Goal: Task Accomplishment & Management: Manage account settings

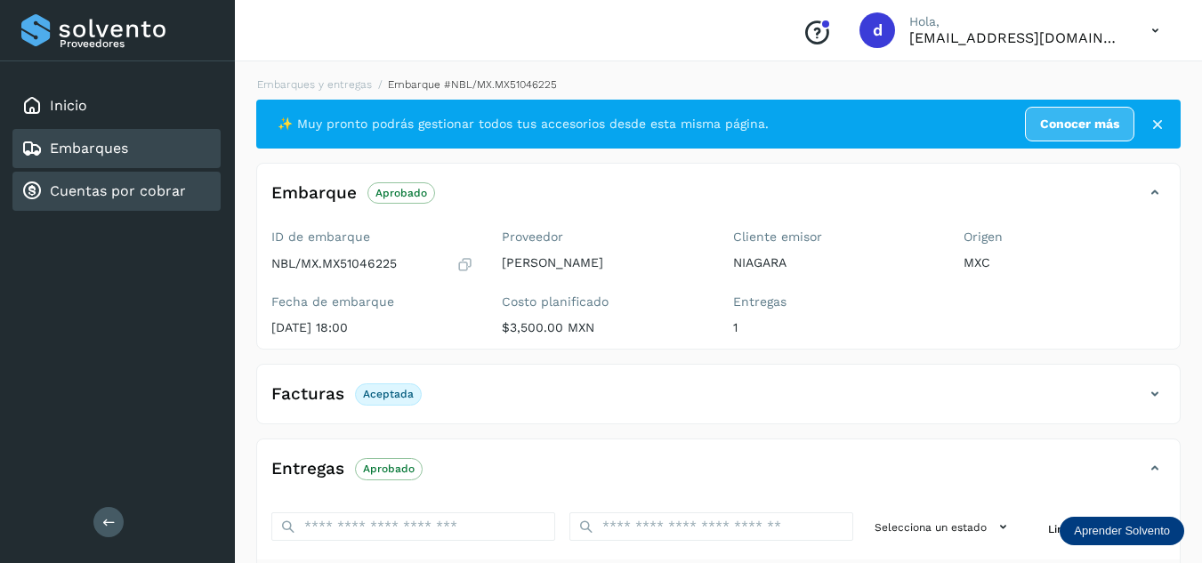
scroll to position [267, 0]
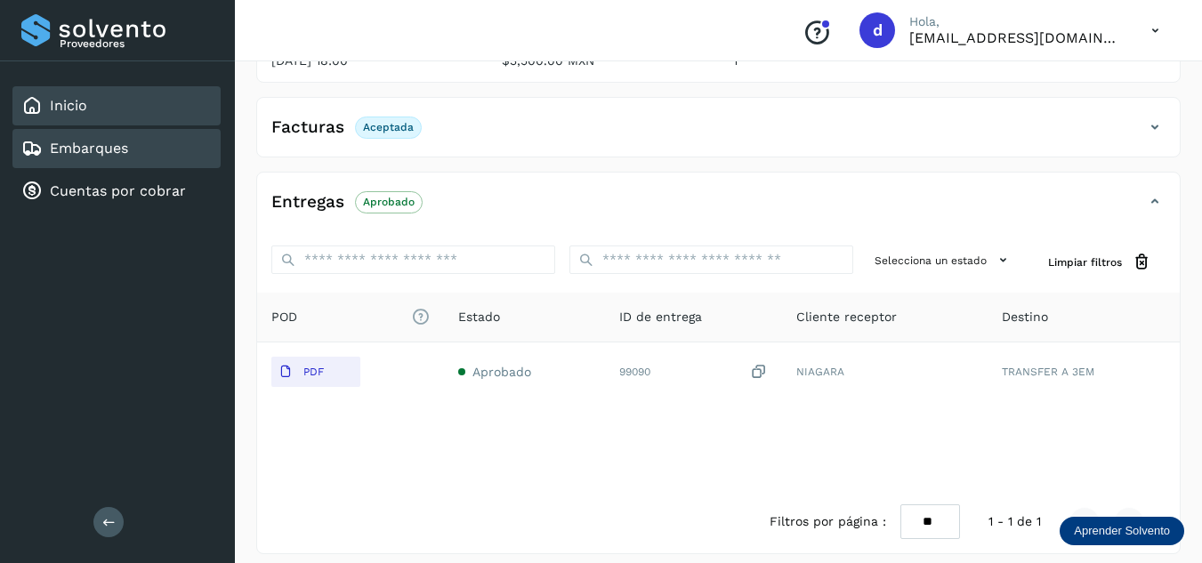
click at [123, 104] on div "Inicio" at bounding box center [116, 105] width 208 height 39
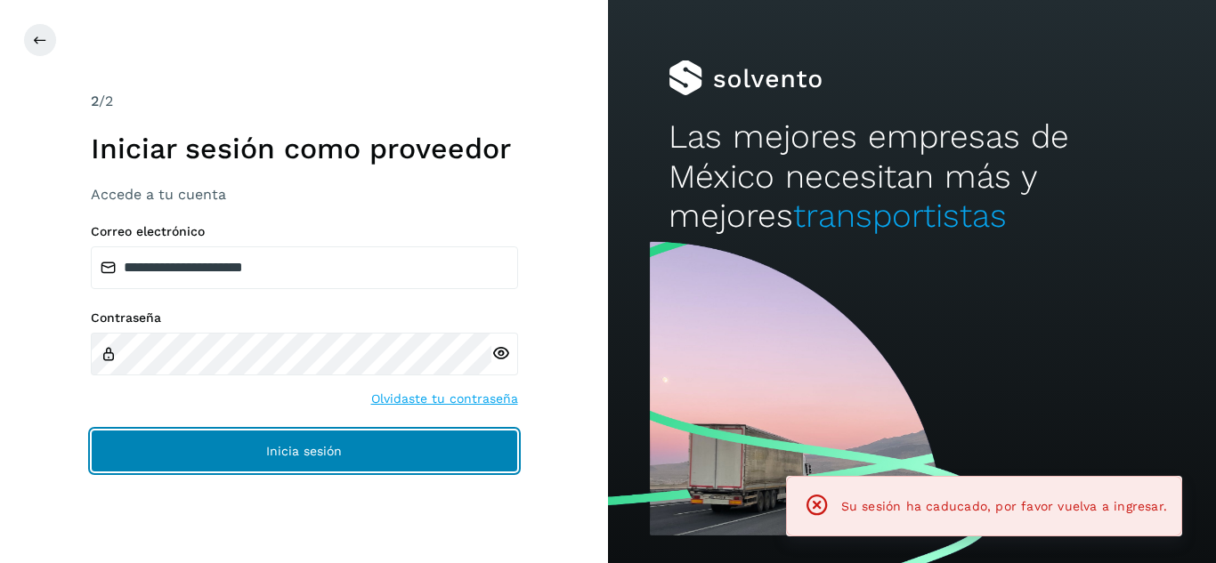
click at [398, 459] on button "Inicia sesión" at bounding box center [304, 451] width 427 height 43
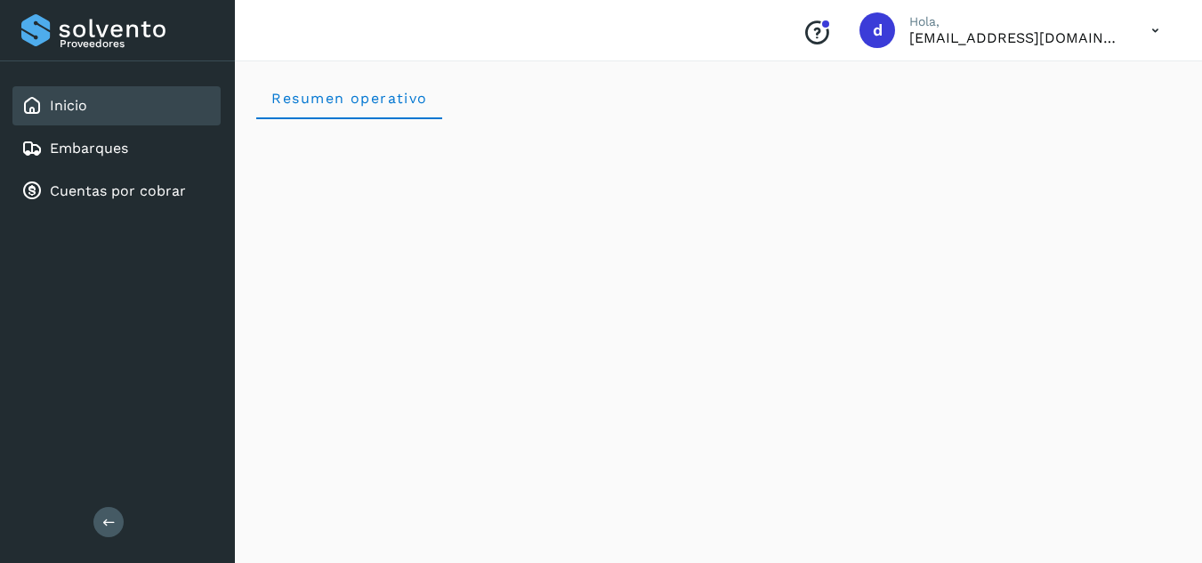
click at [118, 113] on div "Inicio" at bounding box center [116, 105] width 208 height 39
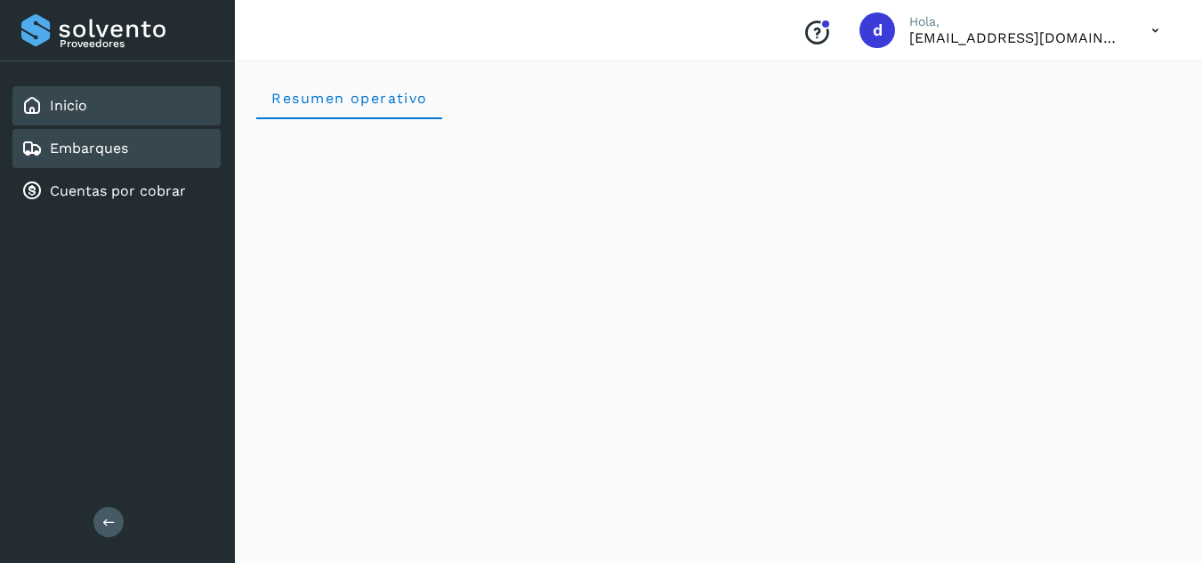
click at [133, 143] on div "Embarques" at bounding box center [116, 148] width 208 height 39
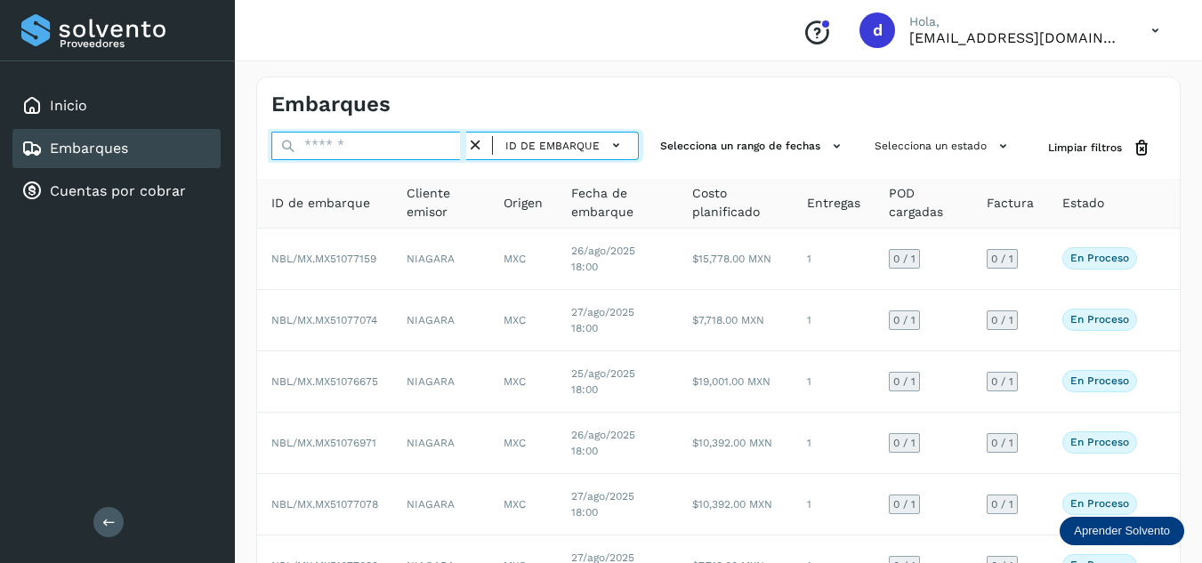
click at [337, 150] on input "text" at bounding box center [368, 146] width 195 height 28
paste input "**********"
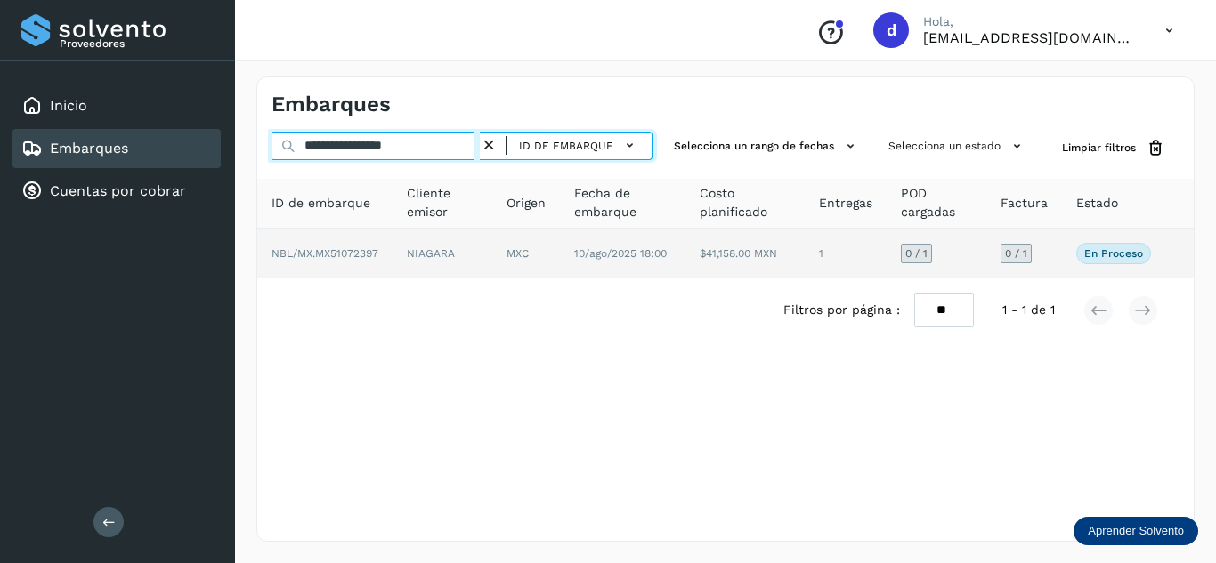
type input "**********"
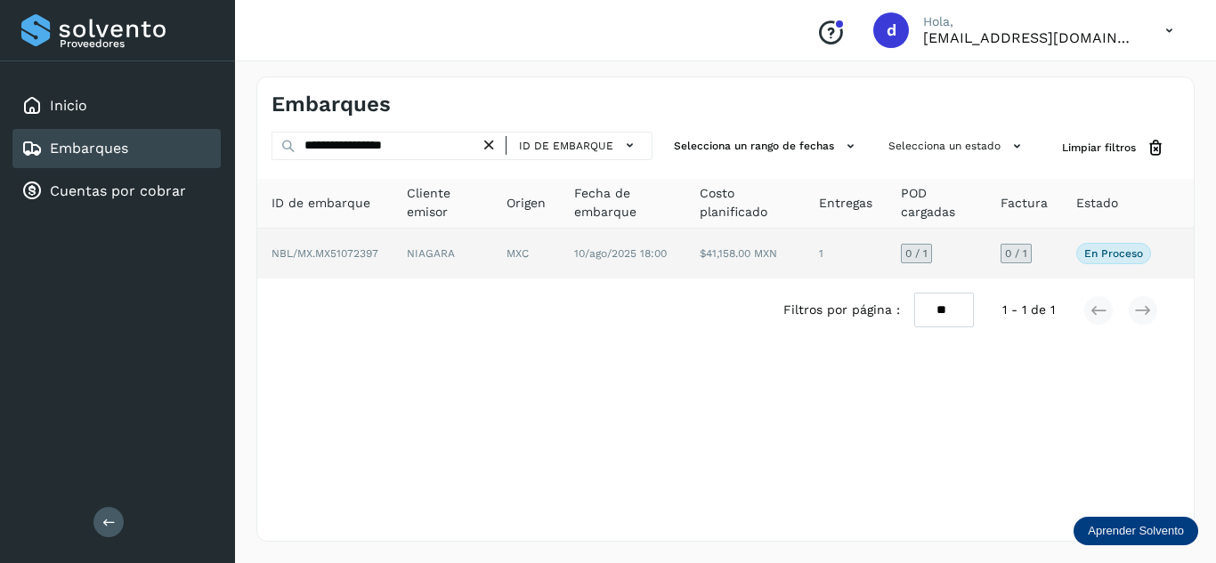
click at [357, 250] on span "NBL/MX.MX51072397" at bounding box center [324, 253] width 107 height 12
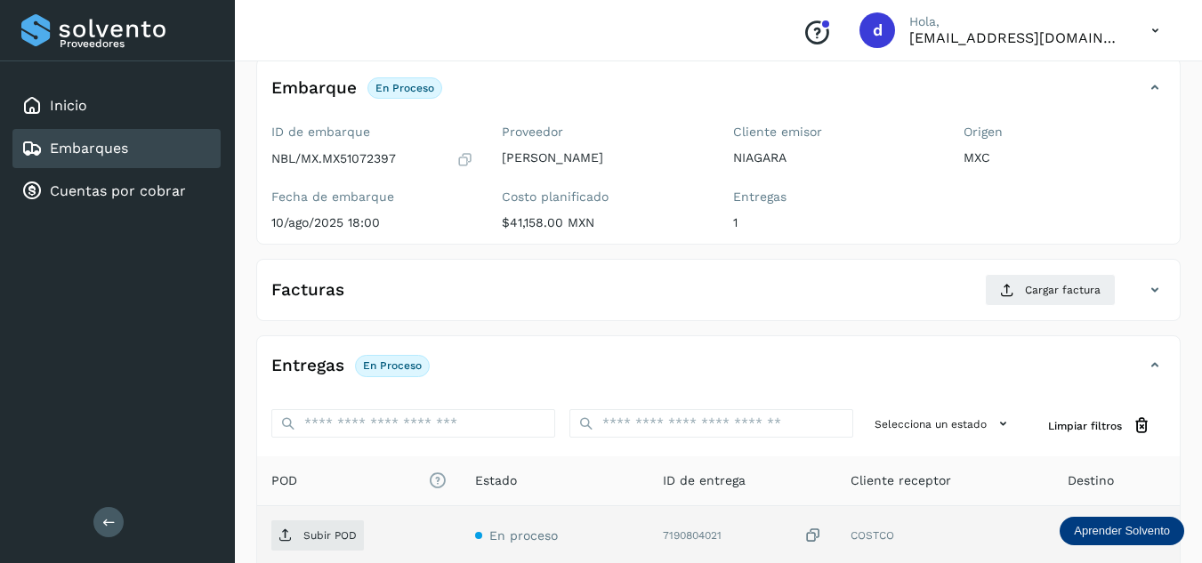
scroll to position [267, 0]
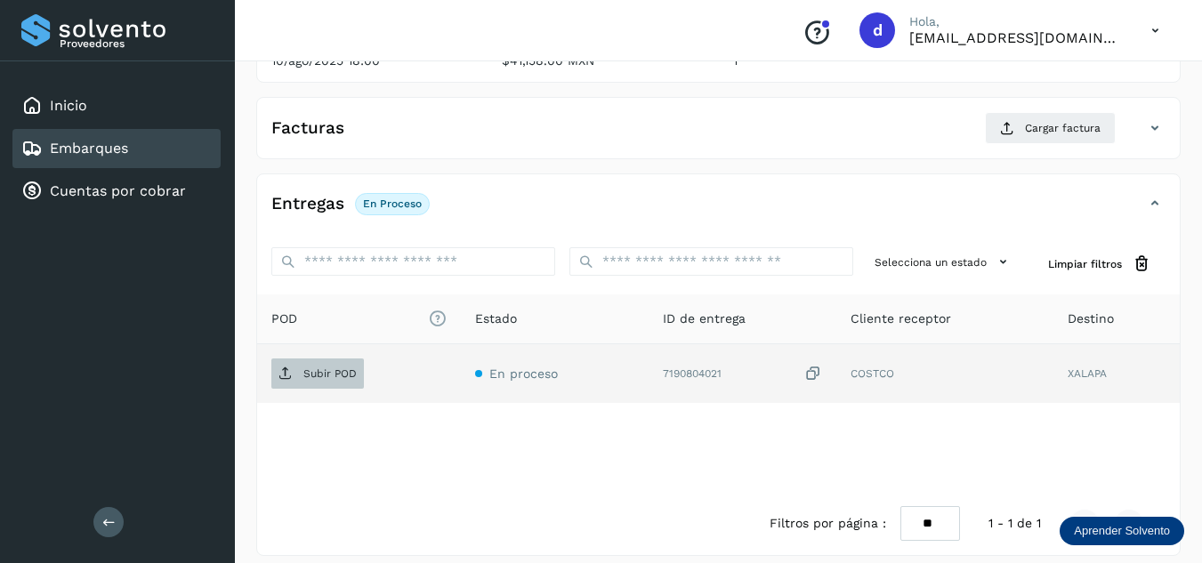
click at [317, 371] on p "Subir POD" at bounding box center [329, 374] width 53 height 12
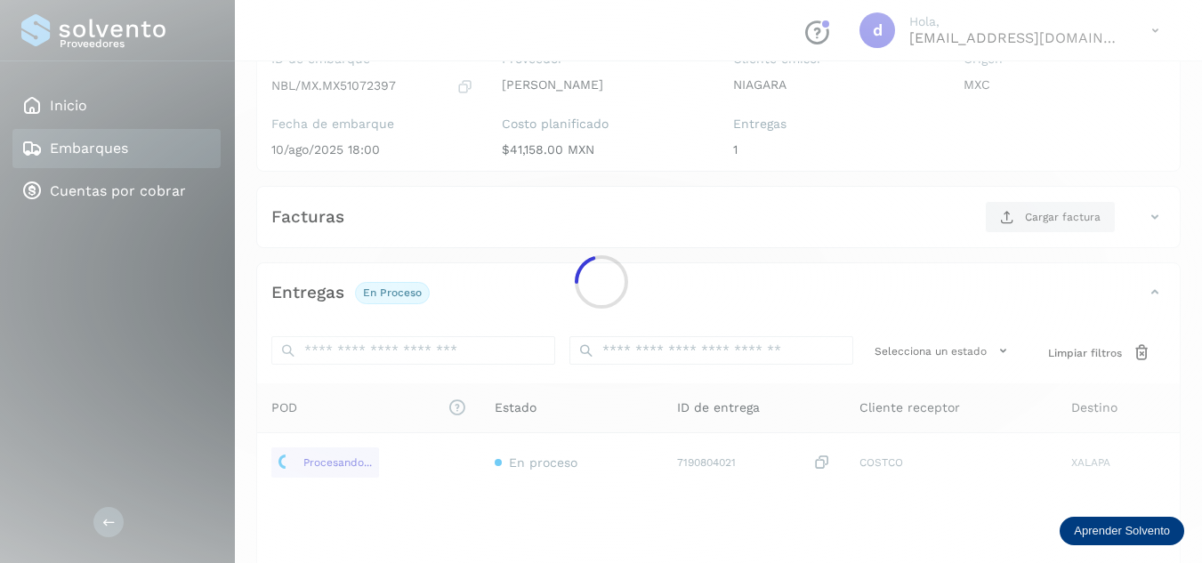
click at [1002, 214] on div at bounding box center [601, 281] width 1202 height 563
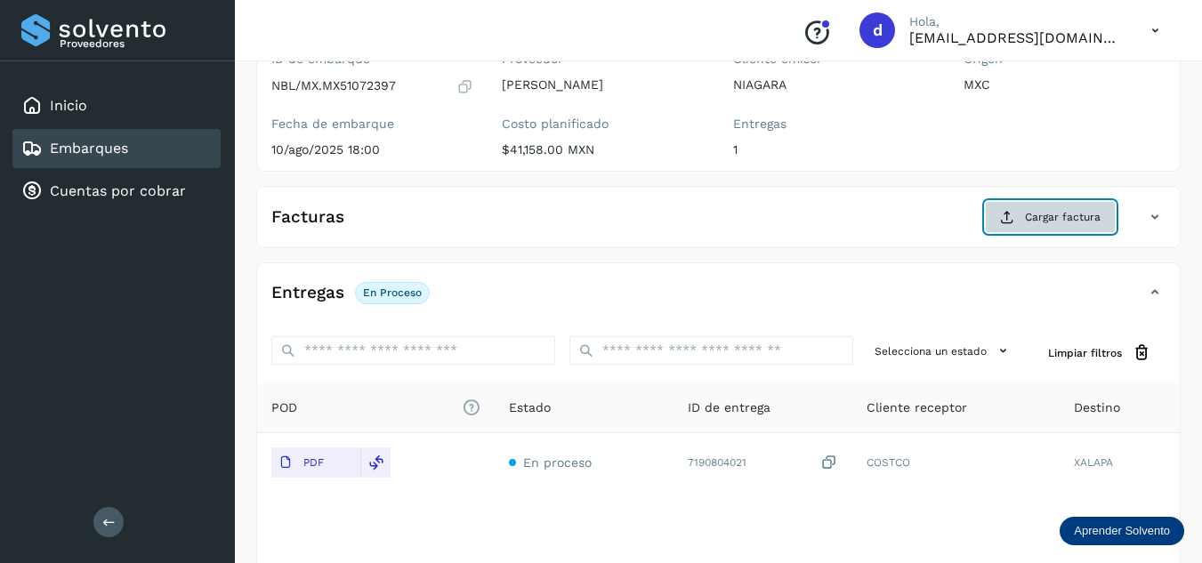
click at [997, 225] on button "Cargar factura" at bounding box center [1050, 217] width 131 height 32
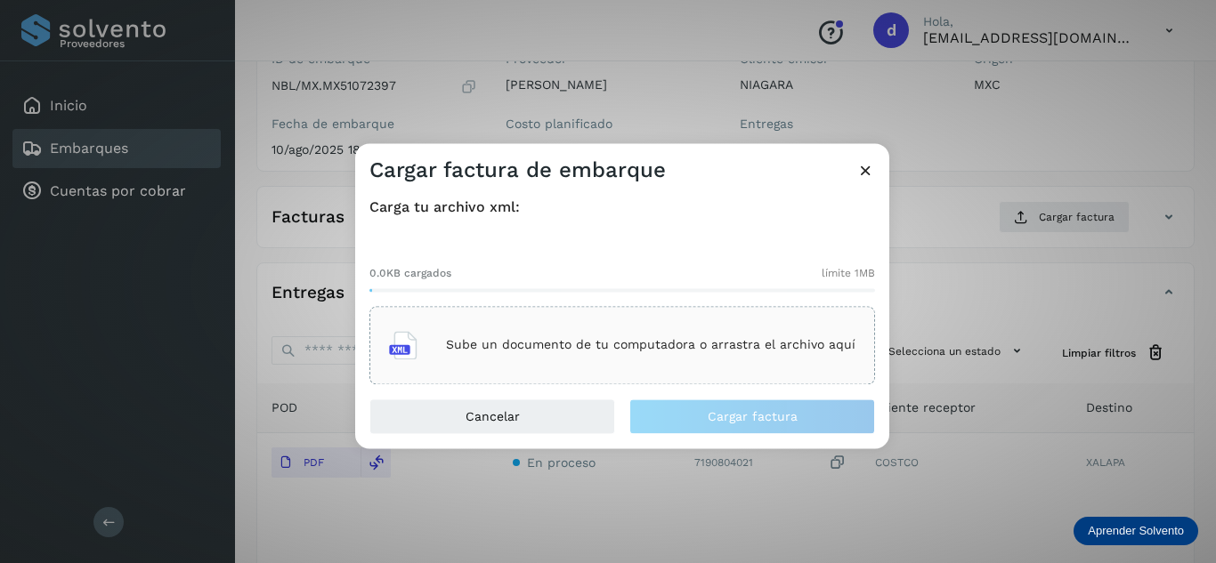
click at [619, 386] on div "Carga tu archivo xml: 0.0KB cargados límite 1MB Sube un documento de tu computa…" at bounding box center [622, 291] width 534 height 214
click at [619, 364] on div "Sube un documento de tu computadora o arrastra el archivo aquí" at bounding box center [622, 345] width 466 height 48
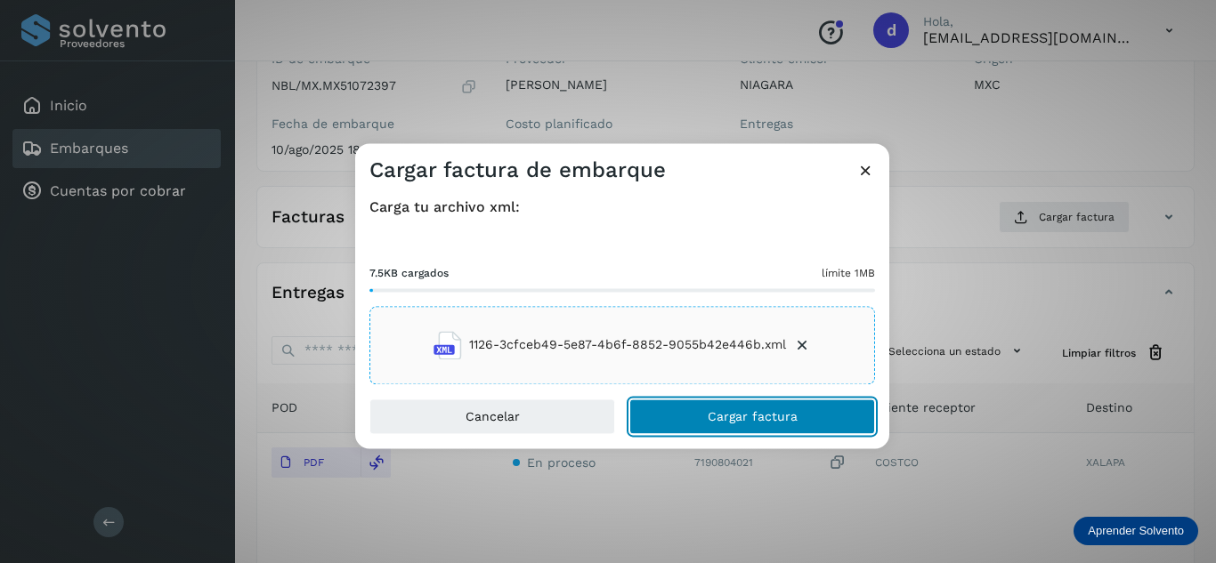
click at [703, 423] on button "Cargar factura" at bounding box center [752, 417] width 246 height 36
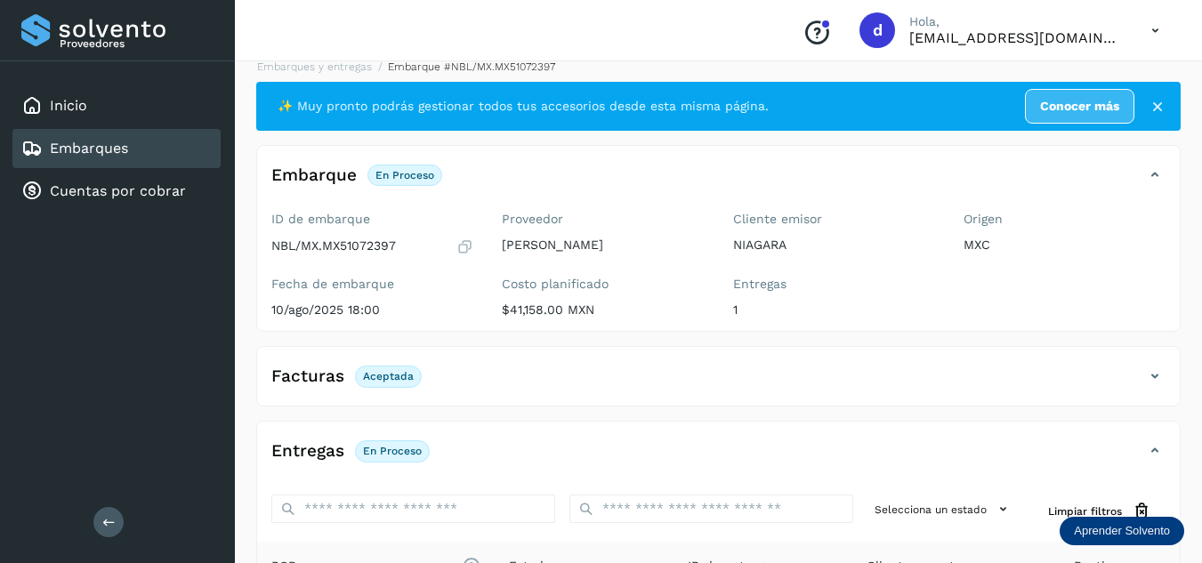
scroll to position [0, 0]
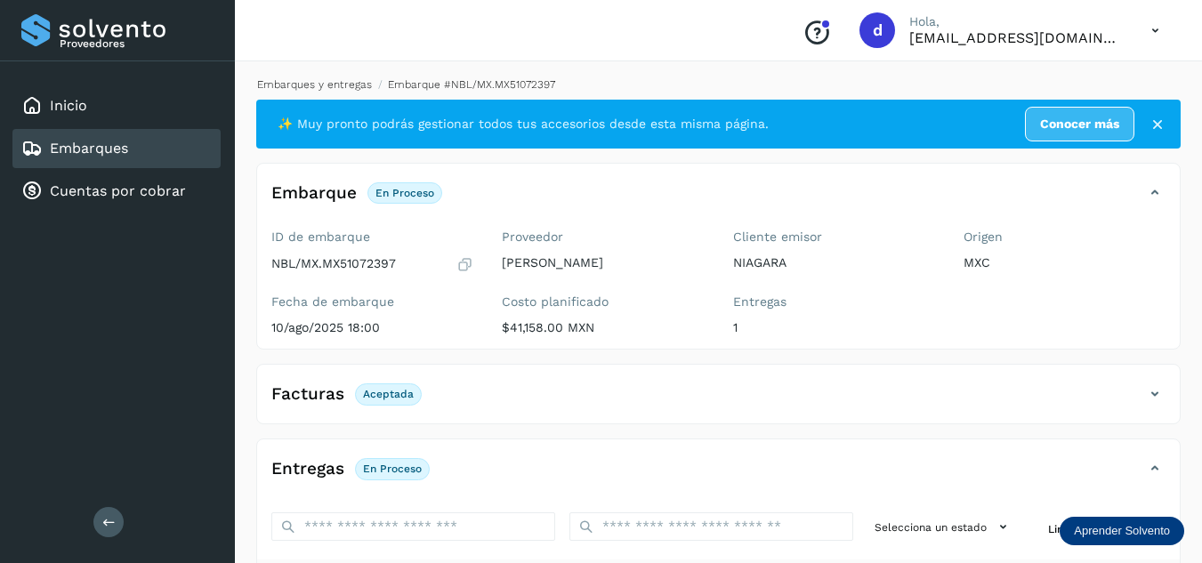
click at [313, 88] on link "Embarques y entregas" at bounding box center [314, 84] width 115 height 12
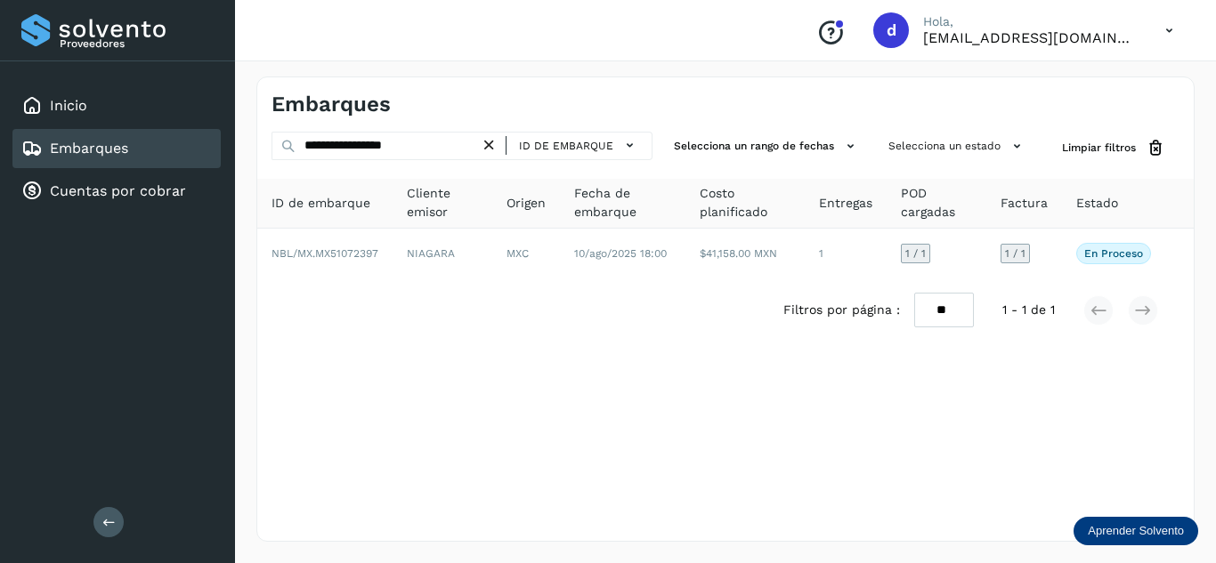
click at [487, 149] on icon at bounding box center [489, 145] width 19 height 19
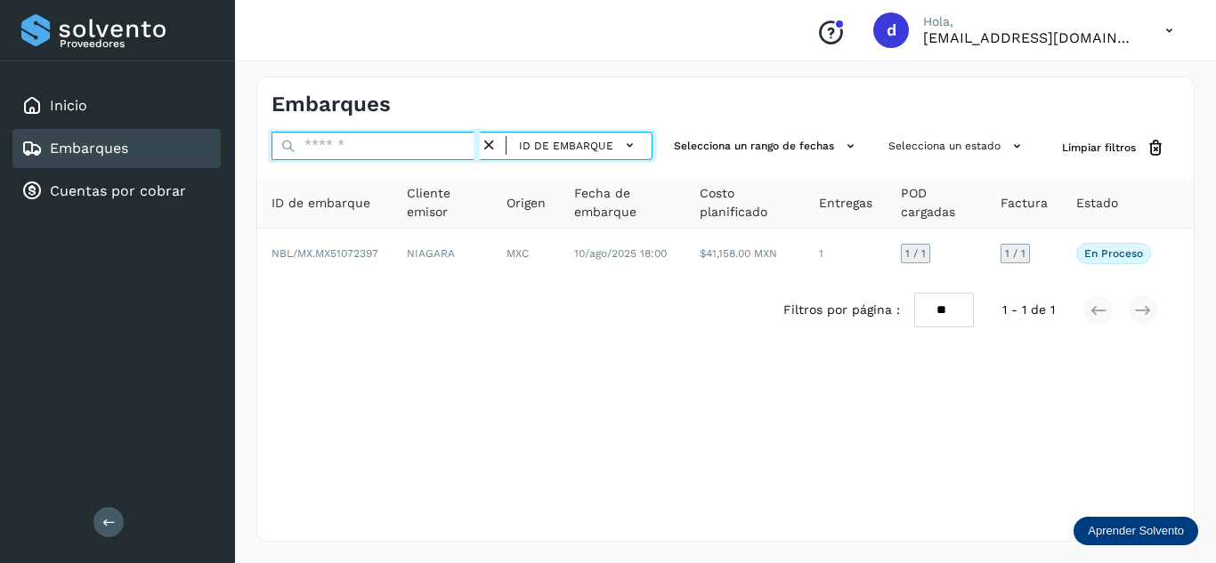
drag, startPoint x: 472, startPoint y: 148, endPoint x: 467, endPoint y: 158, distance: 11.6
click at [471, 149] on input "text" at bounding box center [375, 146] width 208 height 28
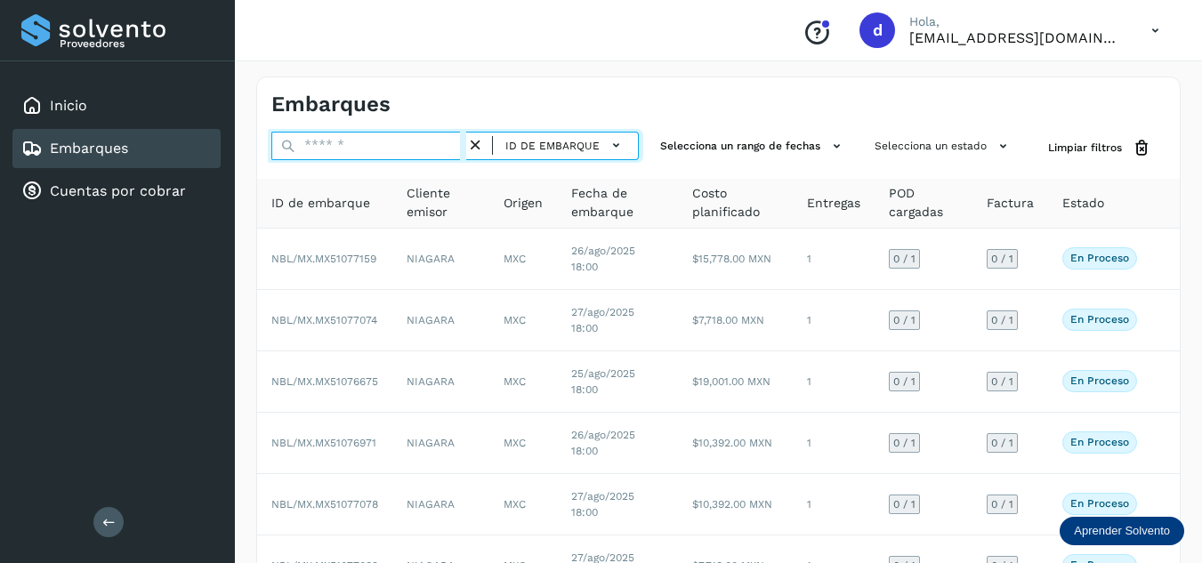
paste input "**********"
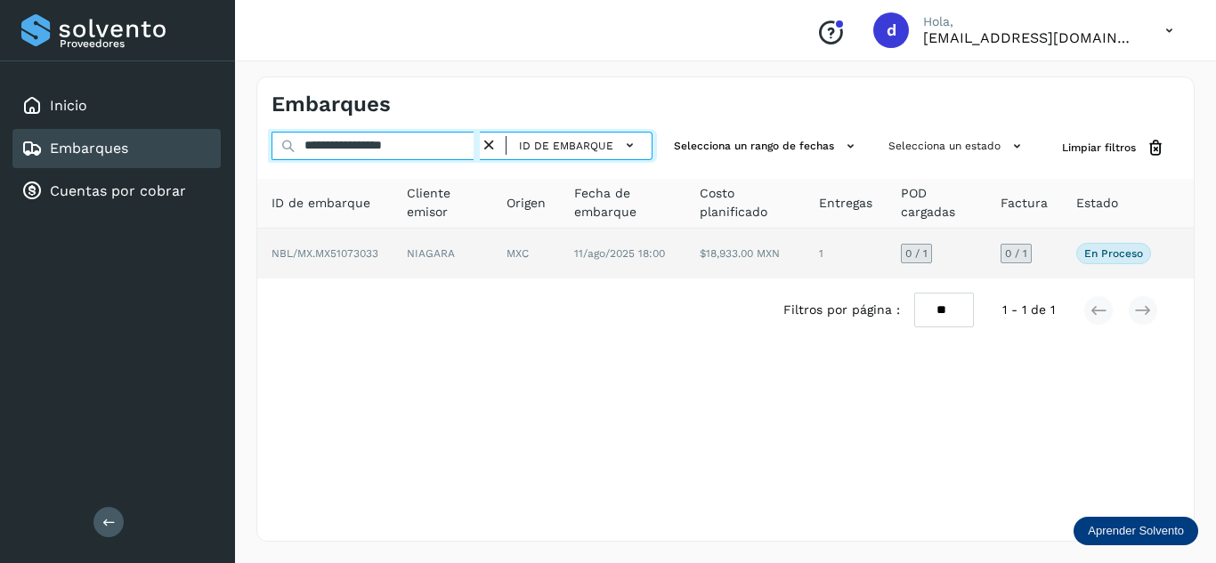
type input "**********"
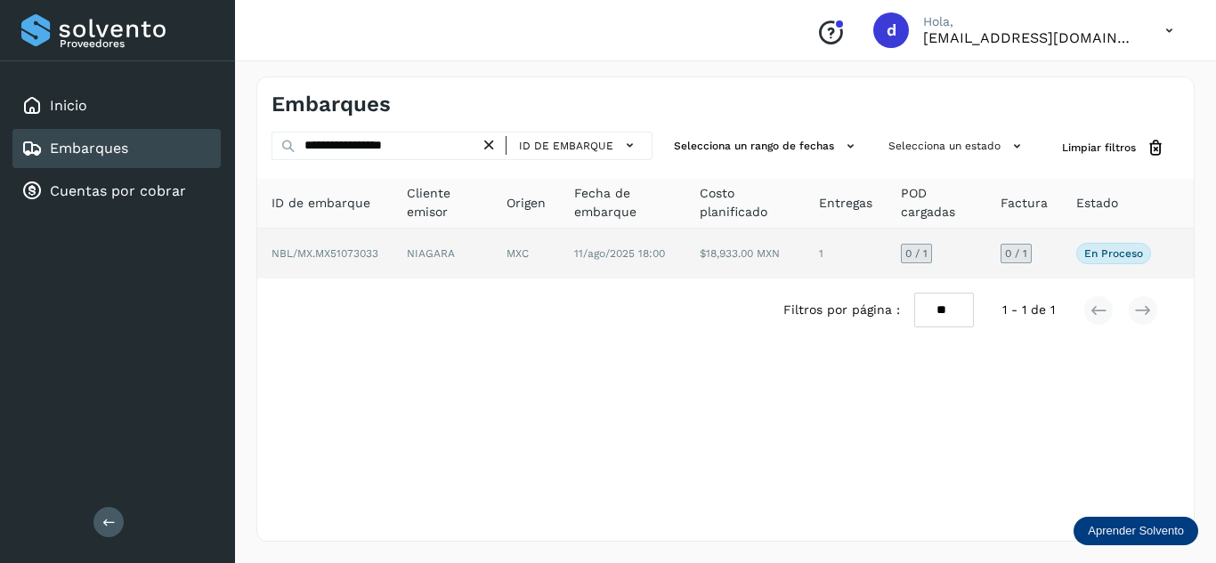
click at [346, 255] on span "NBL/MX.MX51073033" at bounding box center [324, 253] width 107 height 12
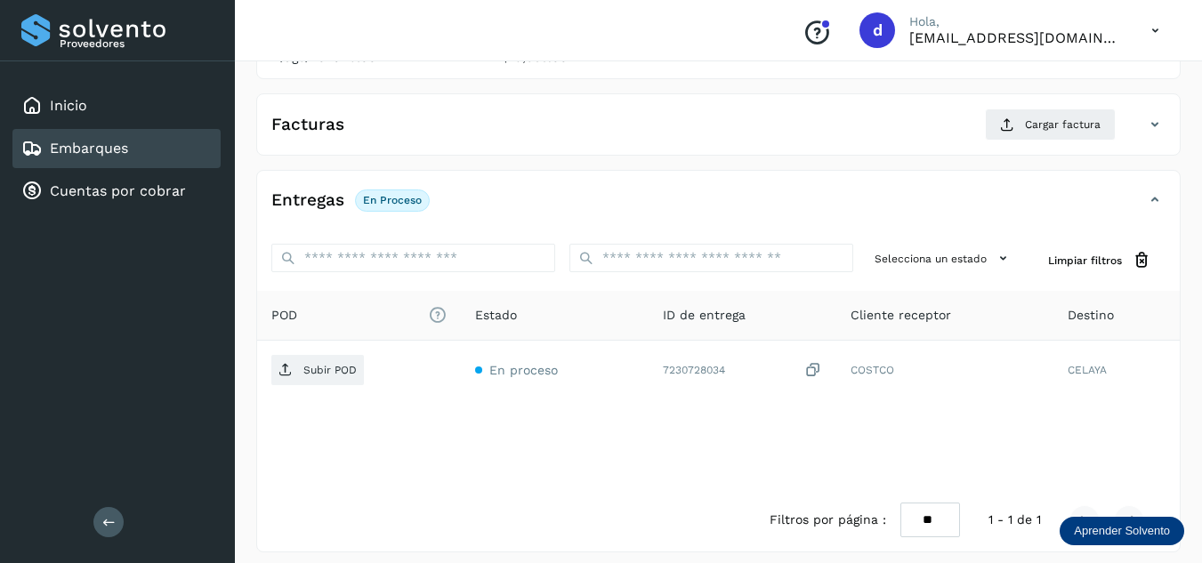
scroll to position [281, 0]
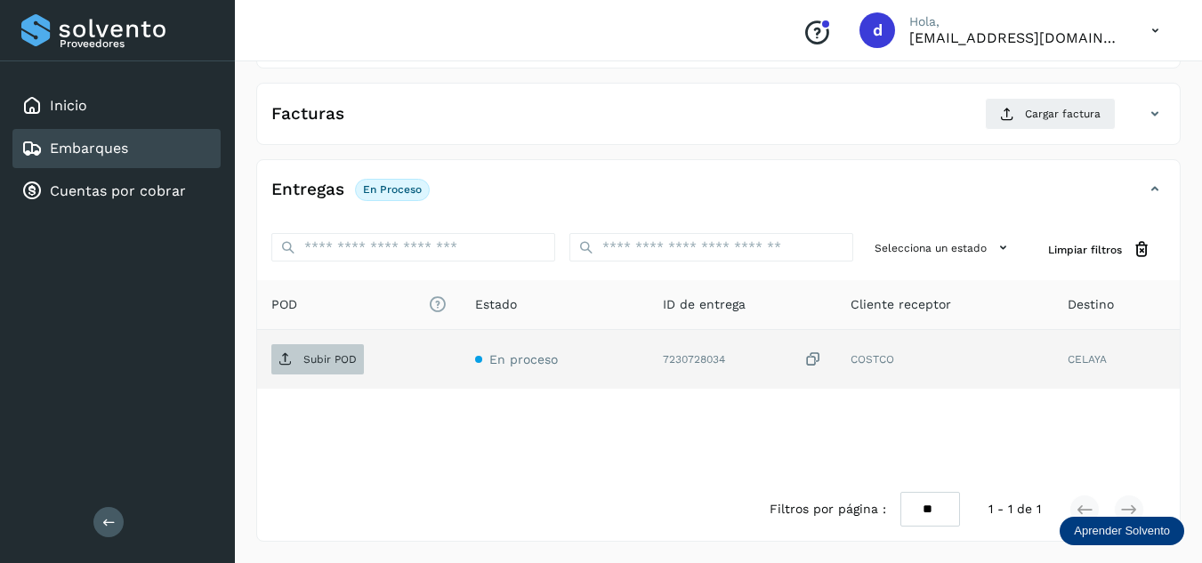
click at [326, 364] on p "Subir POD" at bounding box center [329, 359] width 53 height 12
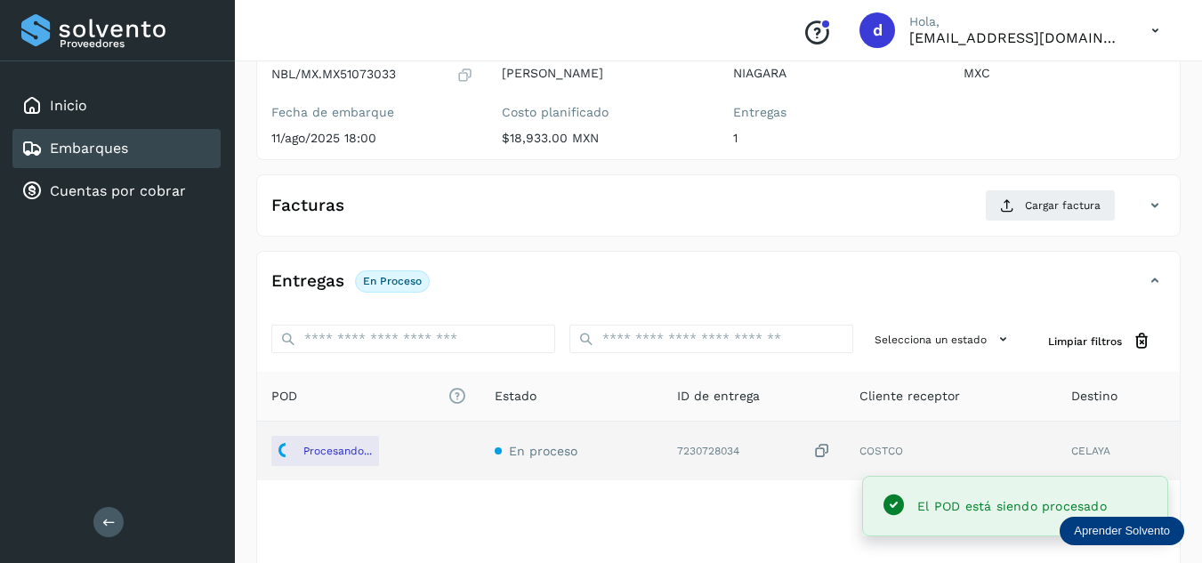
scroll to position [103, 0]
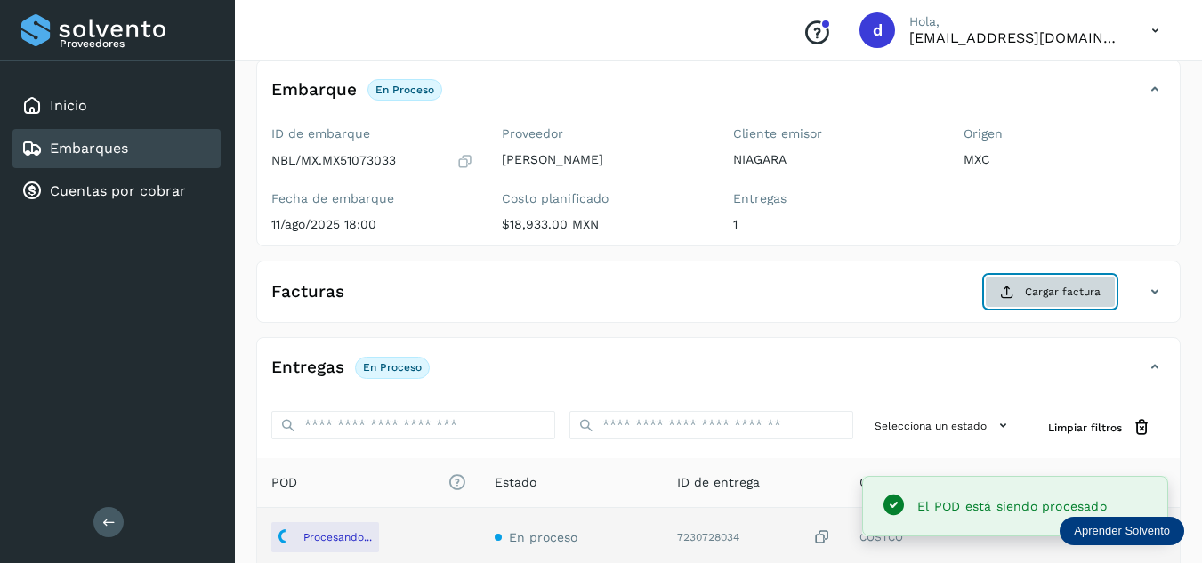
click at [1038, 303] on button "Cargar factura" at bounding box center [1050, 292] width 131 height 32
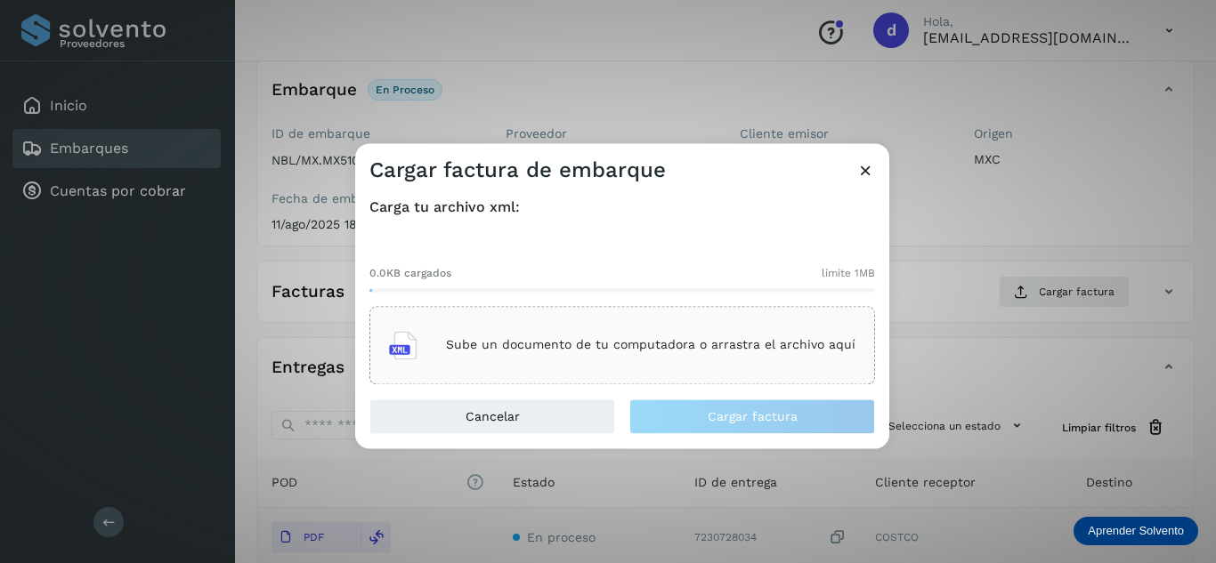
click at [639, 362] on div "Sube un documento de tu computadora o arrastra el archivo aquí" at bounding box center [622, 345] width 466 height 48
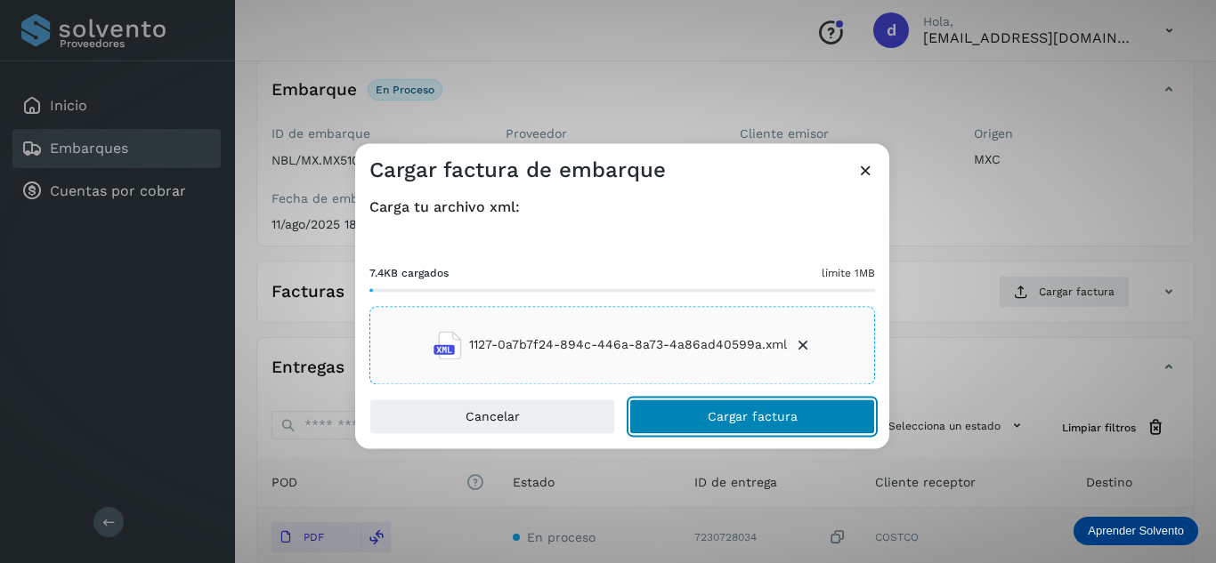
click at [797, 408] on button "Cargar factura" at bounding box center [752, 417] width 246 height 36
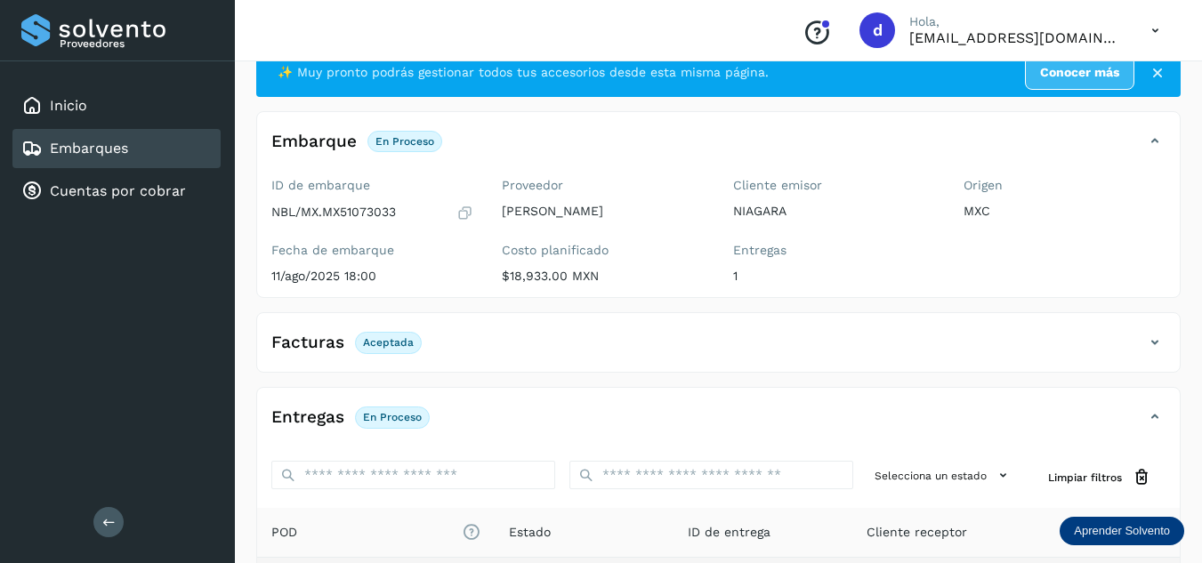
scroll to position [0, 0]
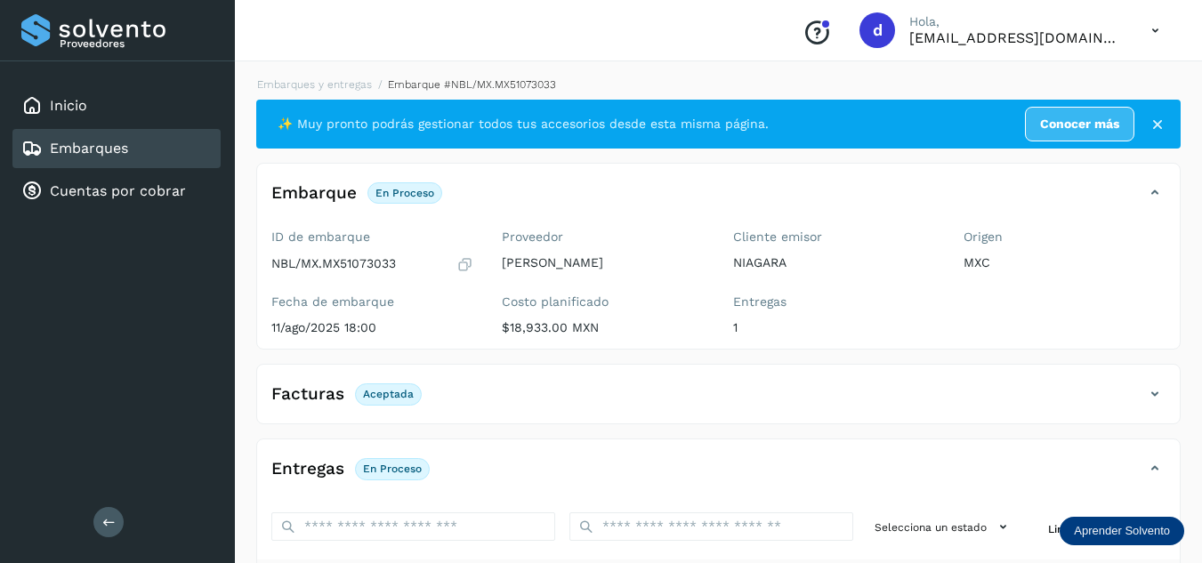
click at [316, 73] on div "Embarques y entregas Embarque #NBL/MX.MX51073033 ✨ Muy pronto podrás gestionar …" at bounding box center [718, 449] width 967 height 788
click at [307, 87] on link "Embarques y entregas" at bounding box center [314, 84] width 115 height 12
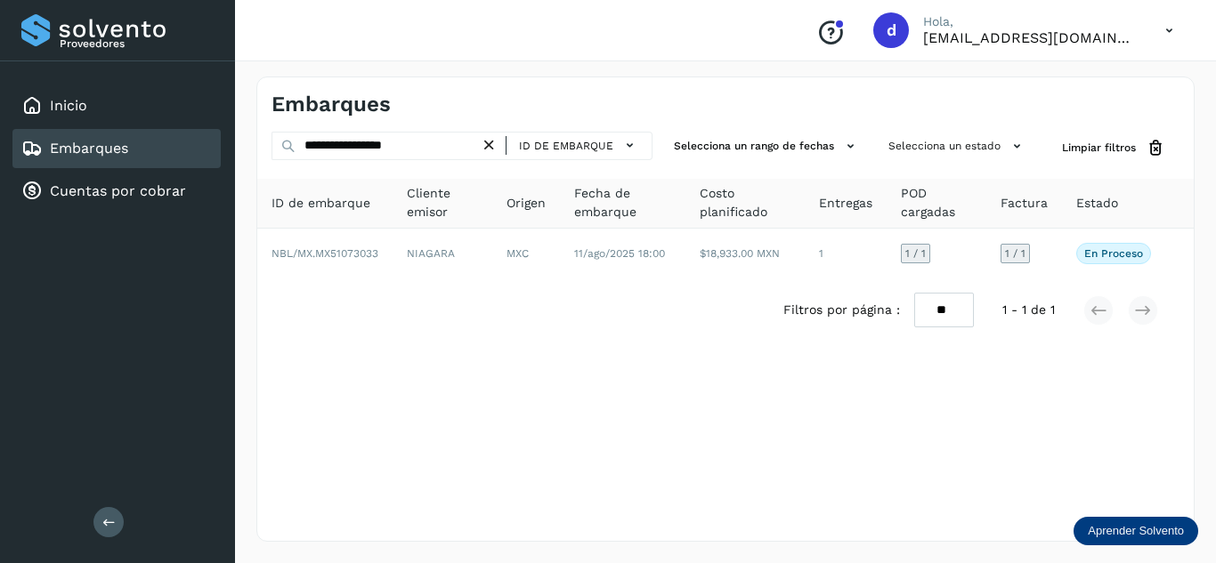
click at [495, 151] on icon at bounding box center [489, 145] width 19 height 19
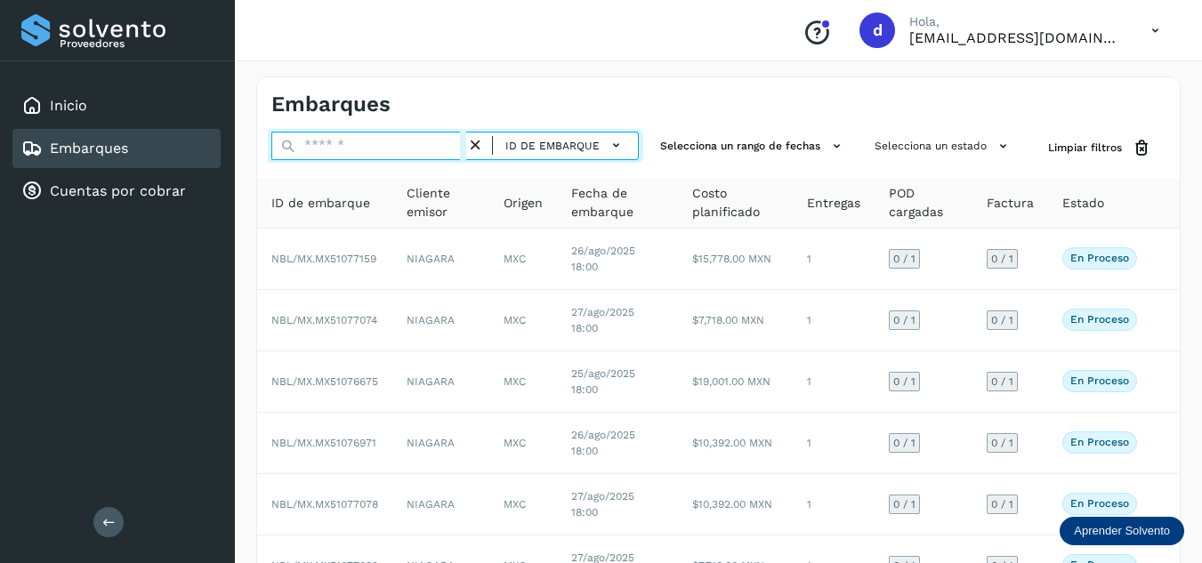
click at [416, 155] on input "text" at bounding box center [368, 146] width 195 height 28
paste input "**********"
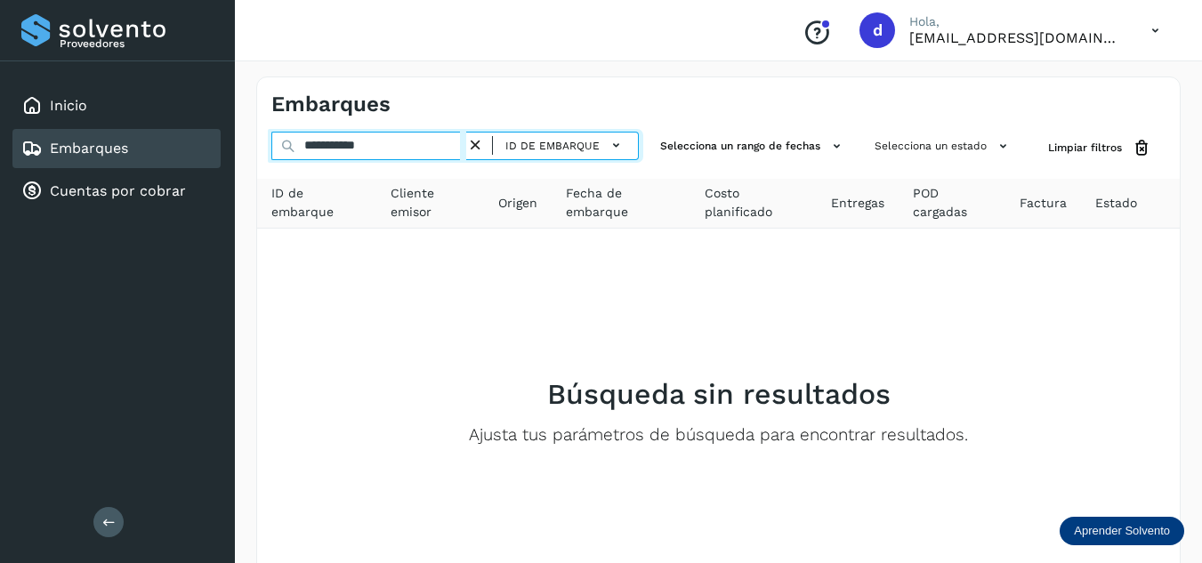
type input "**********"
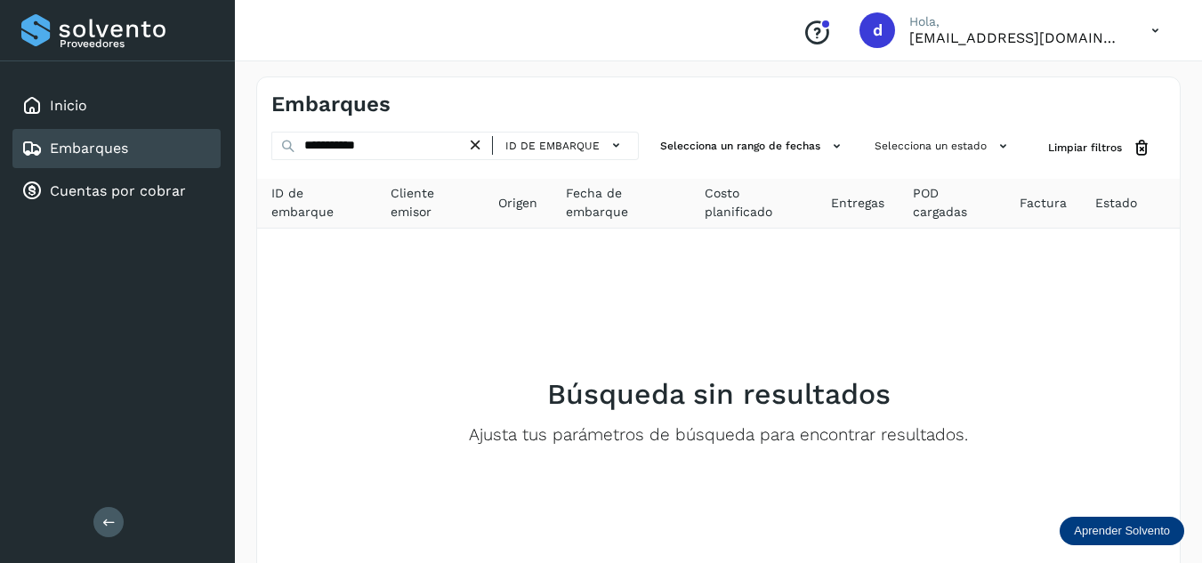
click at [472, 147] on icon at bounding box center [475, 145] width 19 height 19
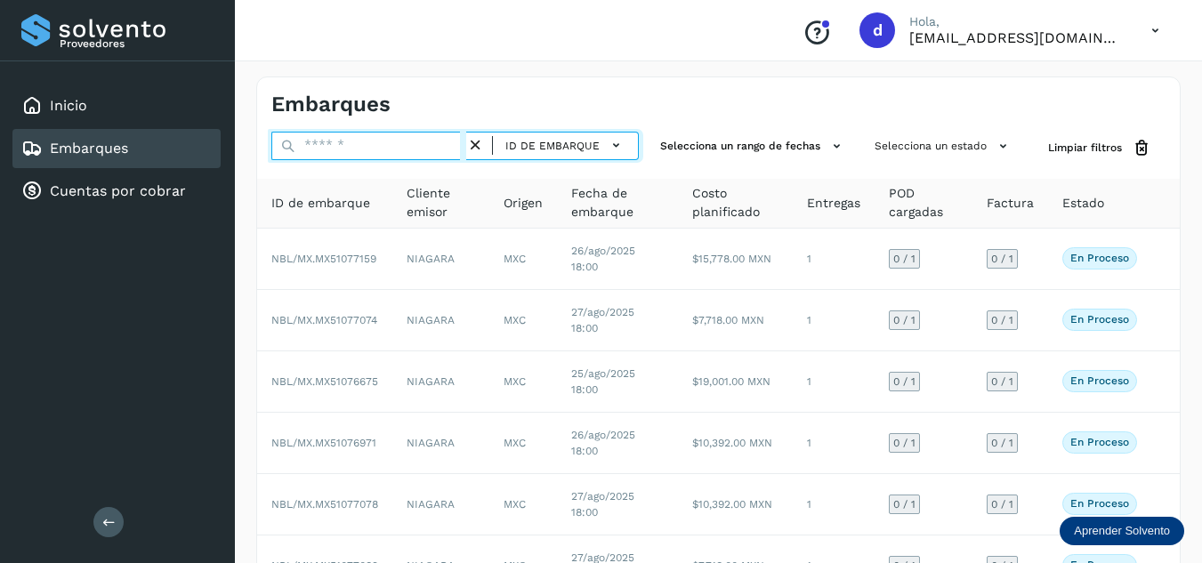
click at [417, 156] on input "text" at bounding box center [368, 146] width 195 height 28
paste input "**********"
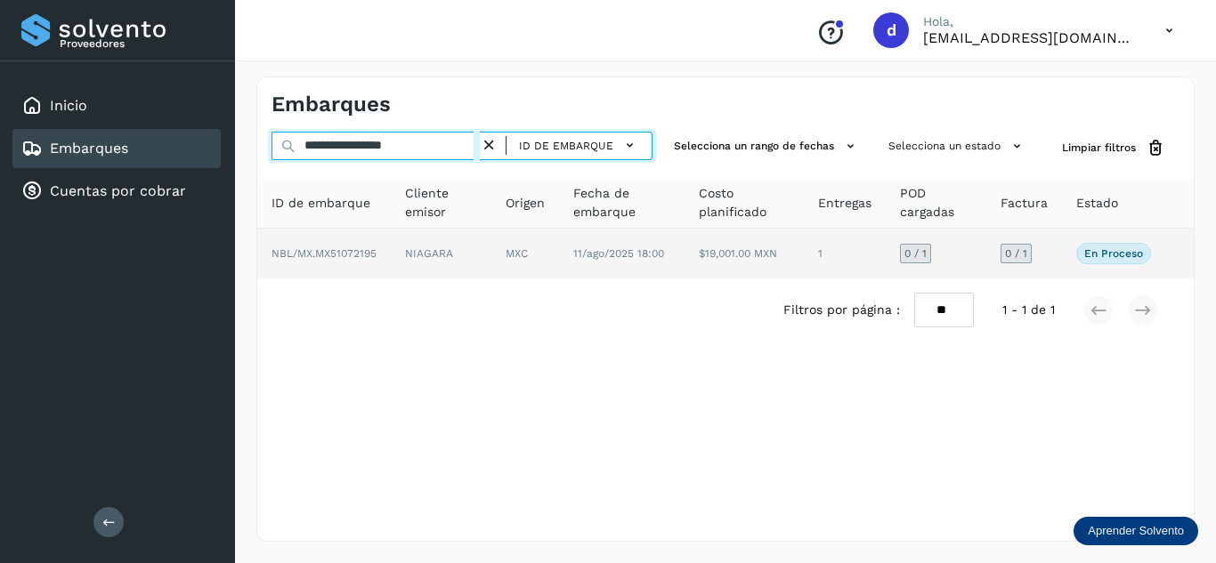
type input "**********"
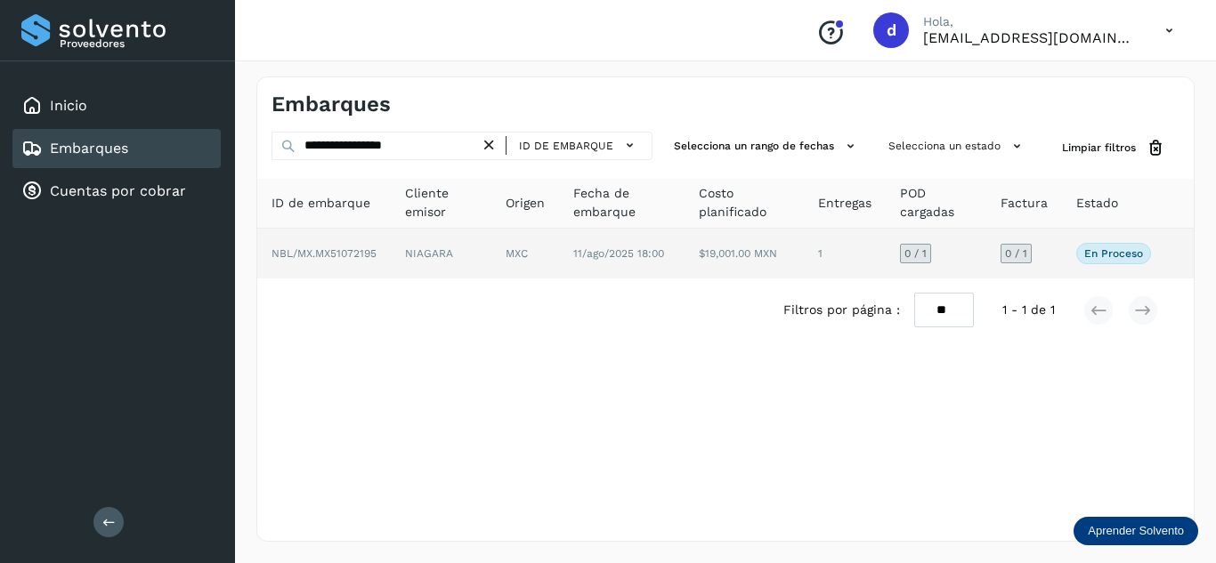
click at [369, 257] on span "NBL/MX.MX51072195" at bounding box center [323, 253] width 105 height 12
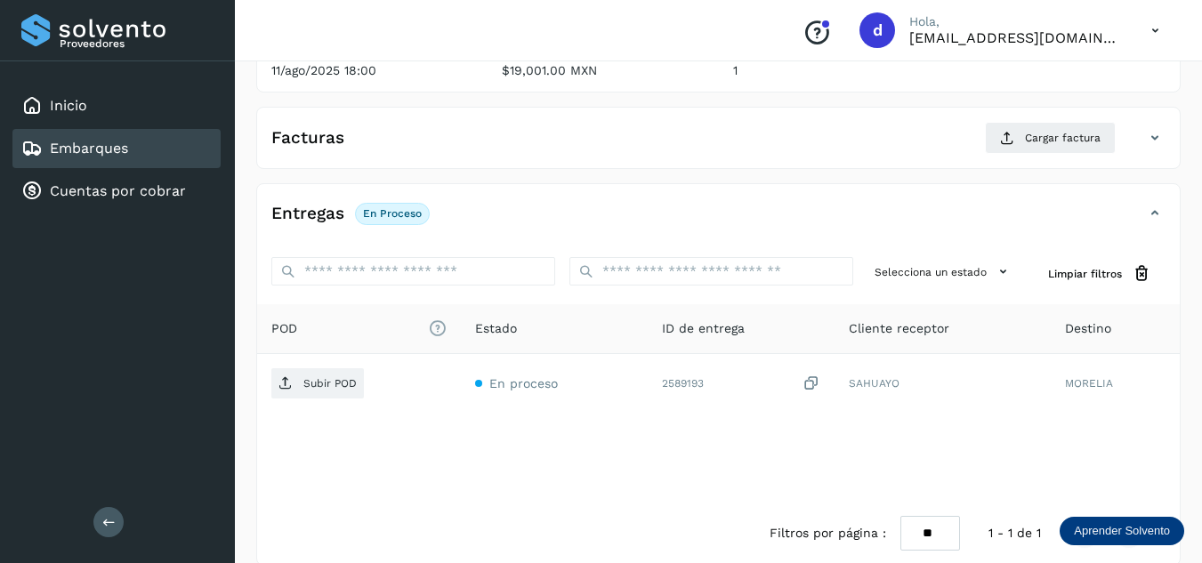
scroll to position [267, 0]
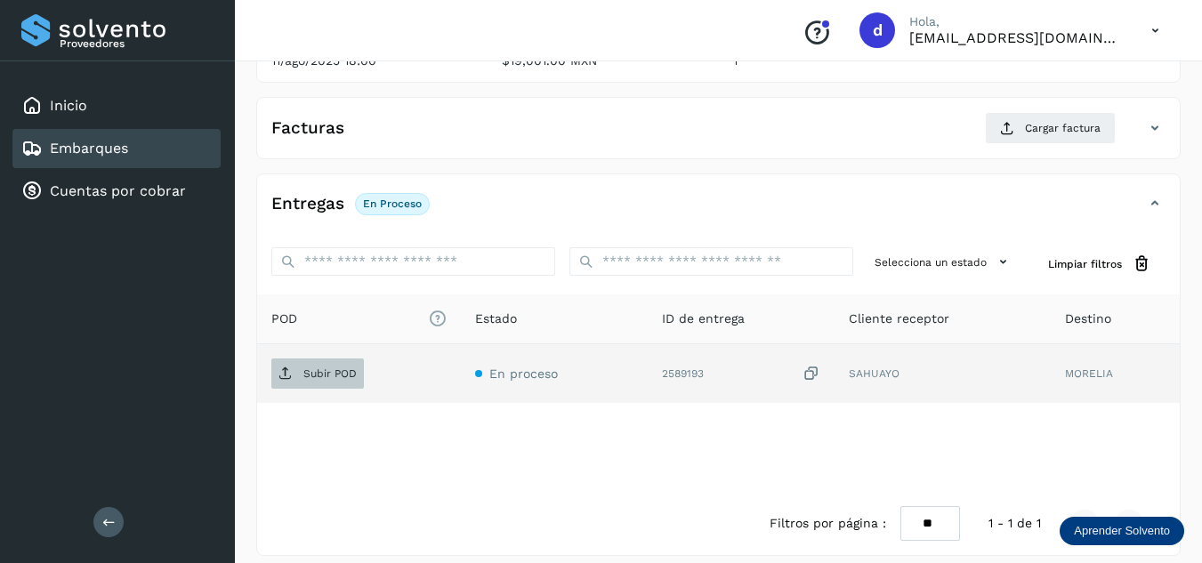
click at [321, 365] on span "Subir POD" at bounding box center [317, 374] width 93 height 28
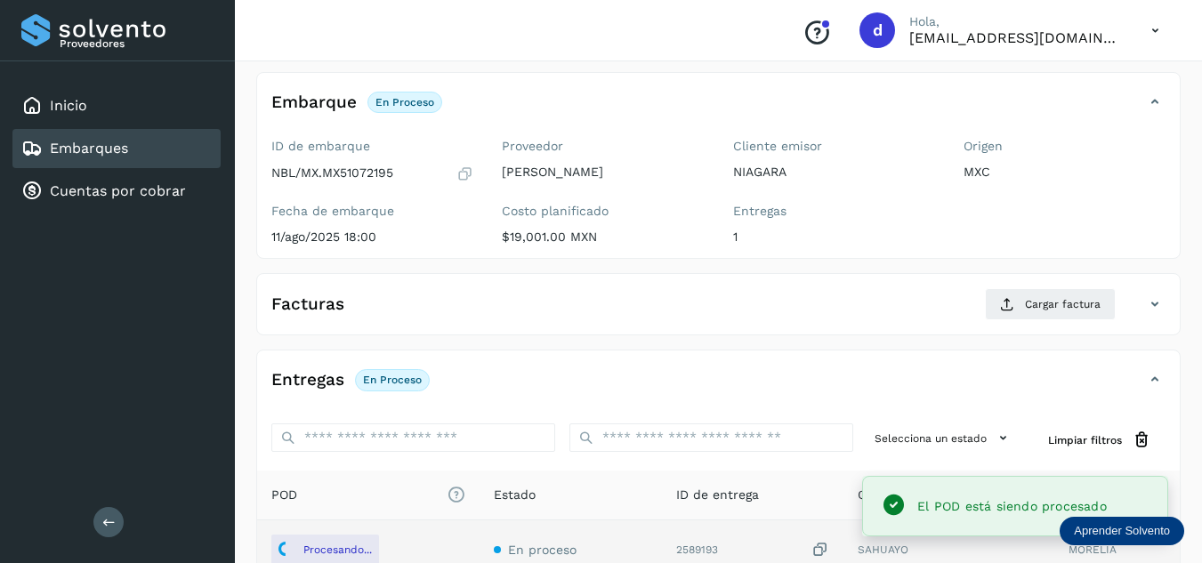
scroll to position [89, 0]
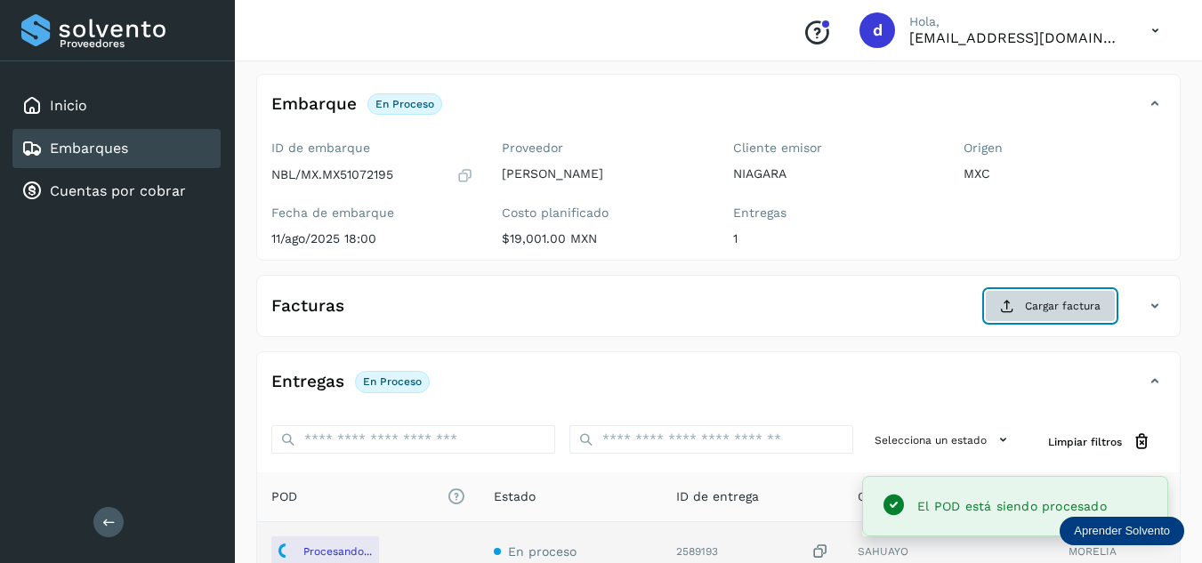
click at [1078, 306] on span "Cargar factura" at bounding box center [1063, 306] width 76 height 16
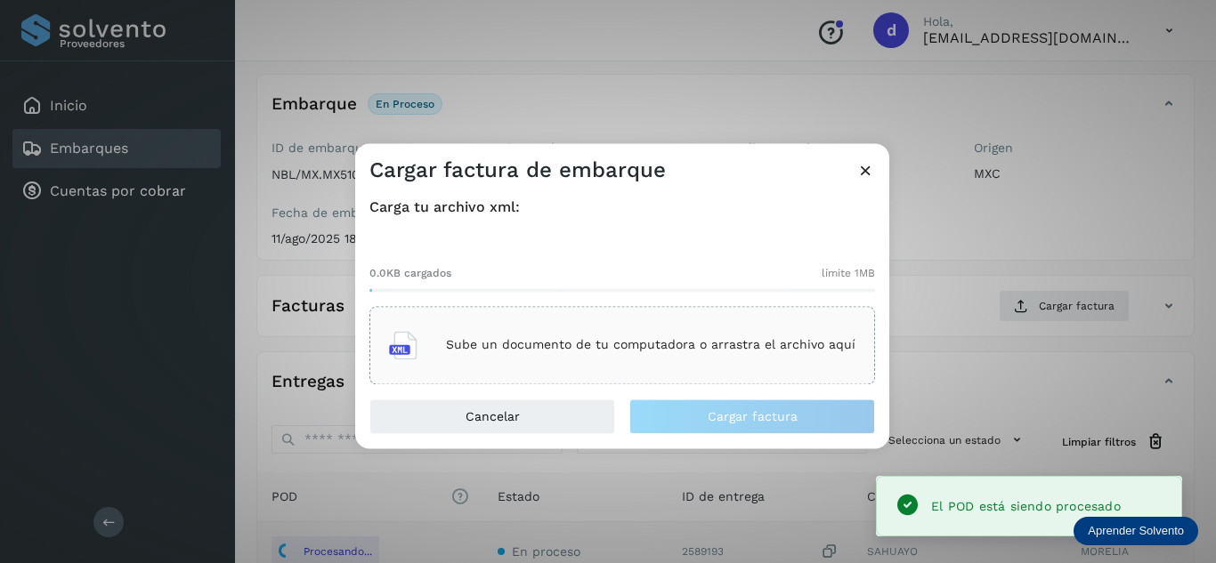
click at [589, 335] on div "Sube un documento de tu computadora o arrastra el archivo aquí" at bounding box center [622, 345] width 466 height 48
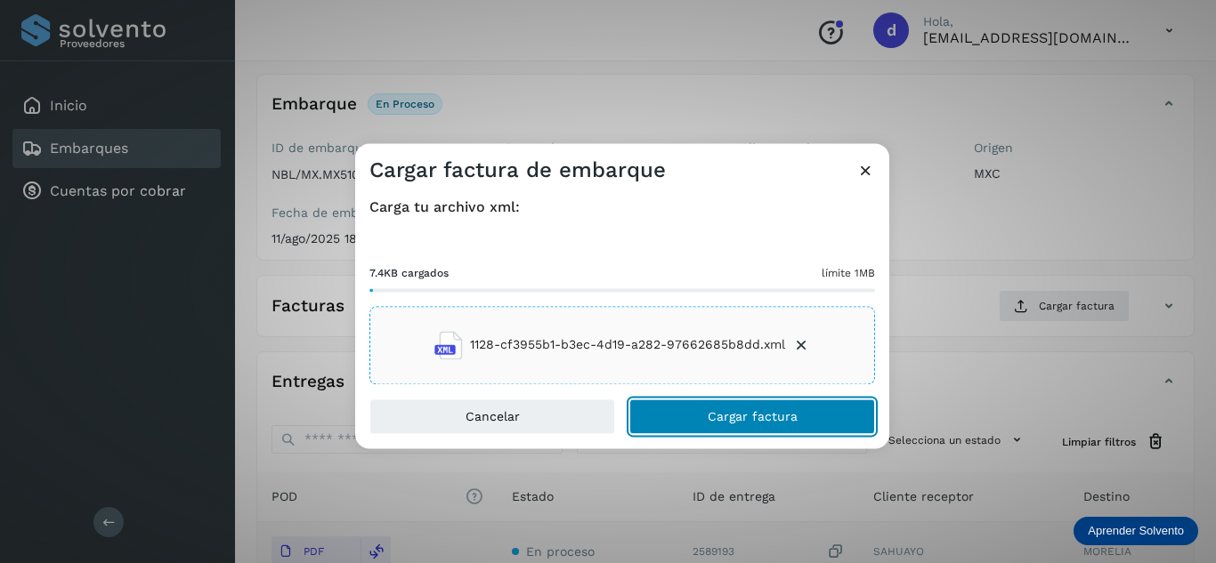
click at [739, 421] on span "Cargar factura" at bounding box center [753, 416] width 90 height 12
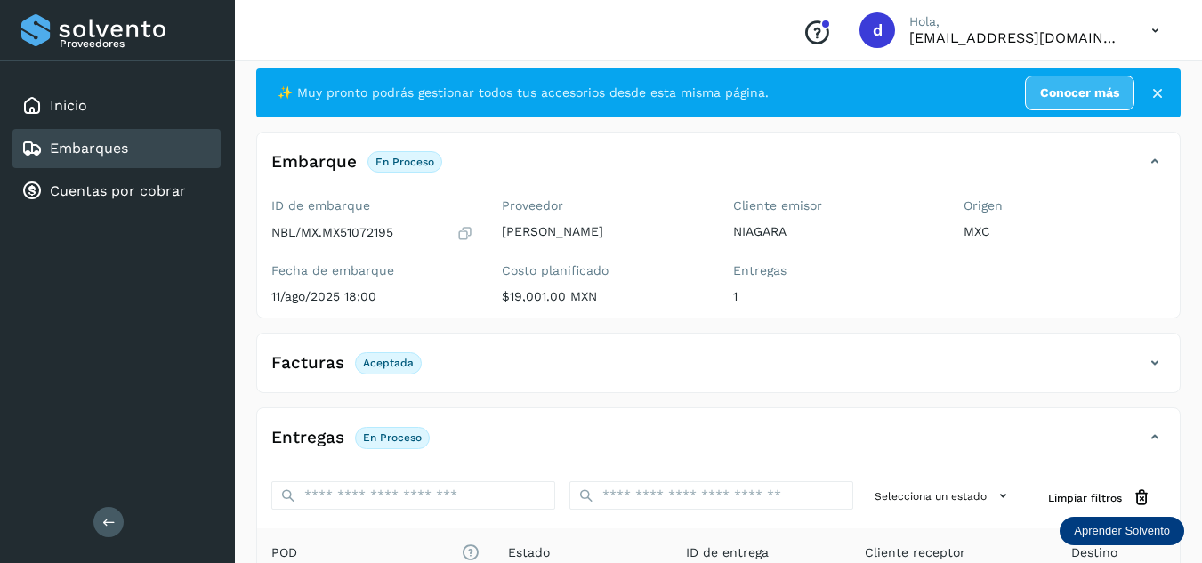
scroll to position [0, 0]
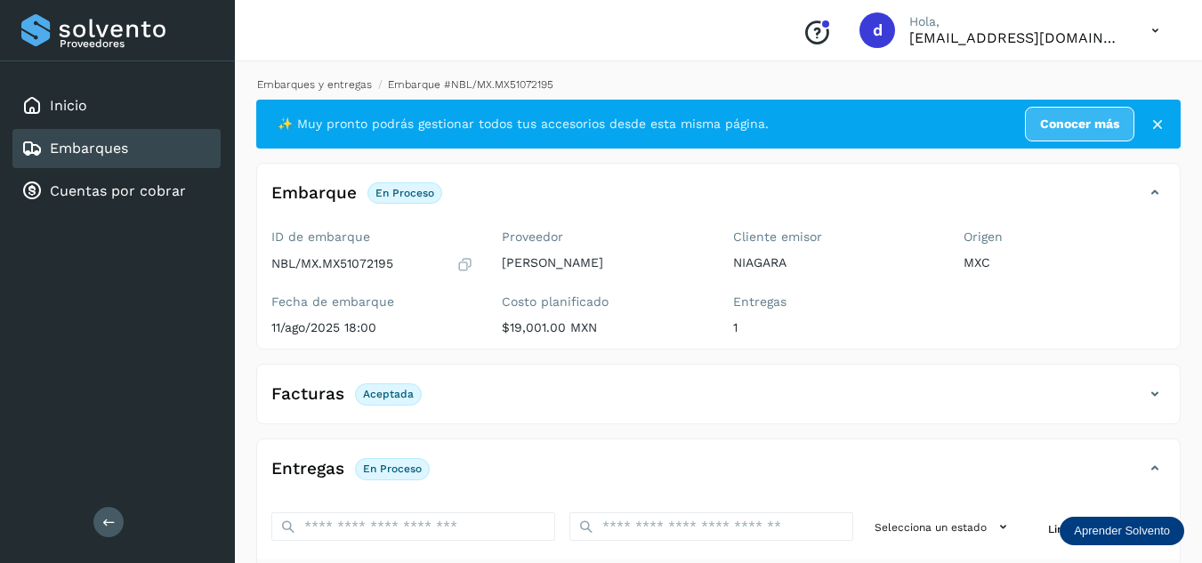
click at [337, 89] on link "Embarques y entregas" at bounding box center [314, 84] width 115 height 12
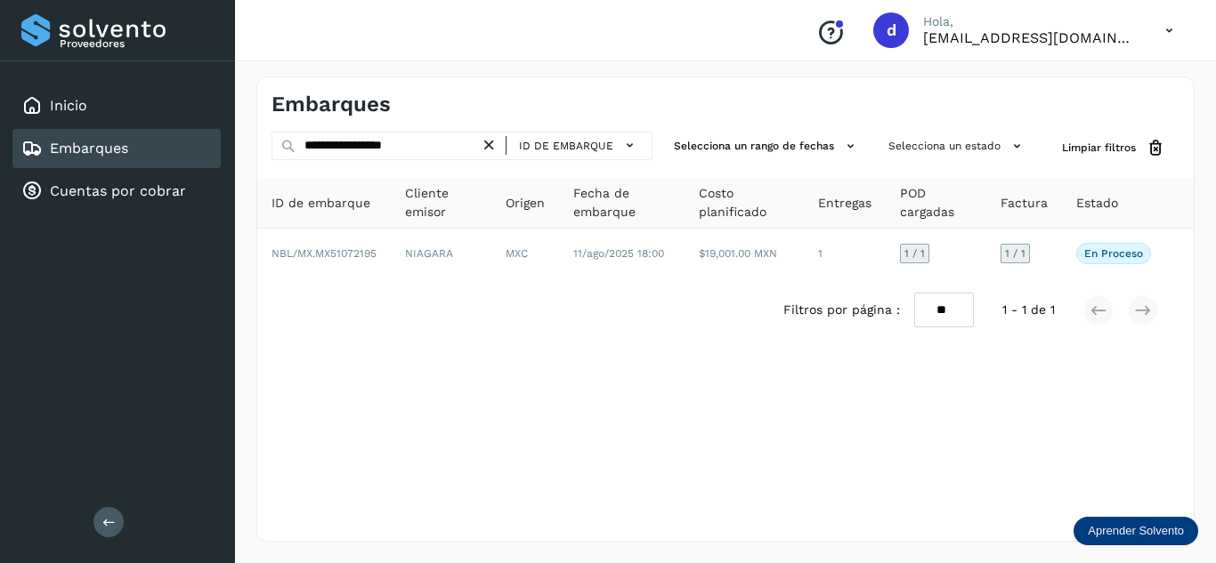
click at [488, 143] on icon at bounding box center [489, 145] width 19 height 19
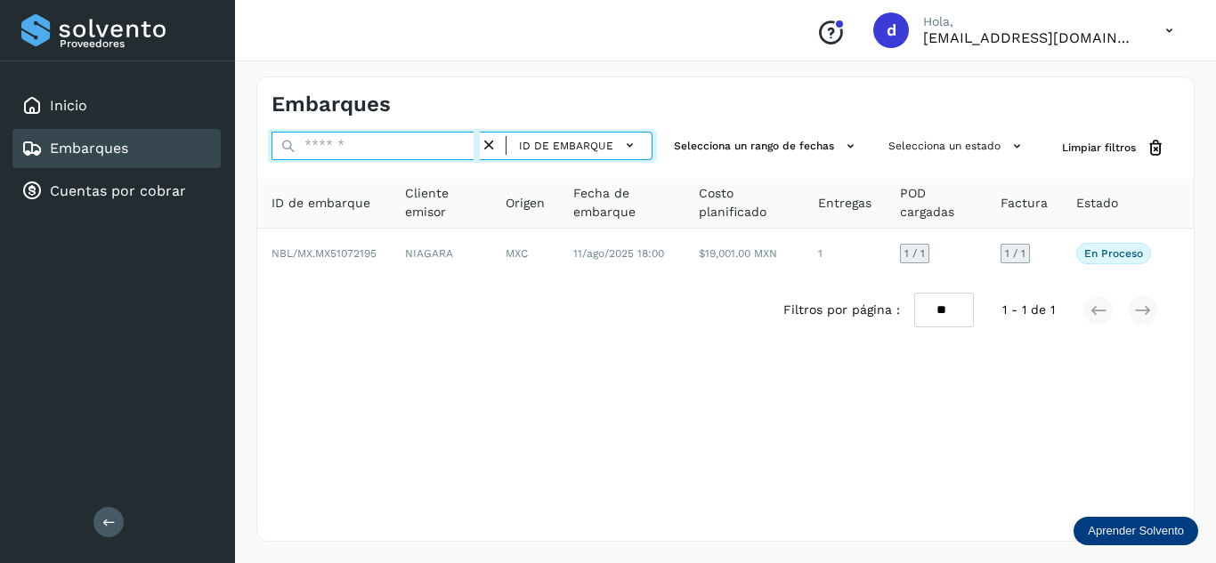
click at [455, 148] on input "text" at bounding box center [375, 146] width 208 height 28
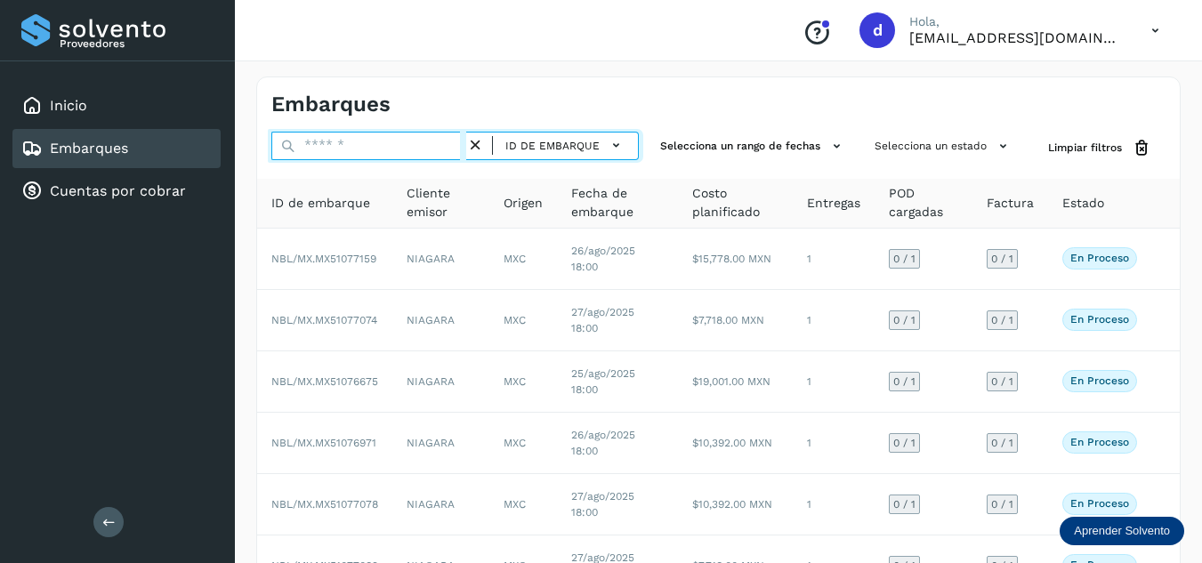
paste input "**********"
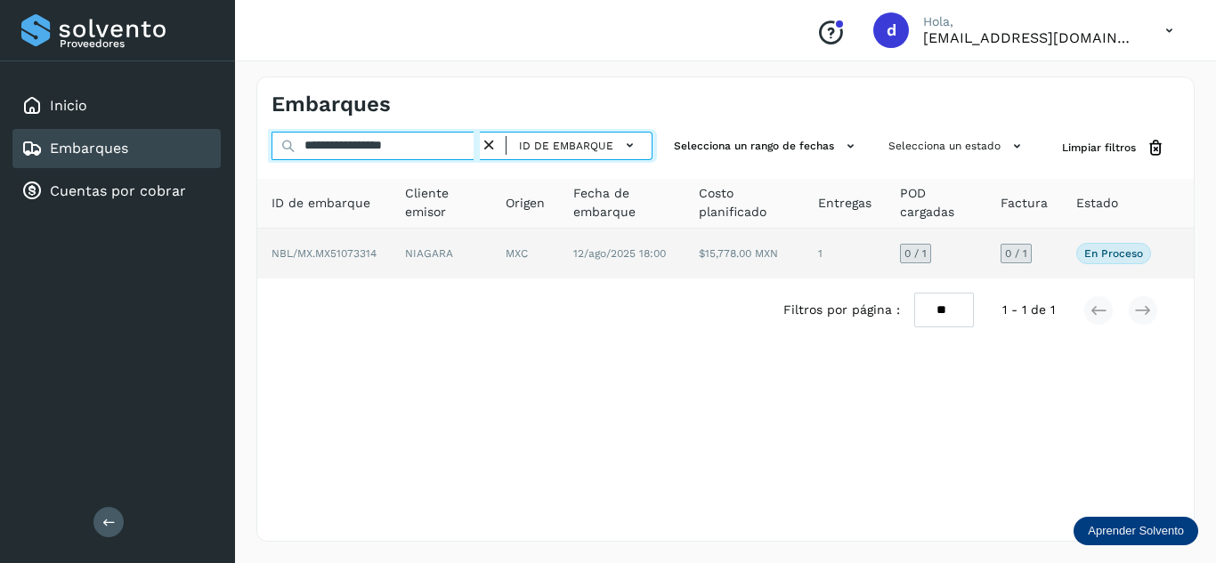
type input "**********"
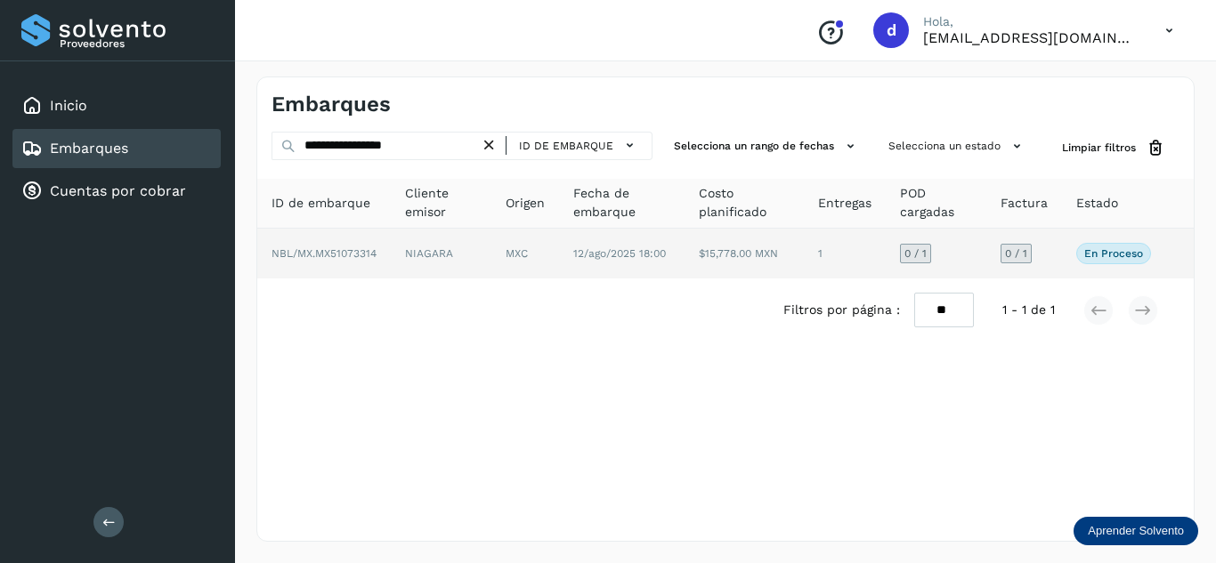
click at [347, 255] on span "NBL/MX.MX51073314" at bounding box center [323, 253] width 105 height 12
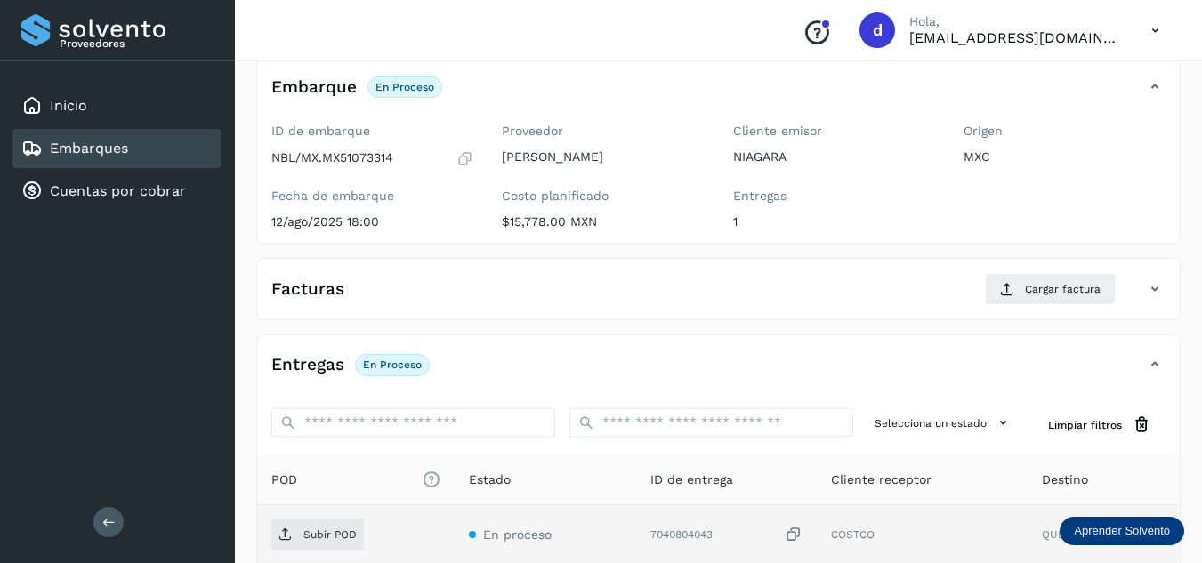
scroll to position [267, 0]
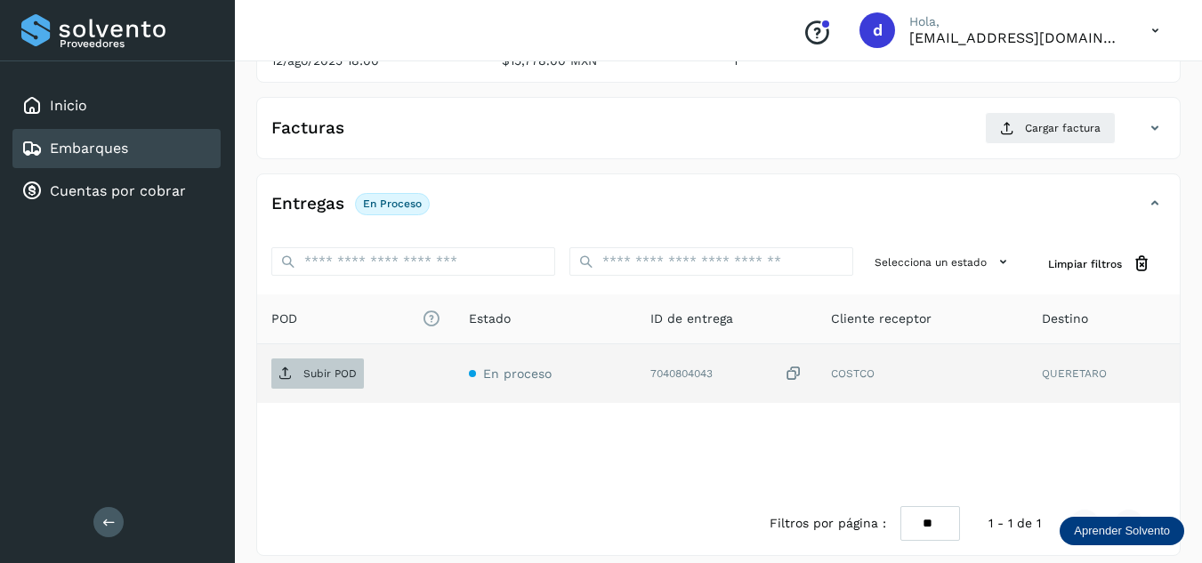
click at [297, 375] on span "Subir POD" at bounding box center [317, 374] width 93 height 28
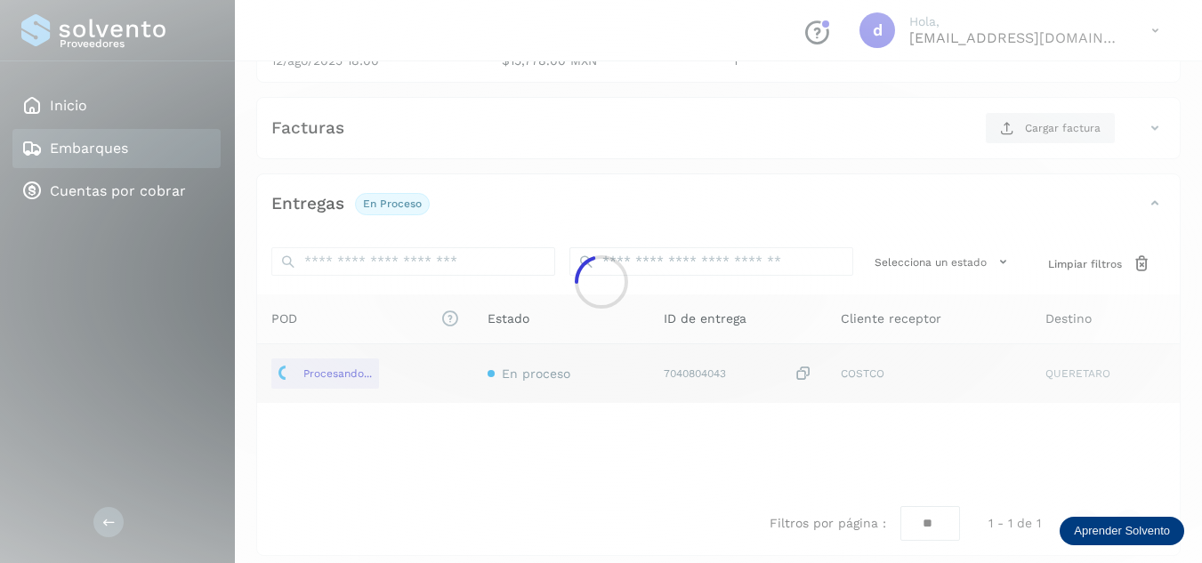
scroll to position [178, 0]
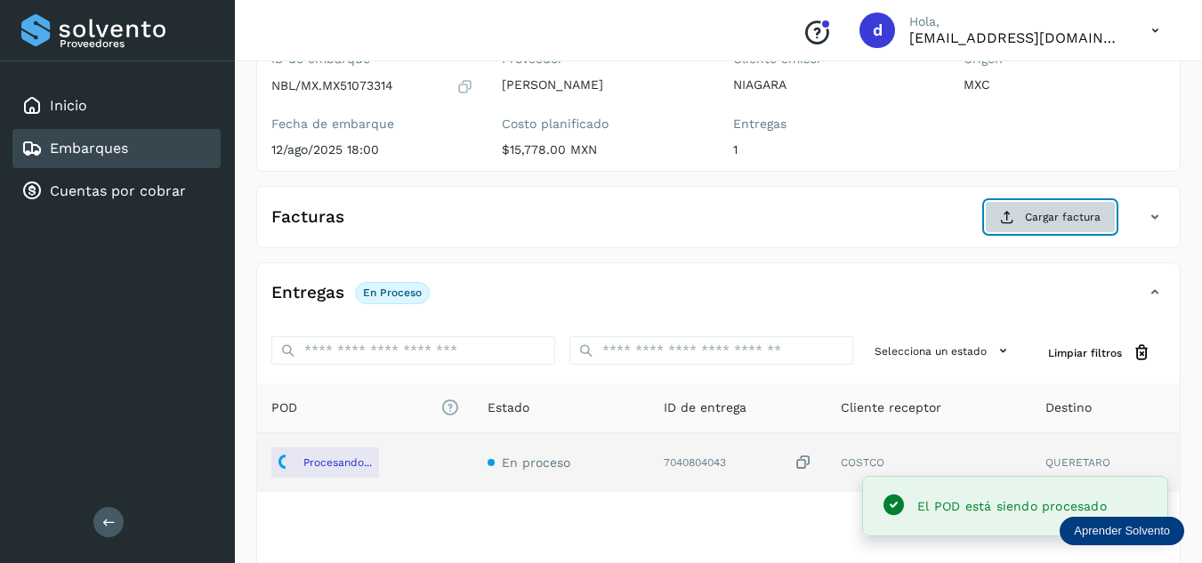
click at [1054, 219] on span "Cargar factura" at bounding box center [1063, 217] width 76 height 16
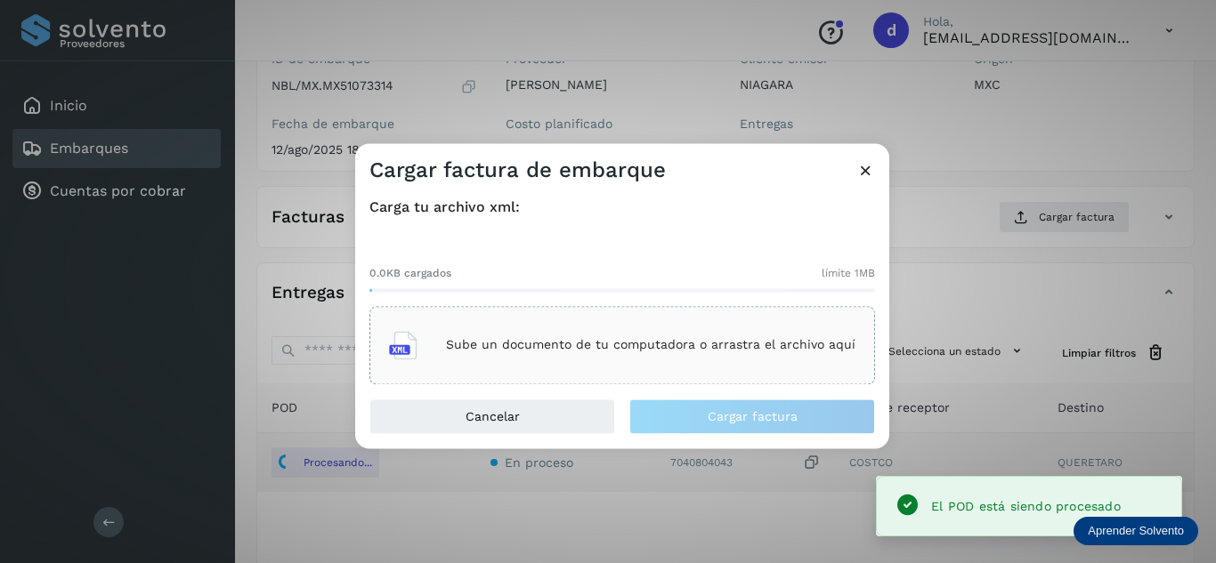
click at [782, 345] on p "Sube un documento de tu computadora o arrastra el archivo aquí" at bounding box center [650, 345] width 409 height 15
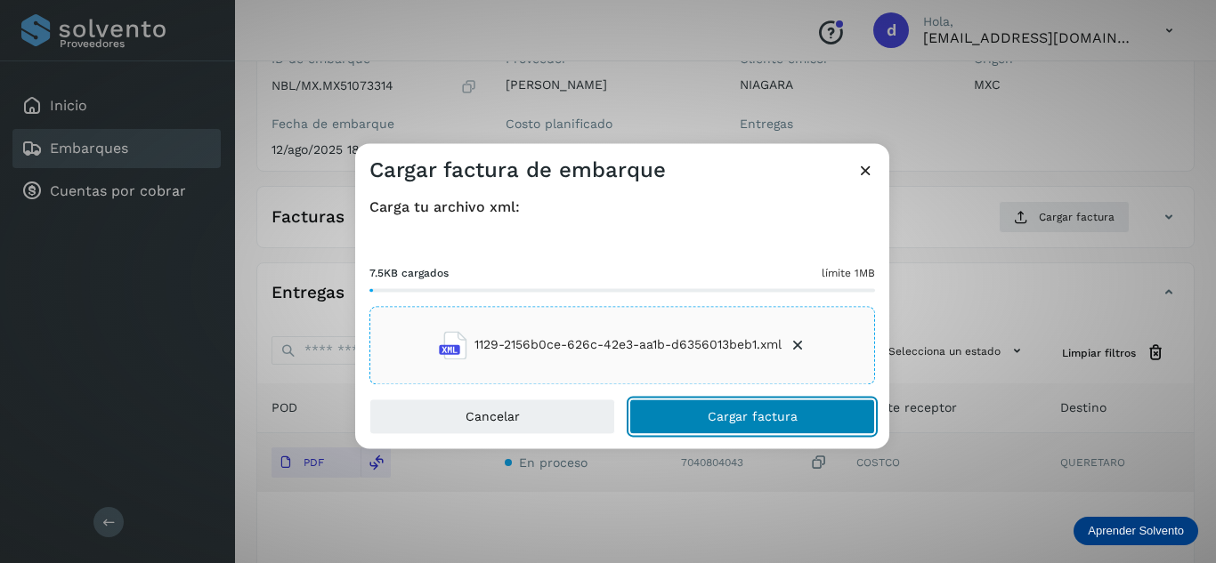
click at [805, 411] on button "Cargar factura" at bounding box center [752, 417] width 246 height 36
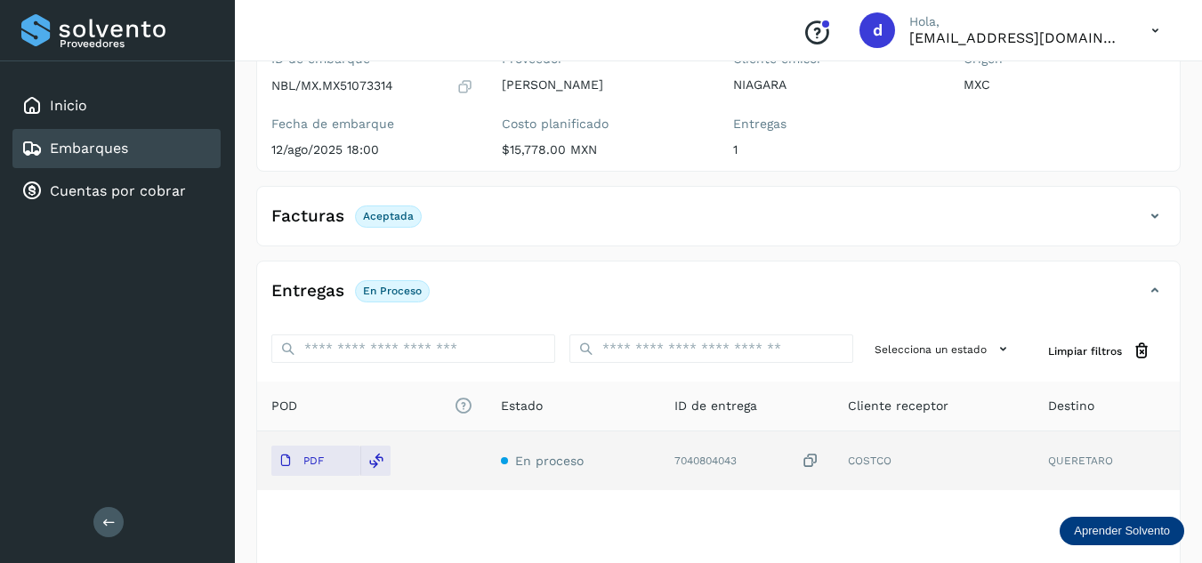
scroll to position [0, 0]
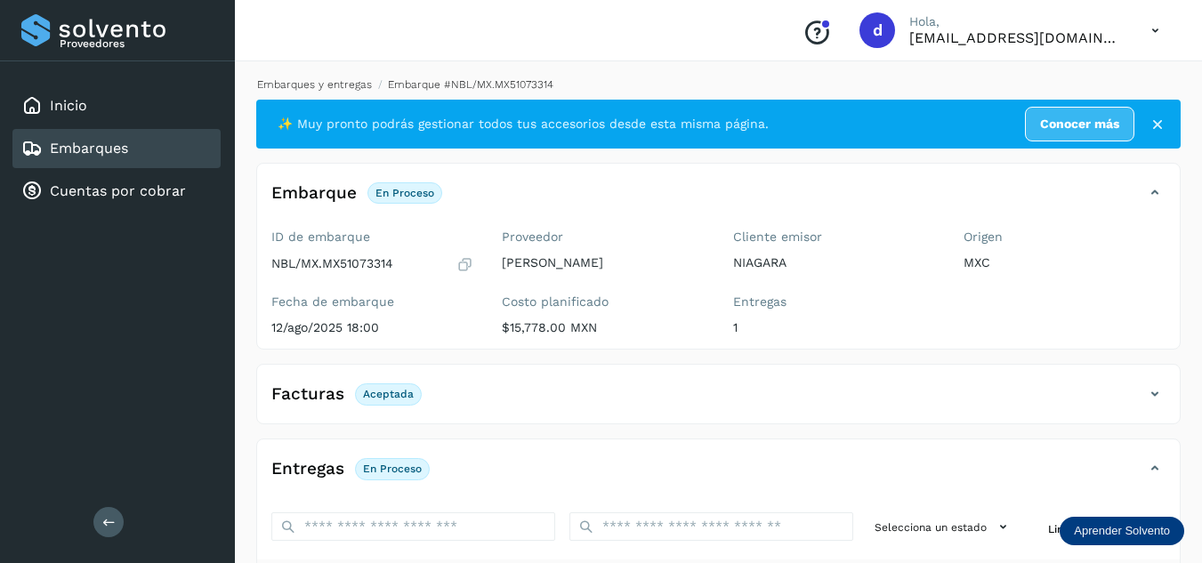
click at [320, 84] on link "Embarques y entregas" at bounding box center [314, 84] width 115 height 12
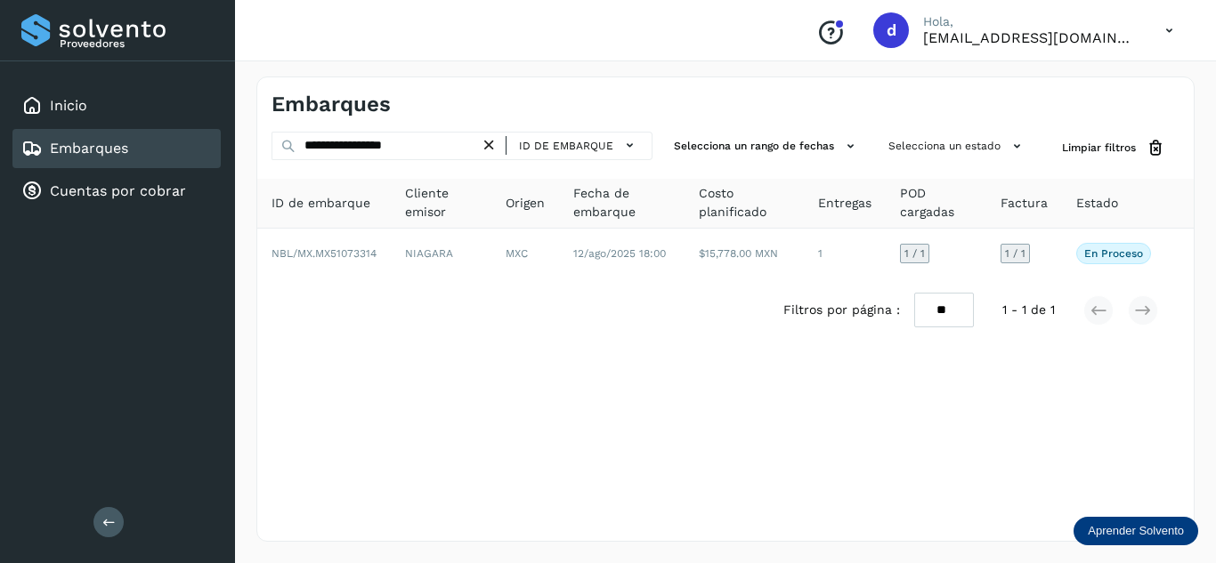
click at [492, 142] on icon at bounding box center [489, 145] width 19 height 19
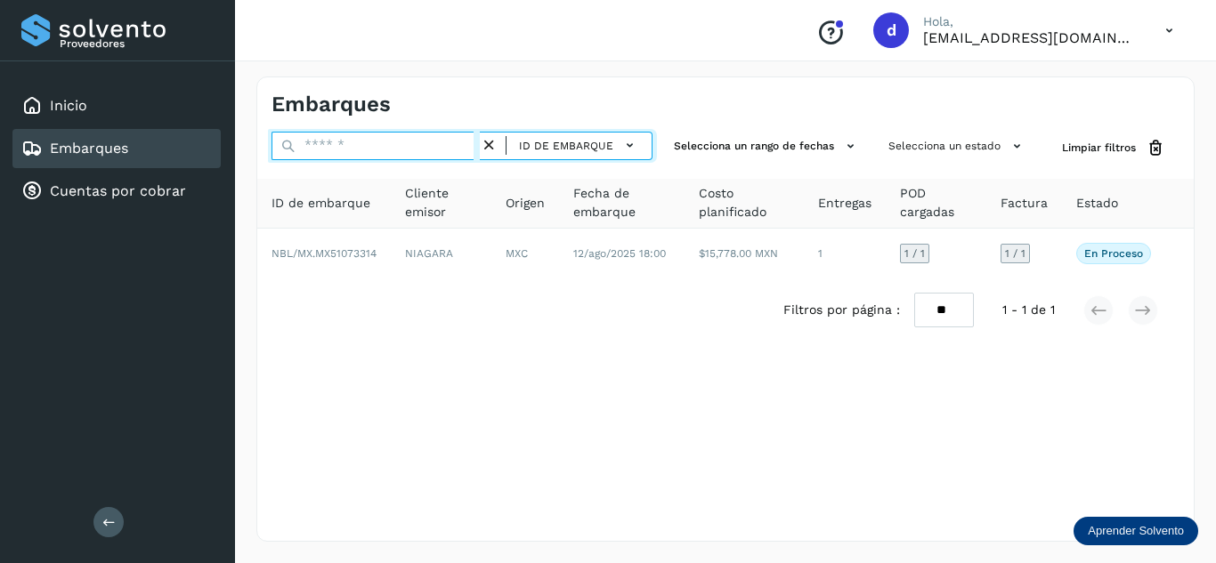
click at [451, 143] on input "text" at bounding box center [375, 146] width 208 height 28
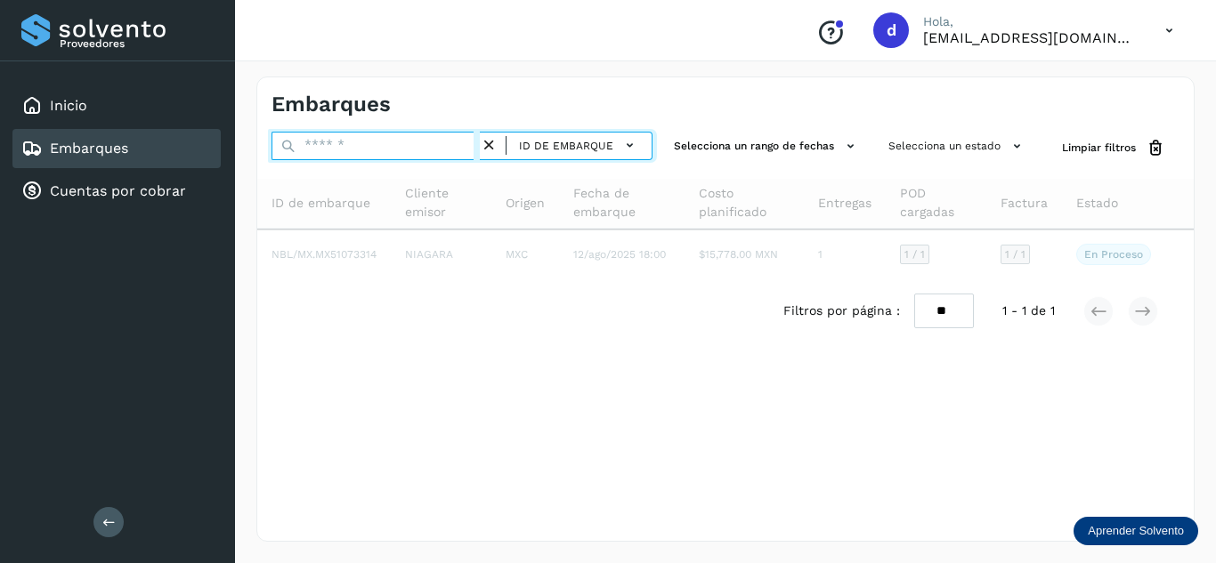
paste input "**********"
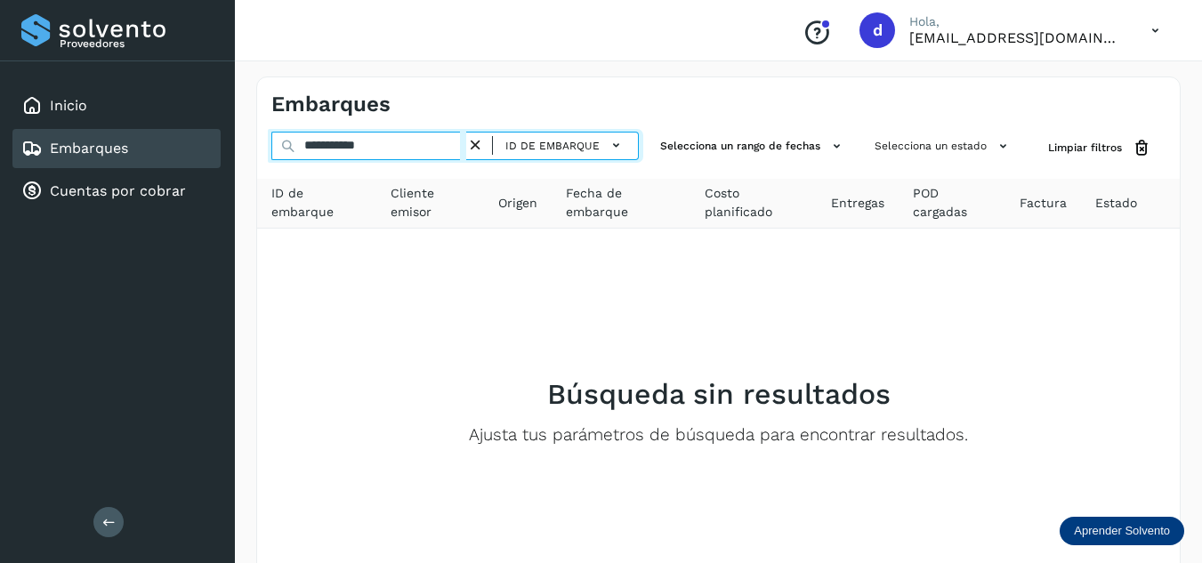
type input "**********"
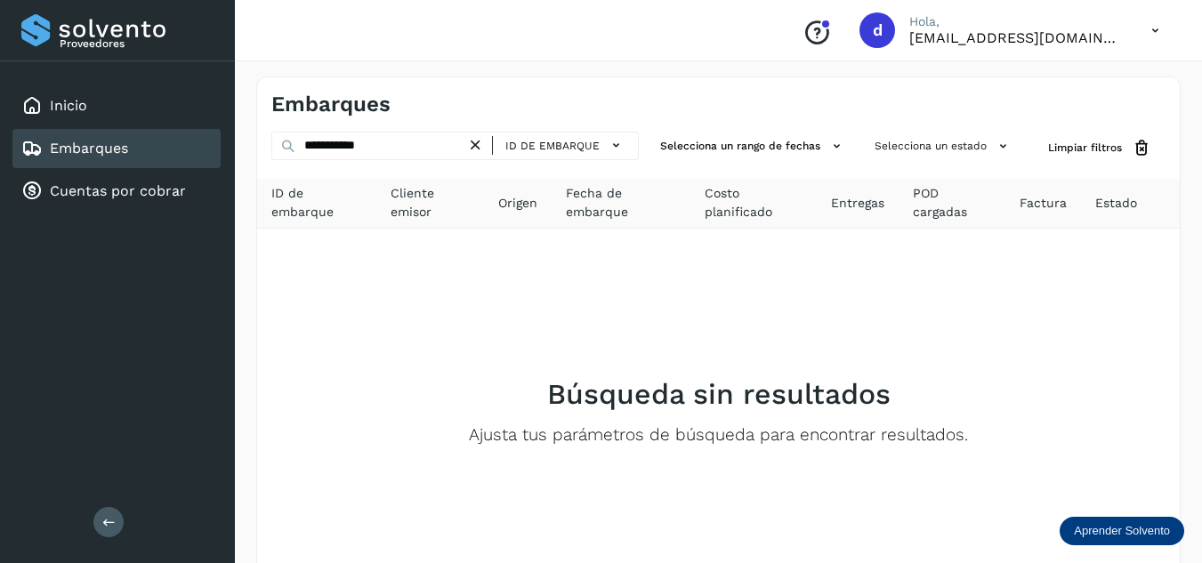
click at [481, 148] on icon at bounding box center [475, 145] width 19 height 19
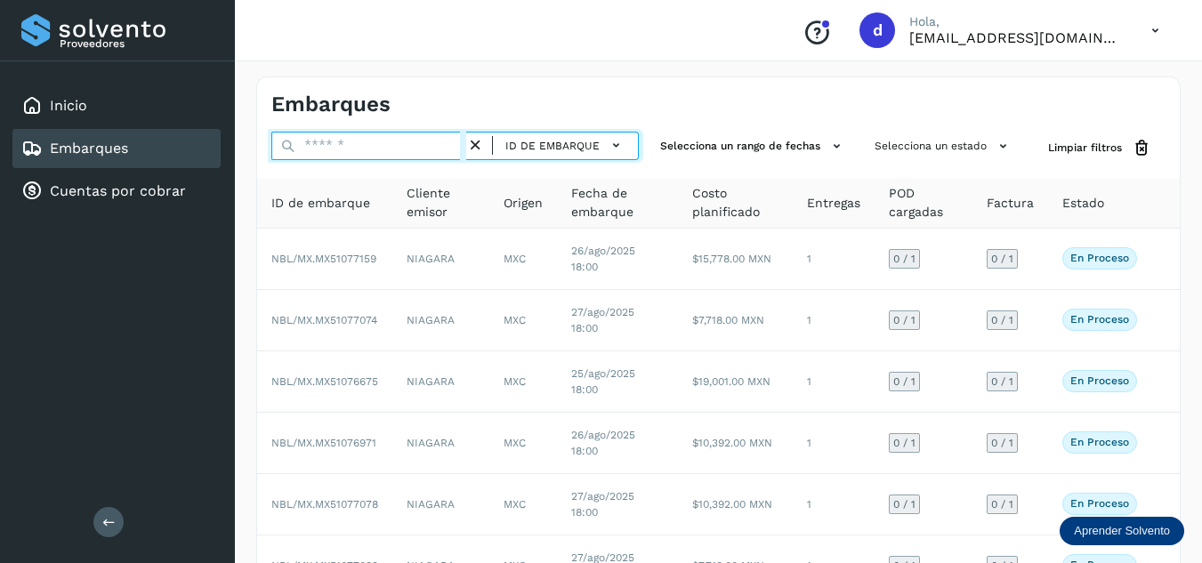
click at [336, 150] on input "text" at bounding box center [368, 146] width 195 height 28
paste input "**********"
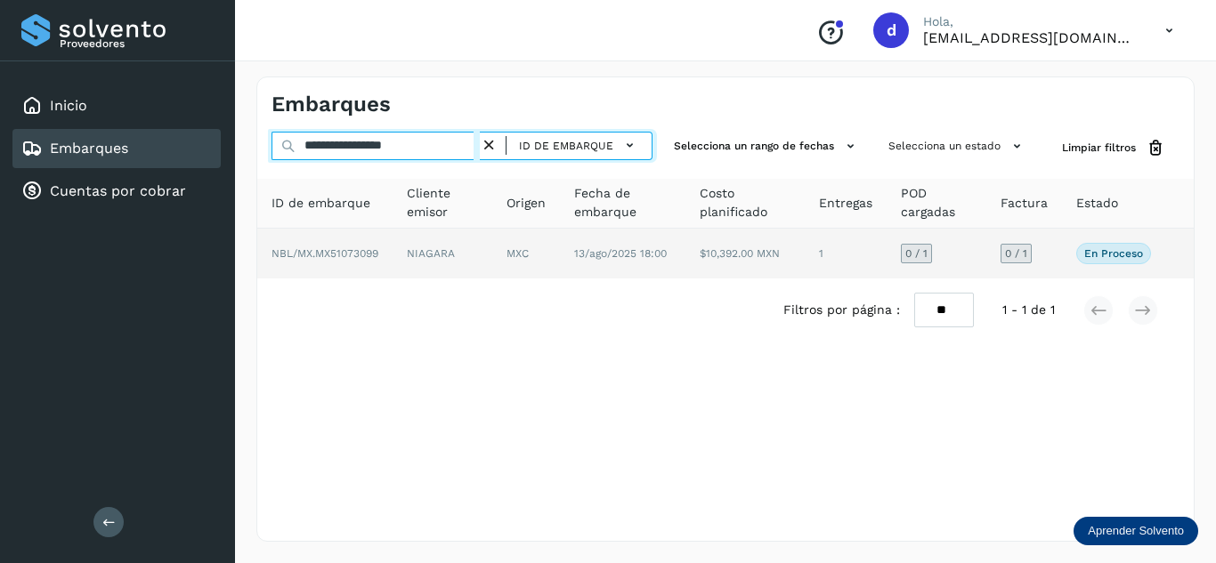
type input "**********"
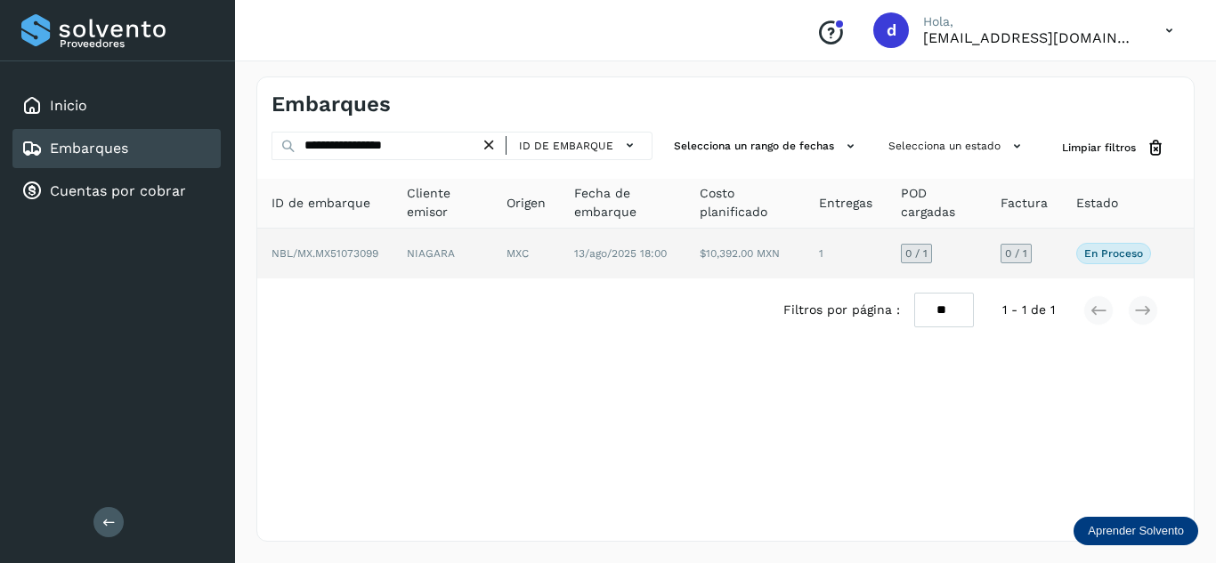
click at [356, 254] on span "NBL/MX.MX51073099" at bounding box center [324, 253] width 107 height 12
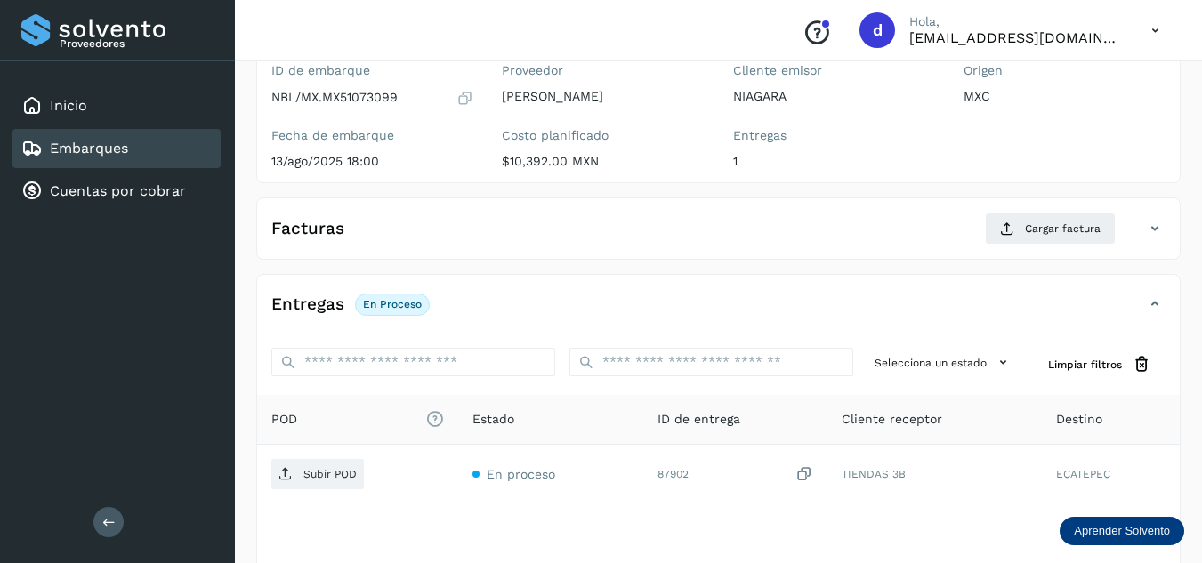
scroll to position [178, 0]
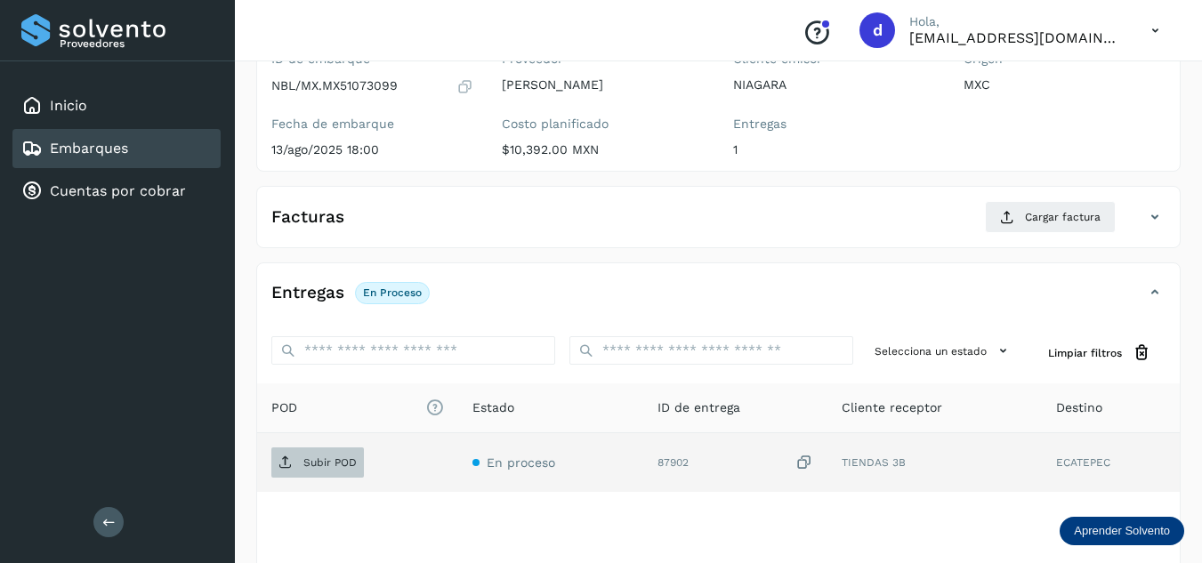
click at [345, 465] on p "Subir POD" at bounding box center [329, 463] width 53 height 12
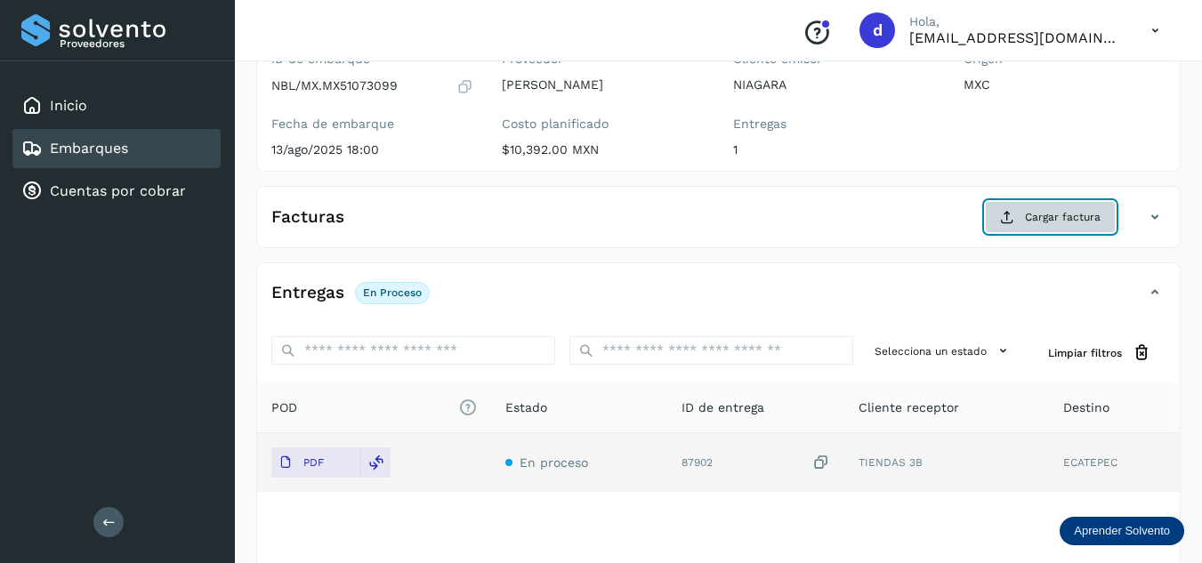
click at [1078, 223] on span "Cargar factura" at bounding box center [1063, 217] width 76 height 16
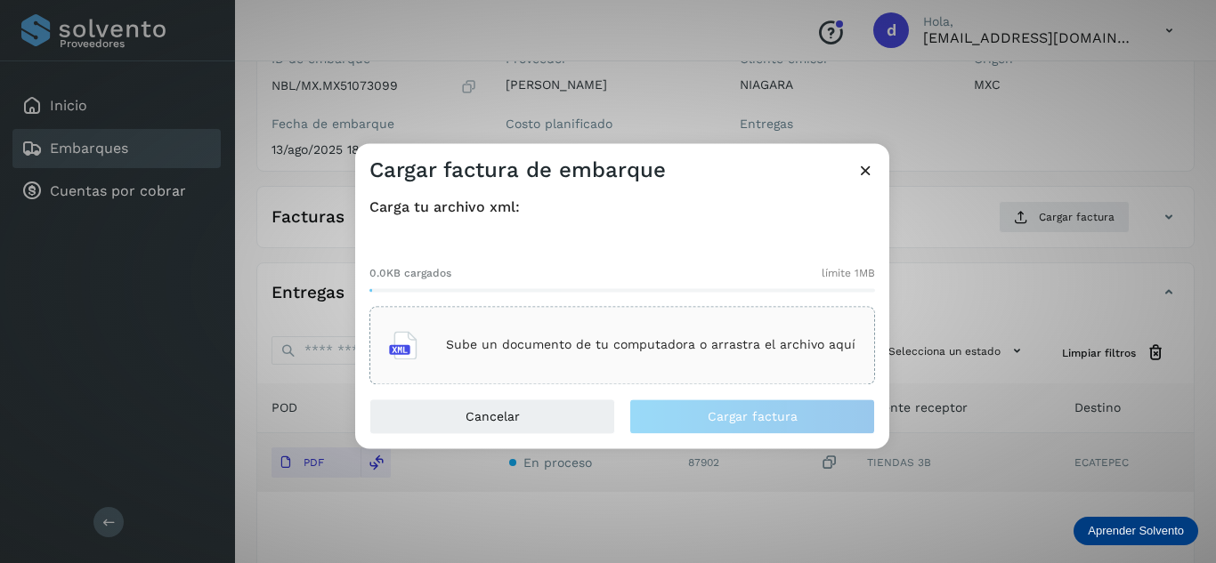
click at [641, 369] on div "Sube un documento de tu computadora o arrastra el archivo aquí" at bounding box center [622, 345] width 466 height 48
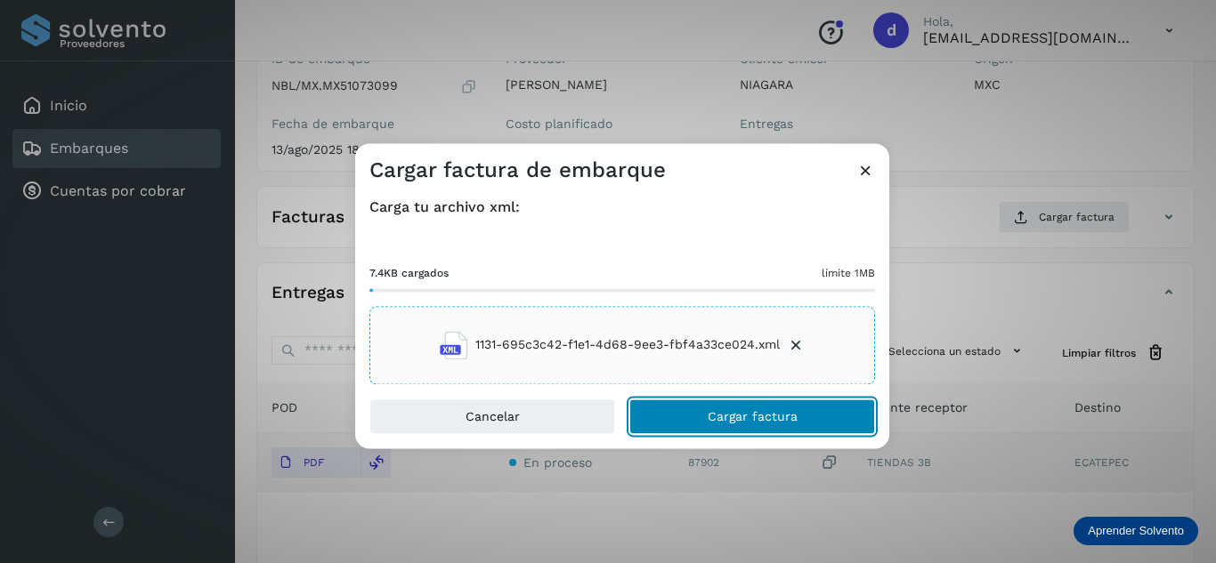
click at [730, 415] on span "Cargar factura" at bounding box center [753, 416] width 90 height 12
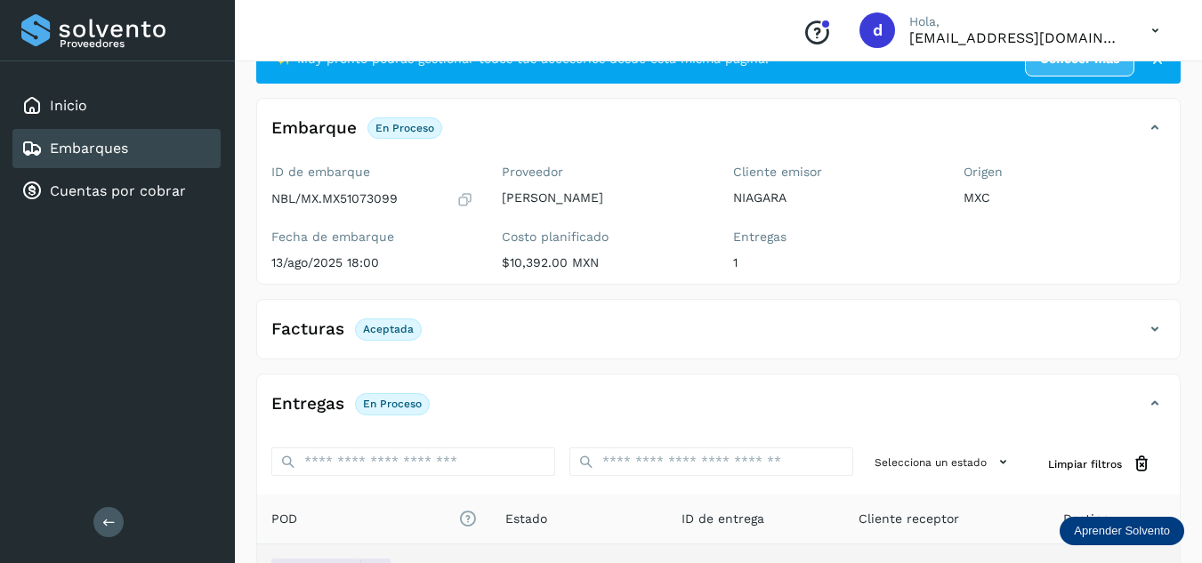
scroll to position [0, 0]
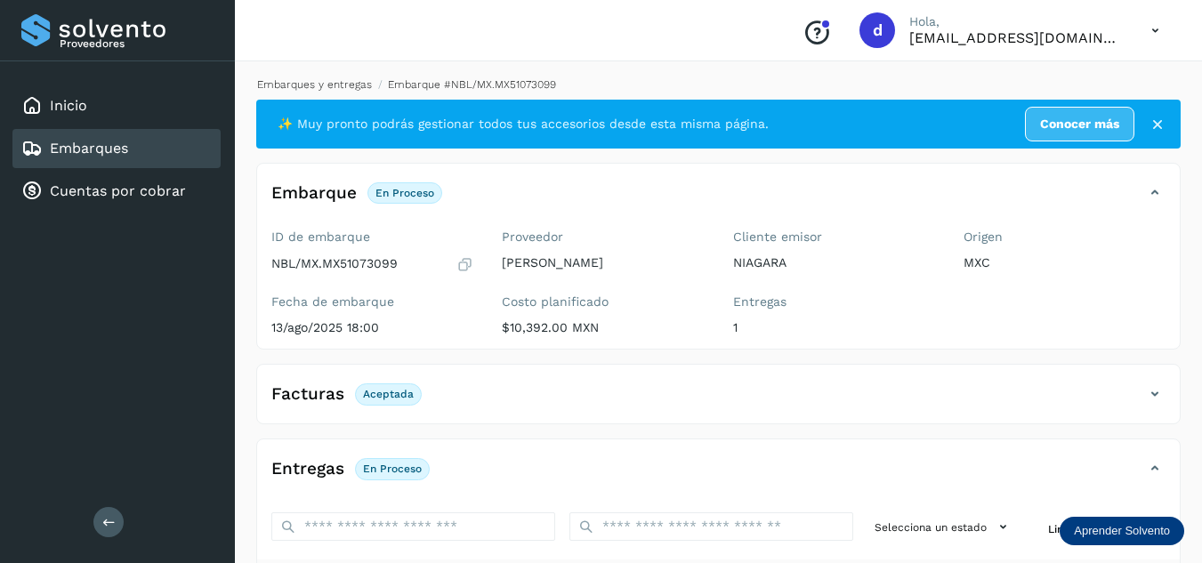
click at [352, 90] on link "Embarques y entregas" at bounding box center [314, 84] width 115 height 12
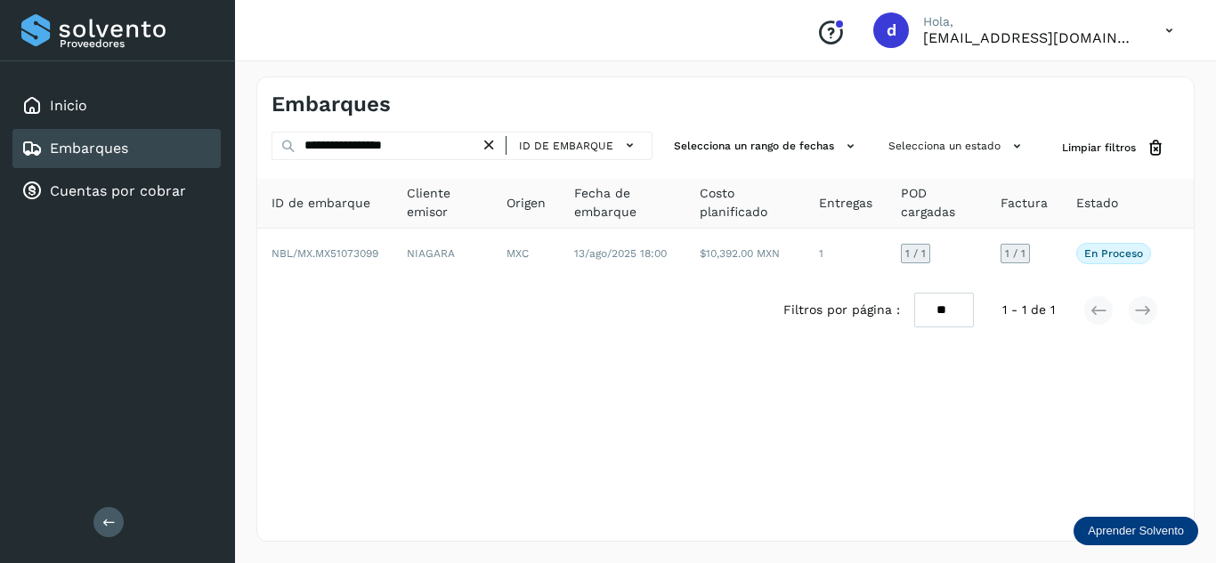
click at [497, 149] on icon at bounding box center [489, 145] width 19 height 19
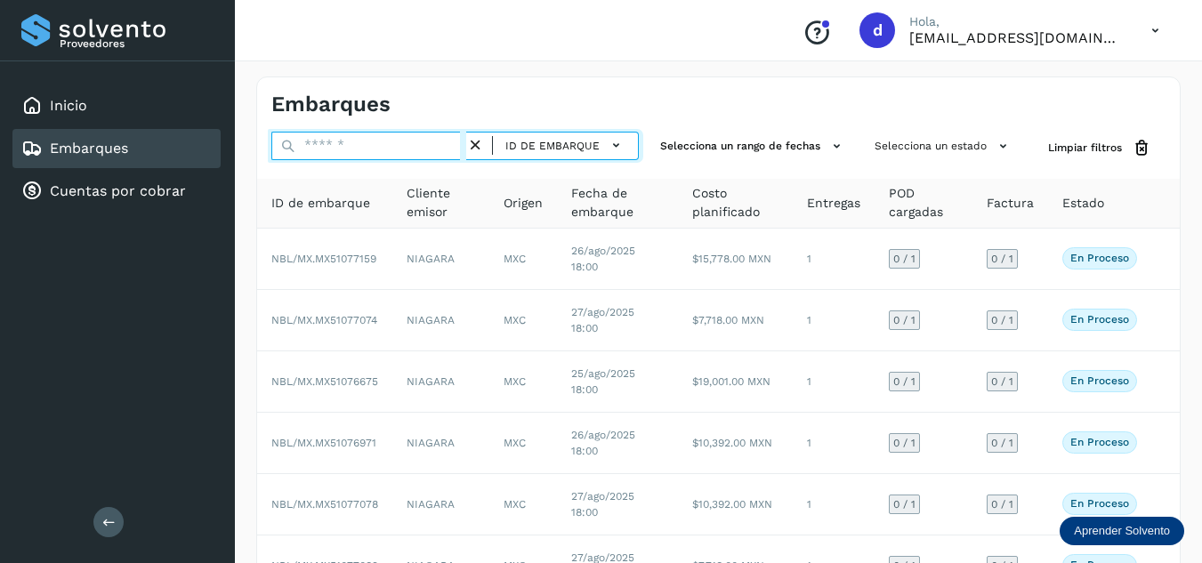
click at [391, 145] on input "text" at bounding box center [368, 146] width 195 height 28
paste input "**********"
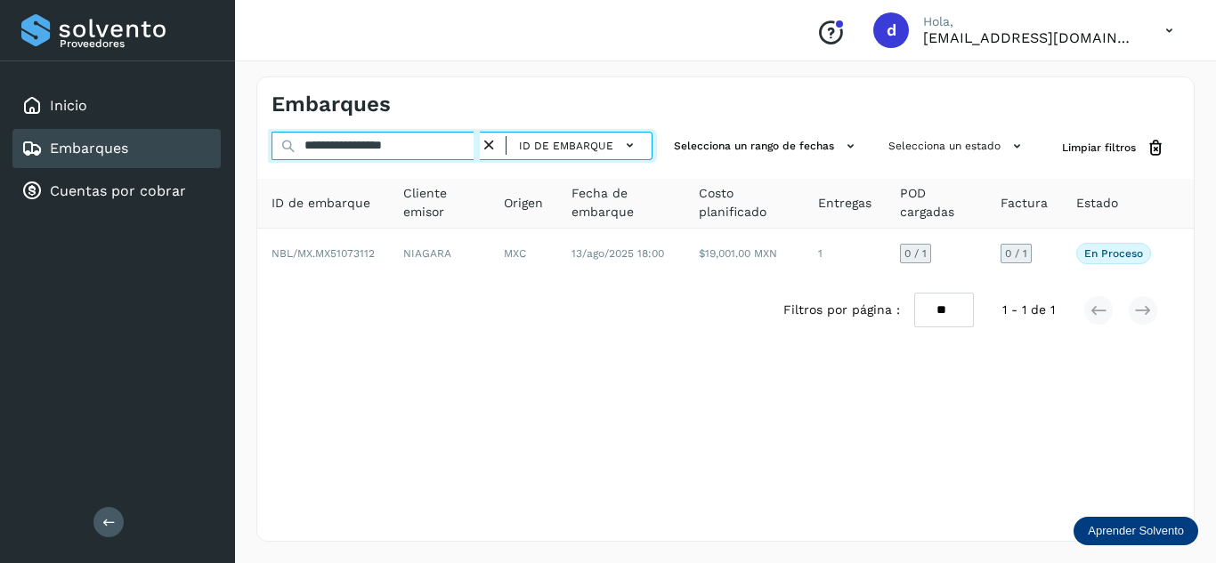
type input "**********"
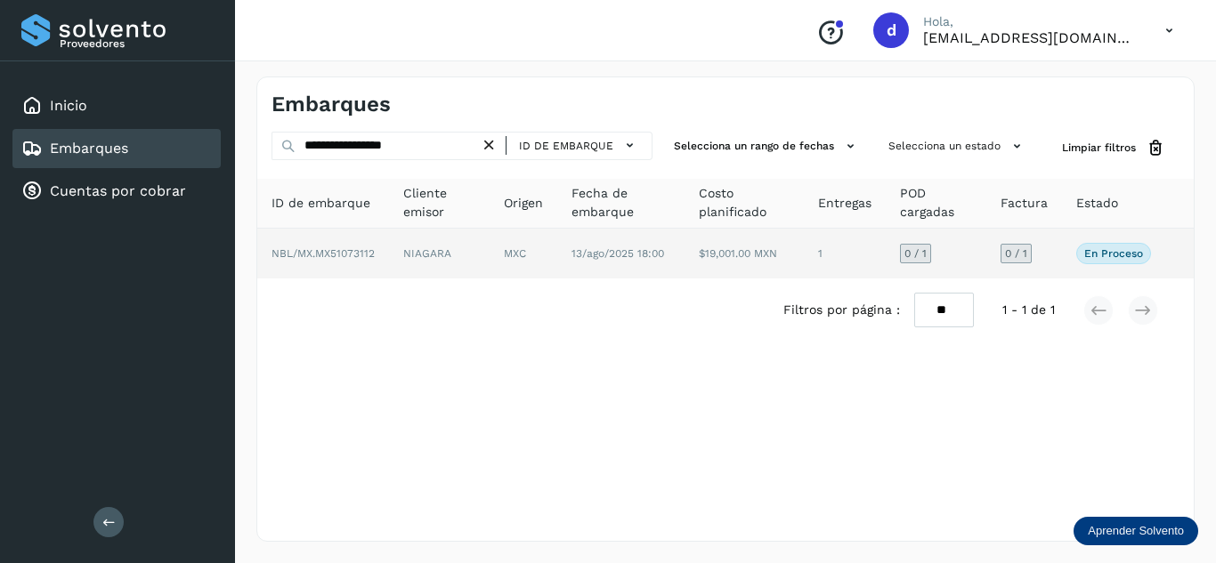
click at [353, 256] on span "NBL/MX.MX51073112" at bounding box center [322, 253] width 103 height 12
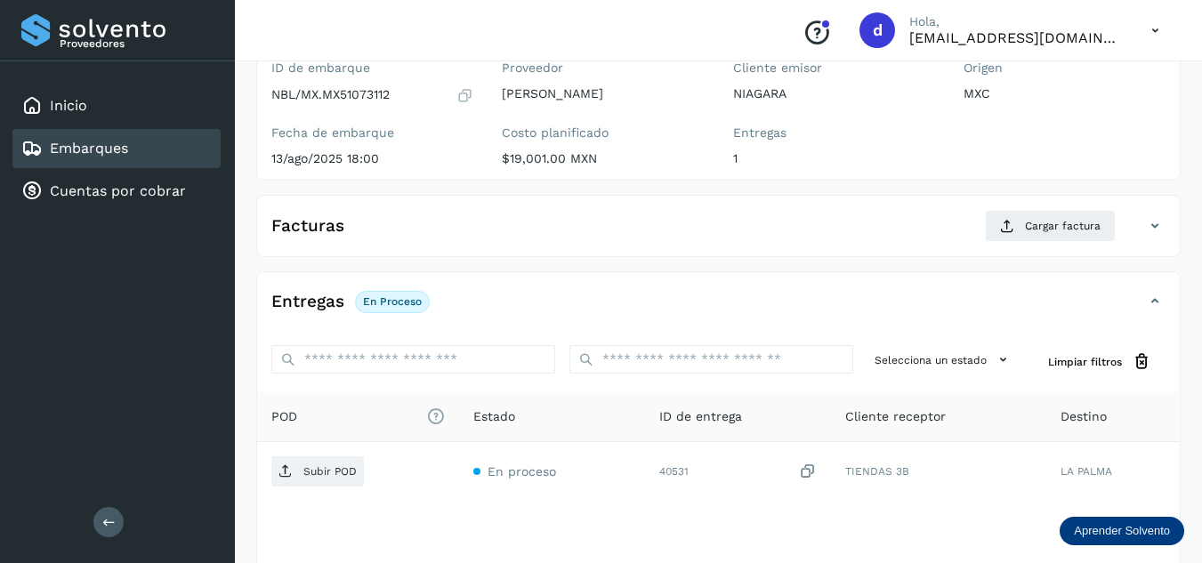
scroll to position [178, 0]
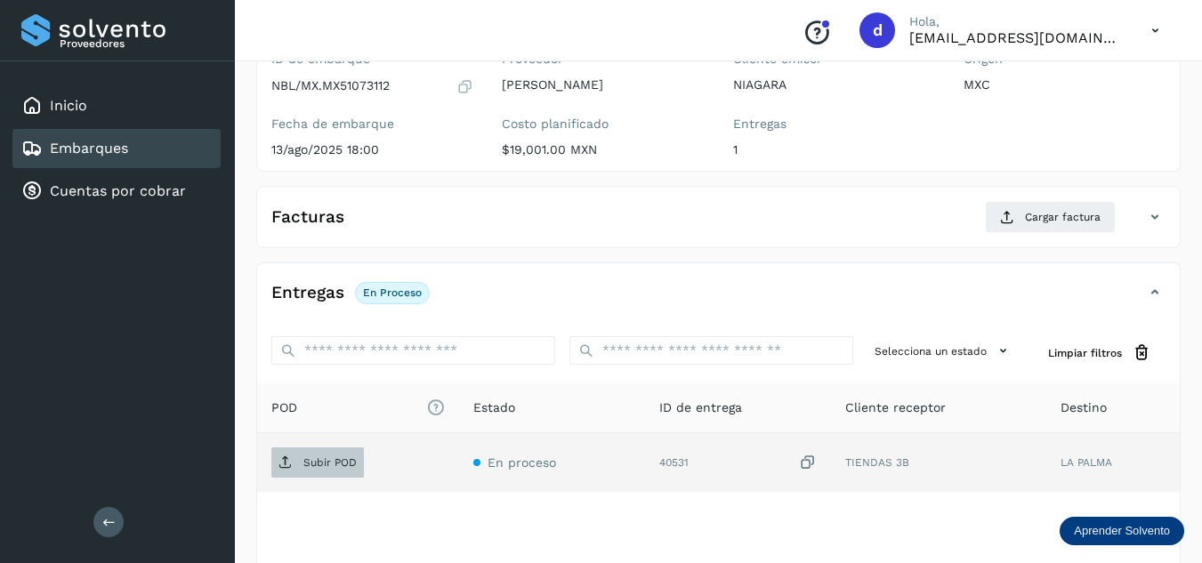
click at [296, 469] on span "Subir POD" at bounding box center [317, 463] width 93 height 28
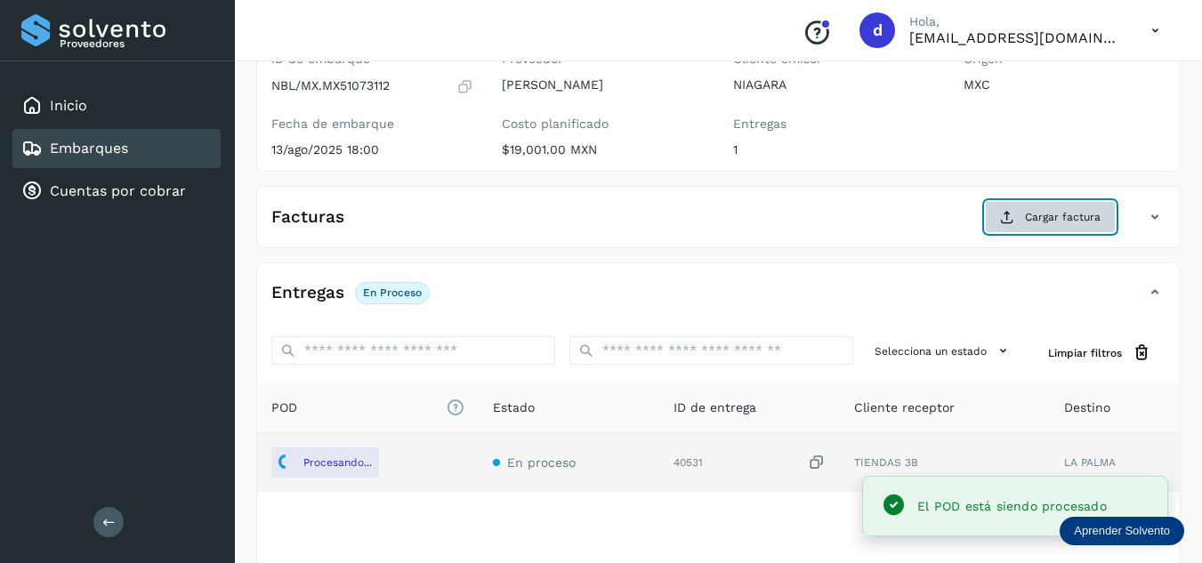
click at [1038, 230] on button "Cargar factura" at bounding box center [1050, 217] width 131 height 32
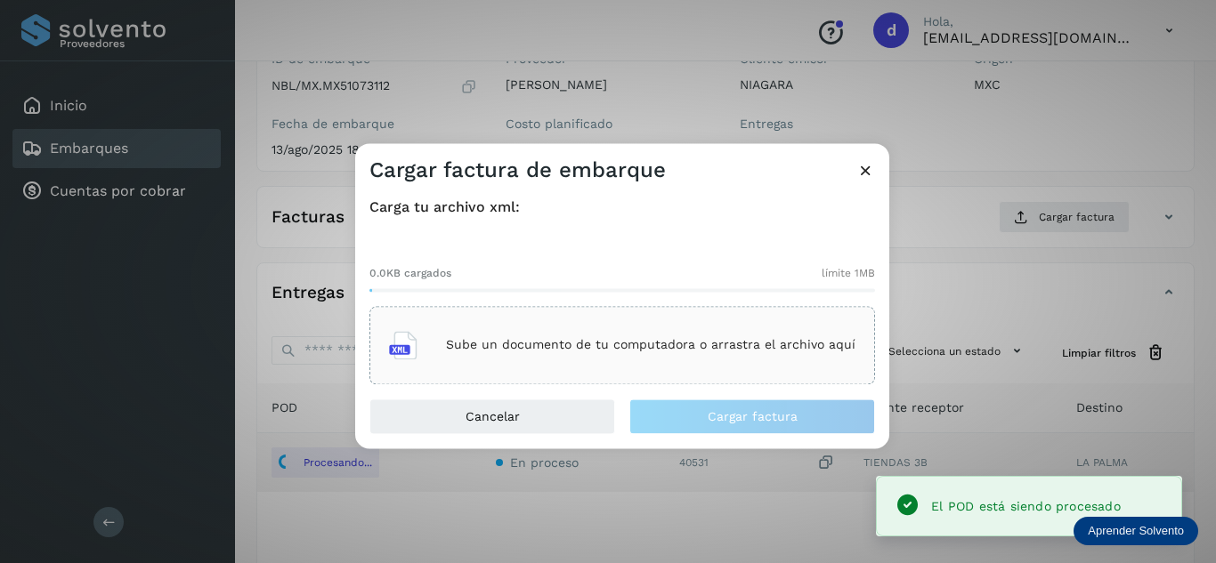
click at [741, 319] on div "Sube un documento de tu computadora o arrastra el archivo aquí" at bounding box center [622, 345] width 506 height 78
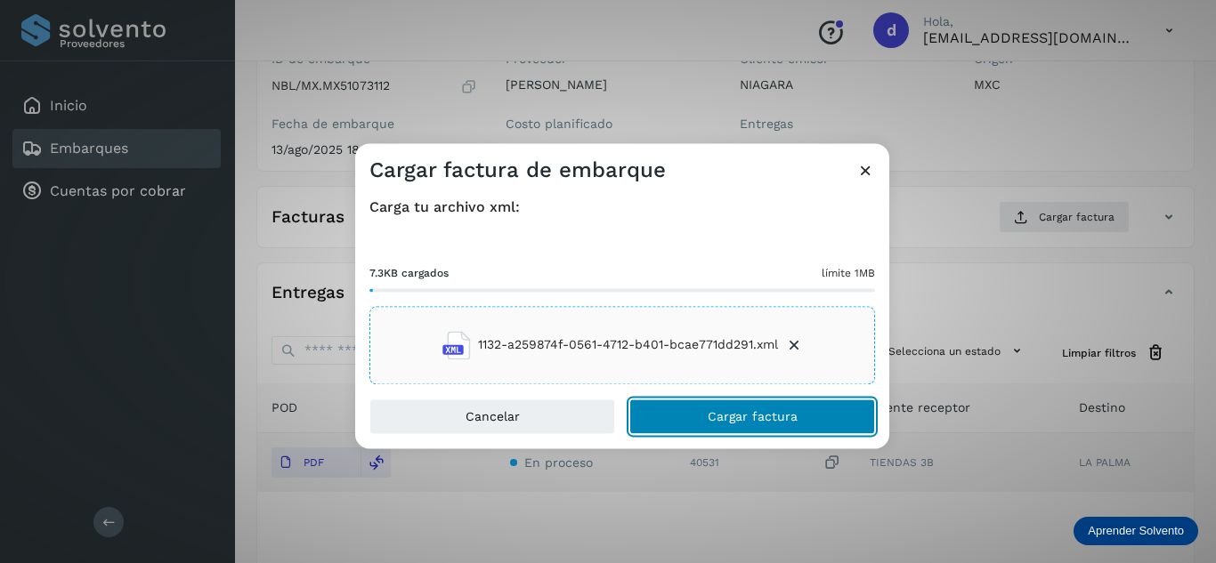
click at [828, 417] on button "Cargar factura" at bounding box center [752, 417] width 246 height 36
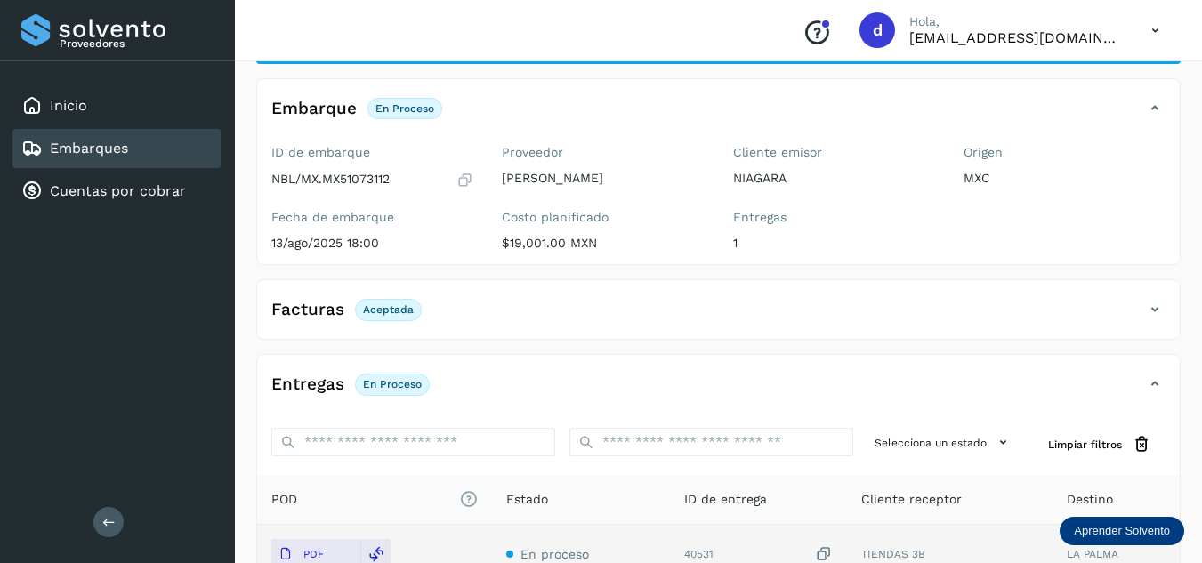
scroll to position [0, 0]
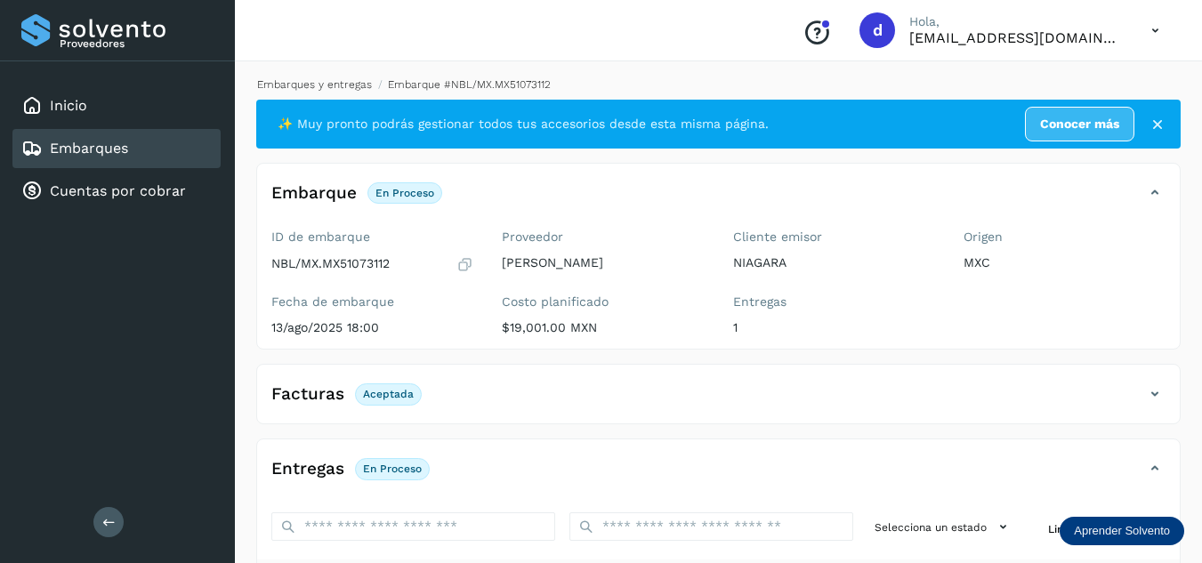
click at [344, 86] on link "Embarques y entregas" at bounding box center [314, 84] width 115 height 12
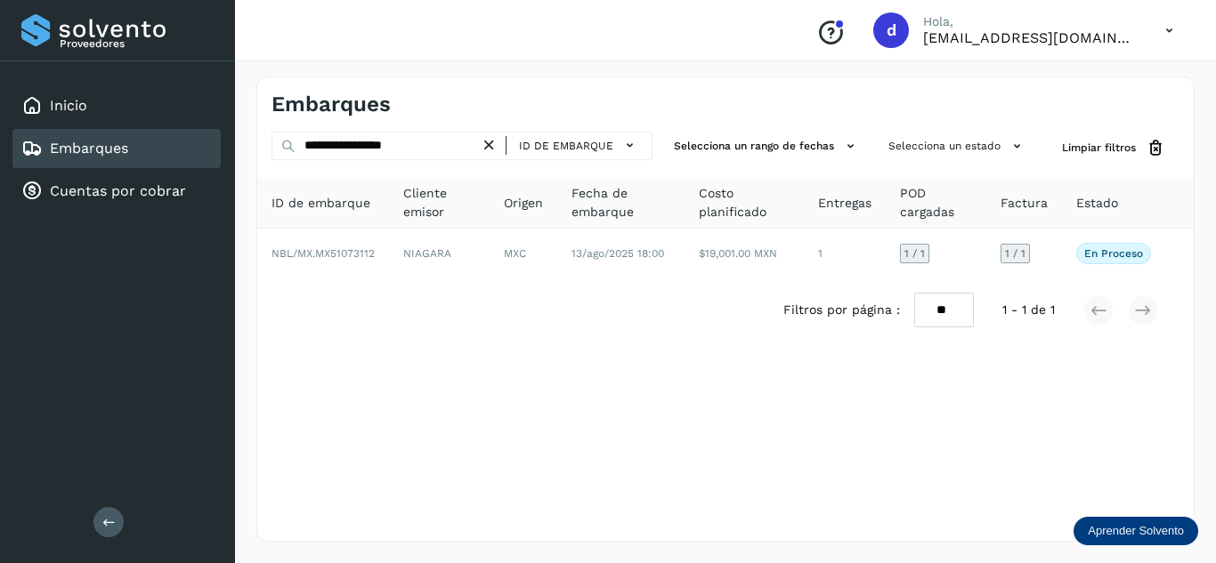
click at [496, 143] on icon at bounding box center [489, 145] width 19 height 19
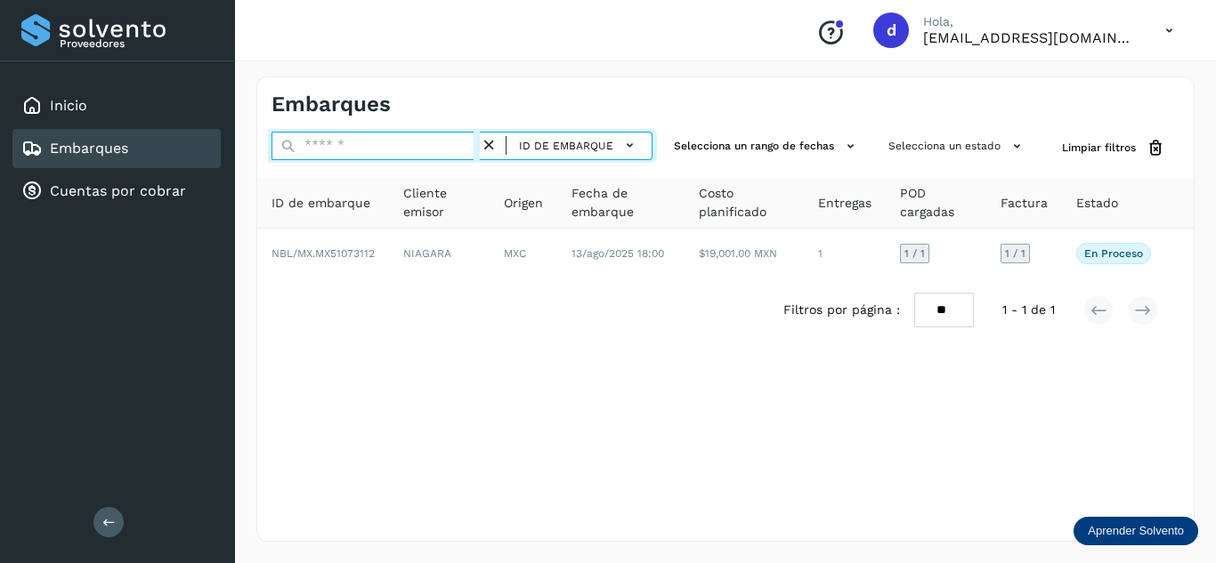
click at [477, 148] on input "text" at bounding box center [375, 146] width 208 height 28
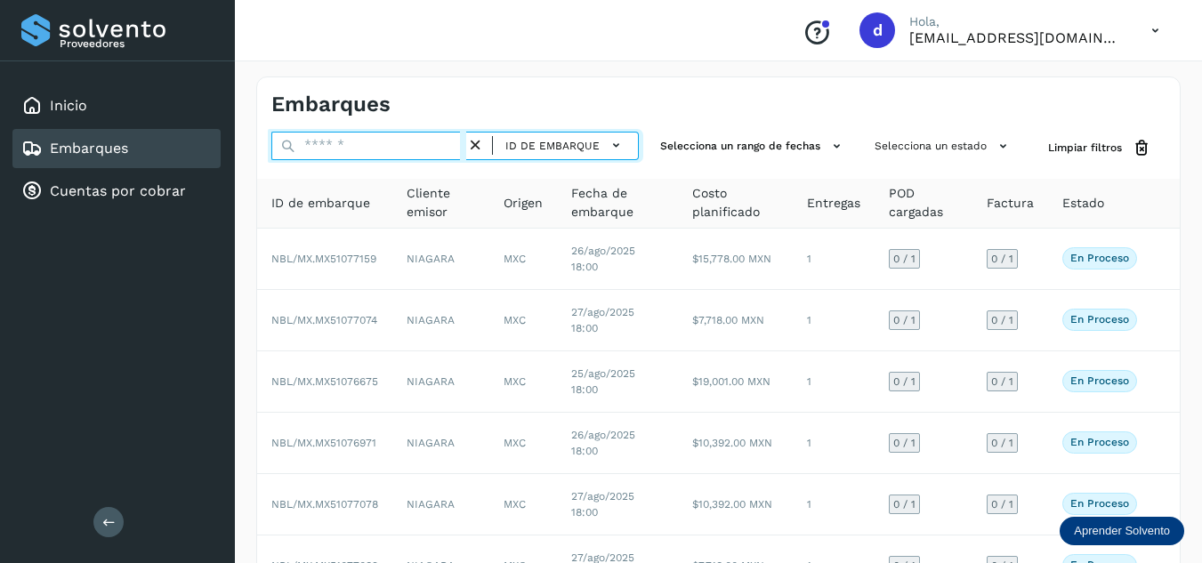
paste input "**********"
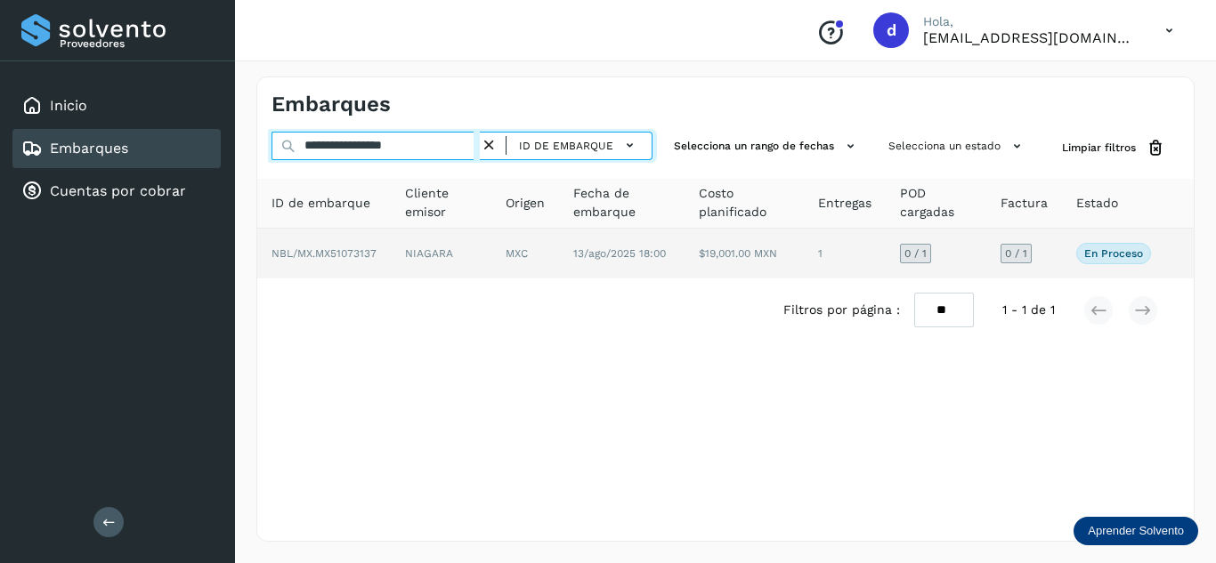
type input "**********"
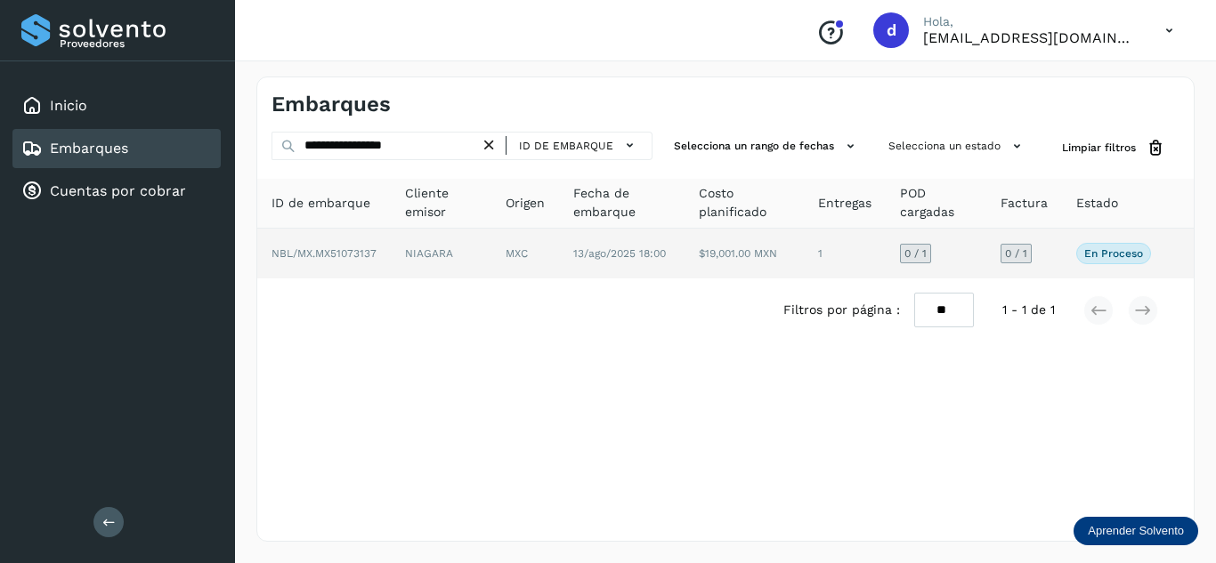
click at [346, 259] on span "NBL/MX.MX51073137" at bounding box center [323, 253] width 105 height 12
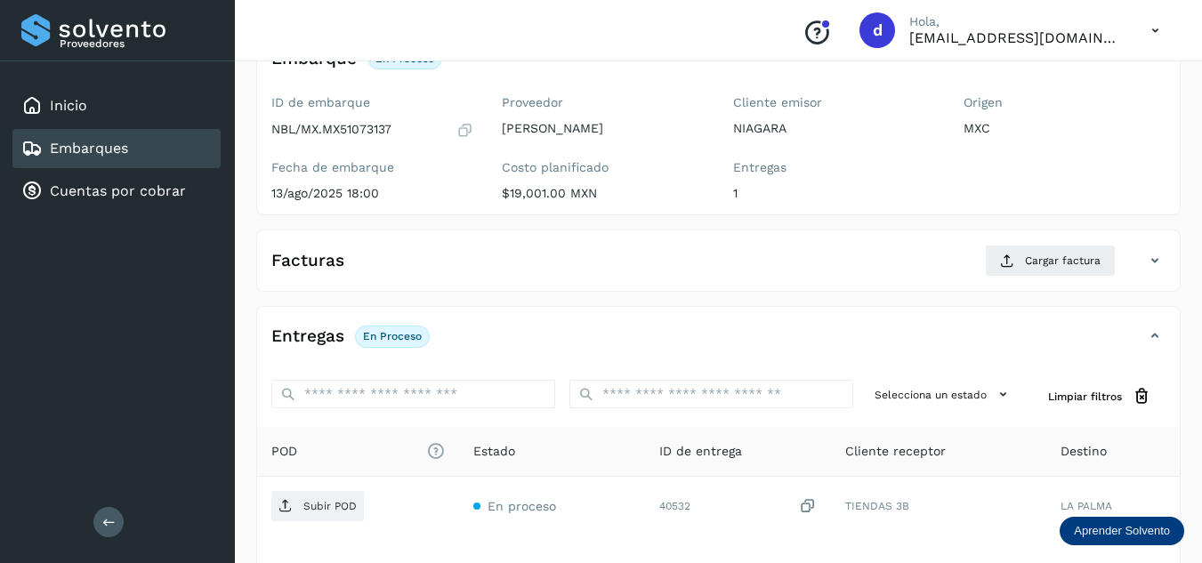
scroll to position [267, 0]
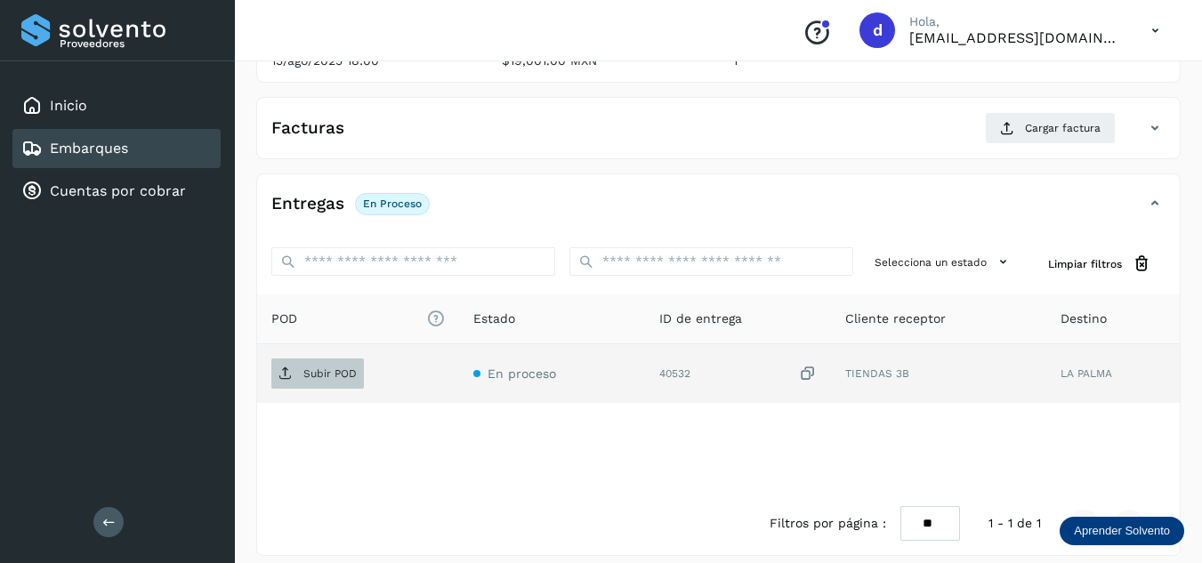
click at [339, 382] on span "Subir POD" at bounding box center [317, 374] width 93 height 28
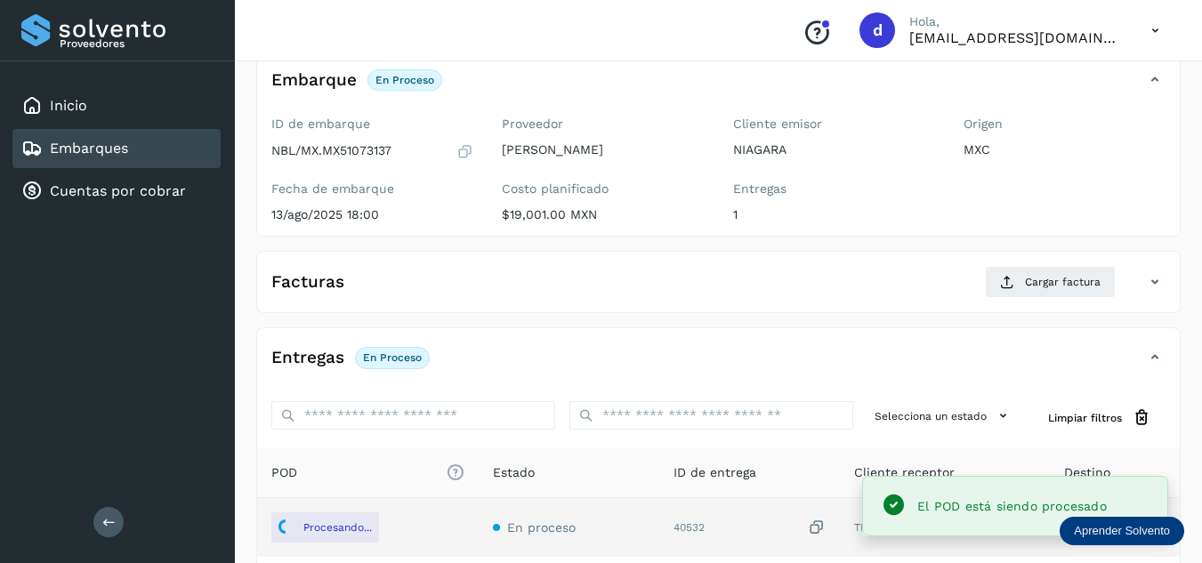
scroll to position [89, 0]
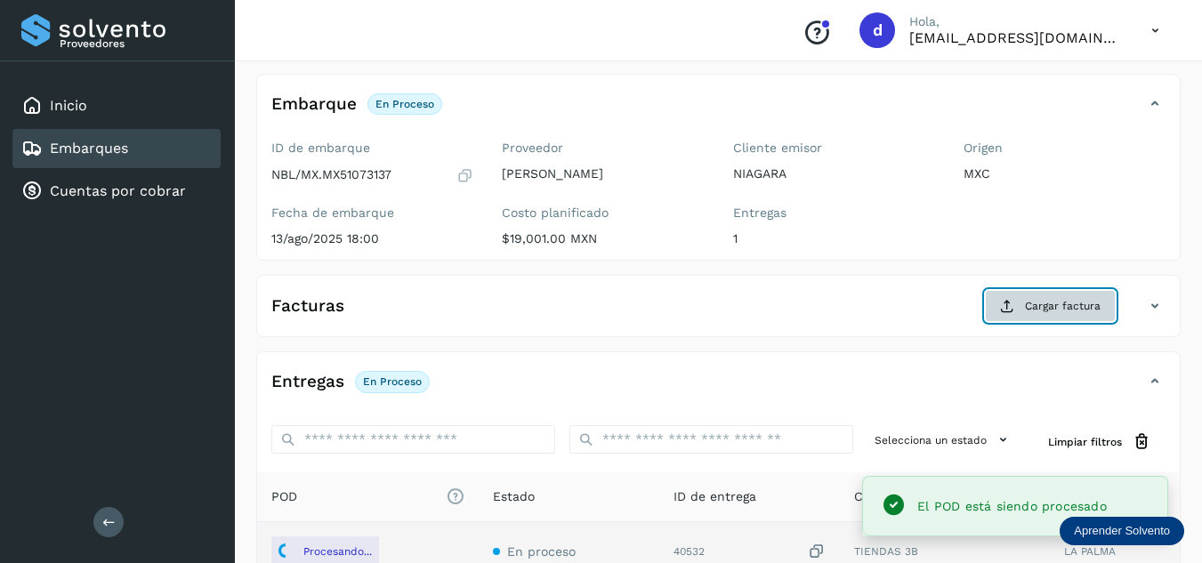
click at [1079, 306] on span "Cargar factura" at bounding box center [1063, 306] width 76 height 16
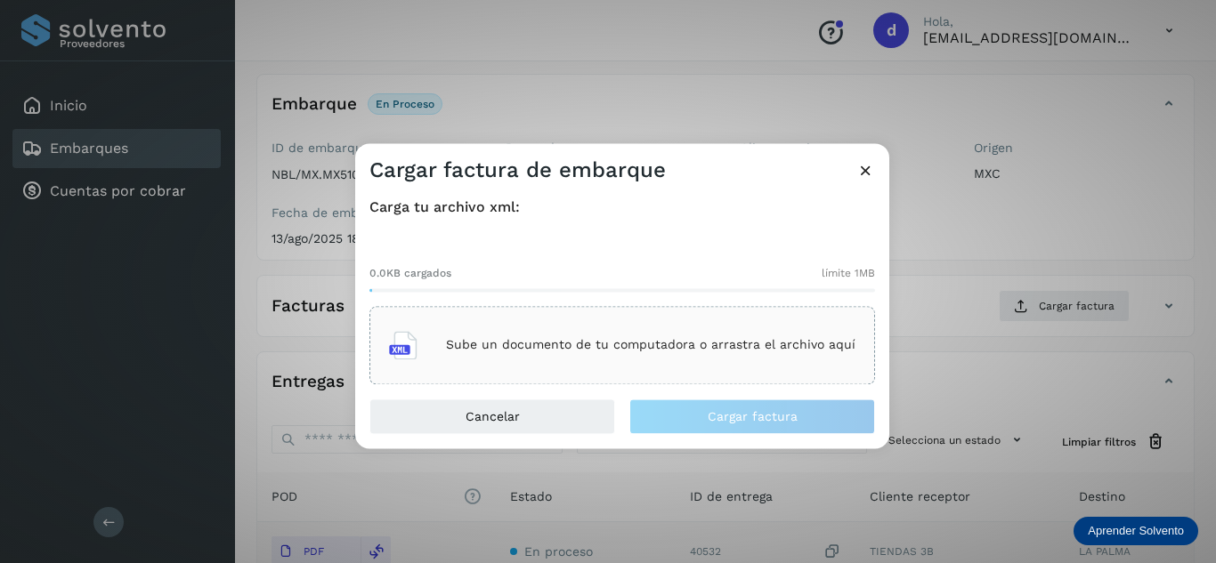
click at [703, 354] on div "Sube un documento de tu computadora o arrastra el archivo aquí" at bounding box center [622, 345] width 466 height 48
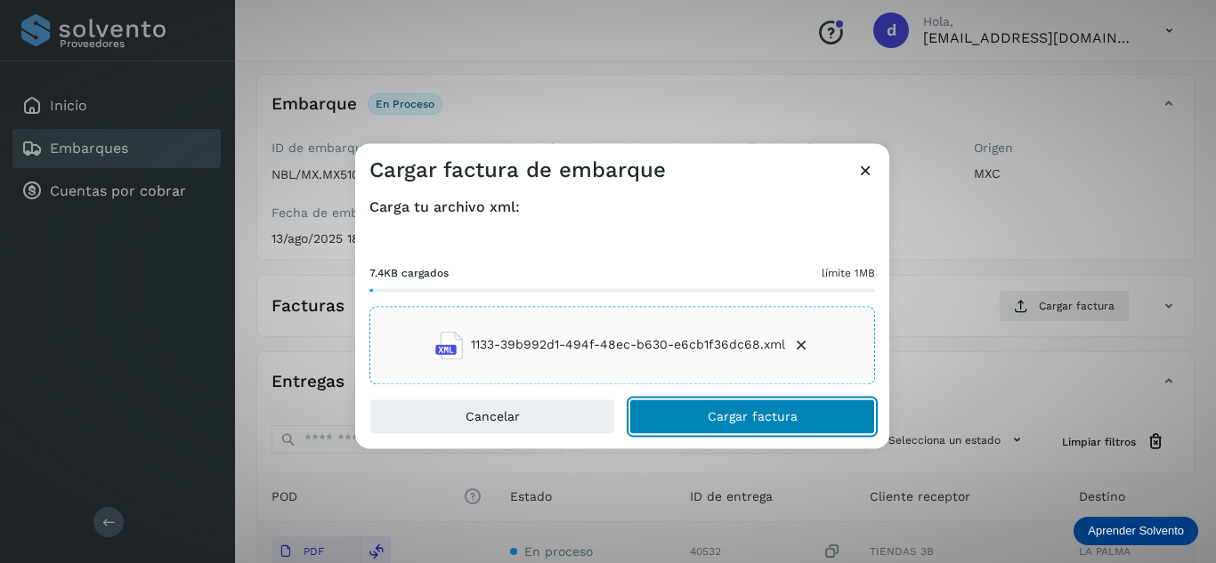
click at [724, 416] on span "Cargar factura" at bounding box center [753, 416] width 90 height 12
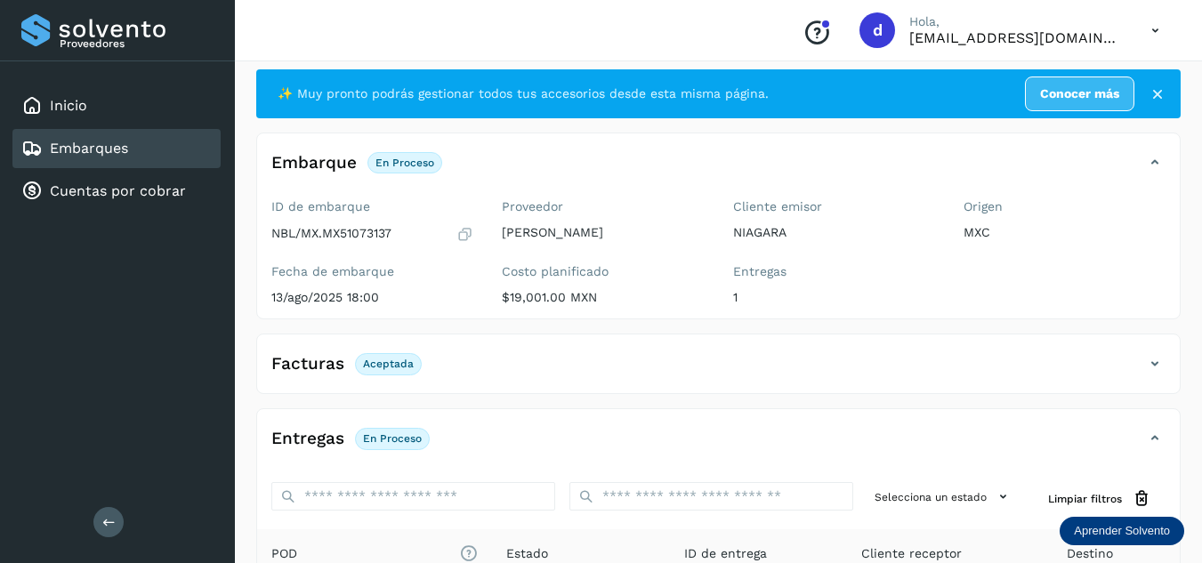
scroll to position [0, 0]
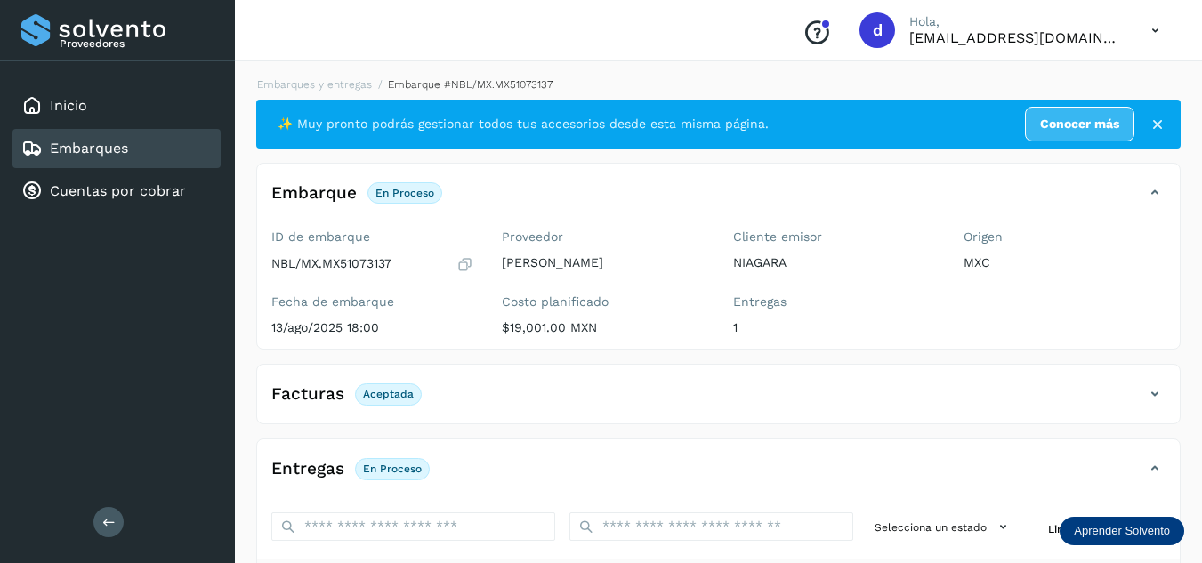
click at [343, 77] on li "Embarques y entregas" at bounding box center [309, 85] width 126 height 16
click at [342, 84] on link "Embarques y entregas" at bounding box center [314, 84] width 115 height 12
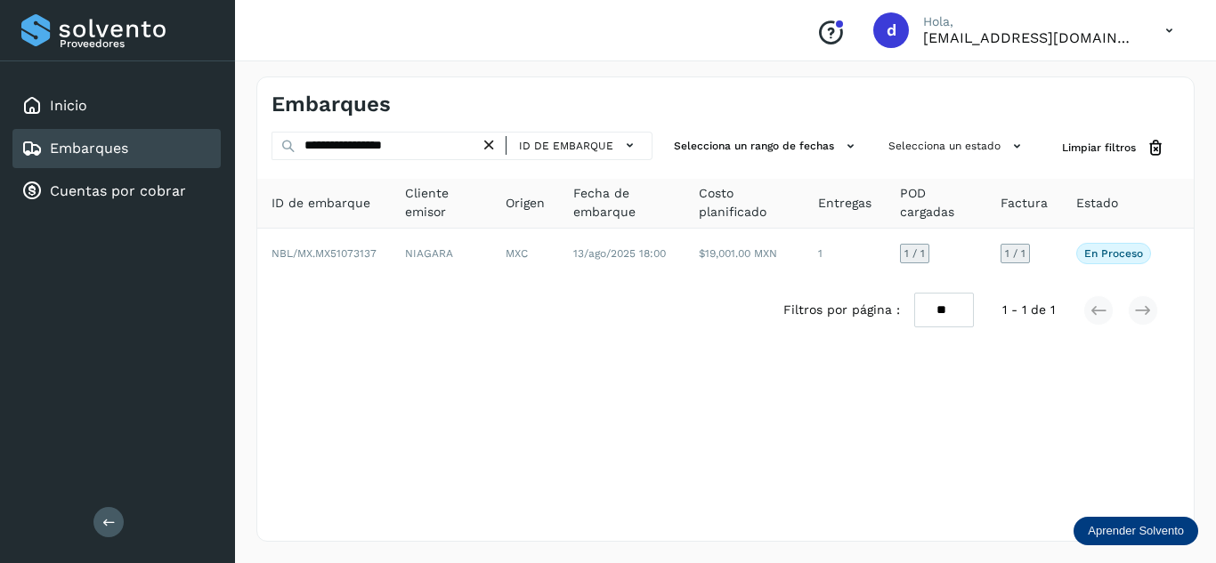
click at [491, 148] on icon at bounding box center [489, 145] width 19 height 19
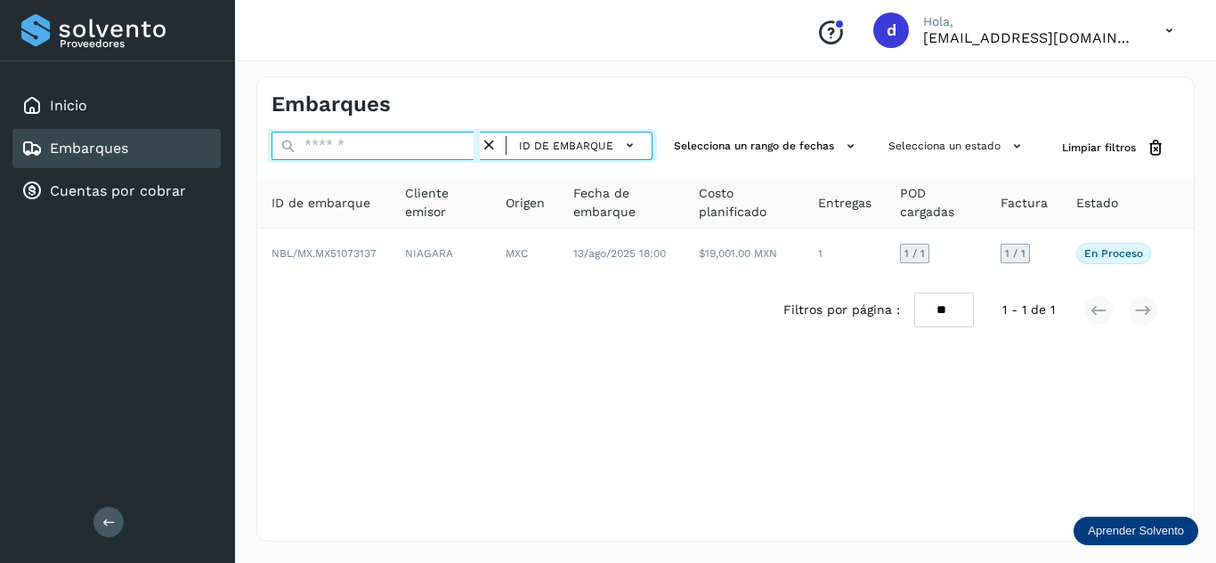
click at [465, 148] on input "text" at bounding box center [375, 146] width 208 height 28
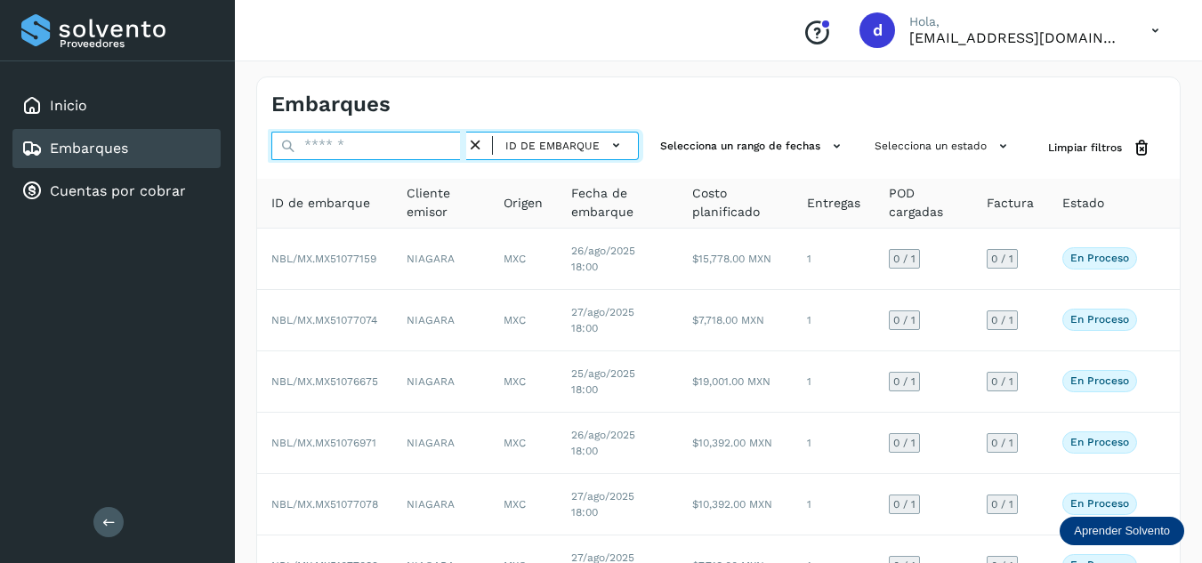
paste input "**********"
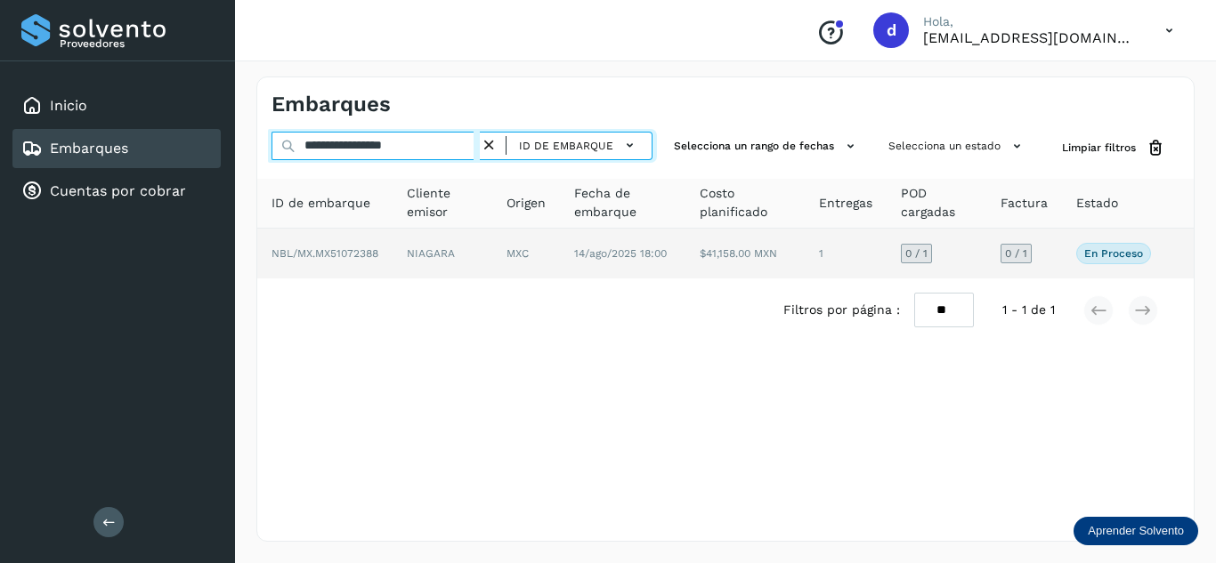
type input "**********"
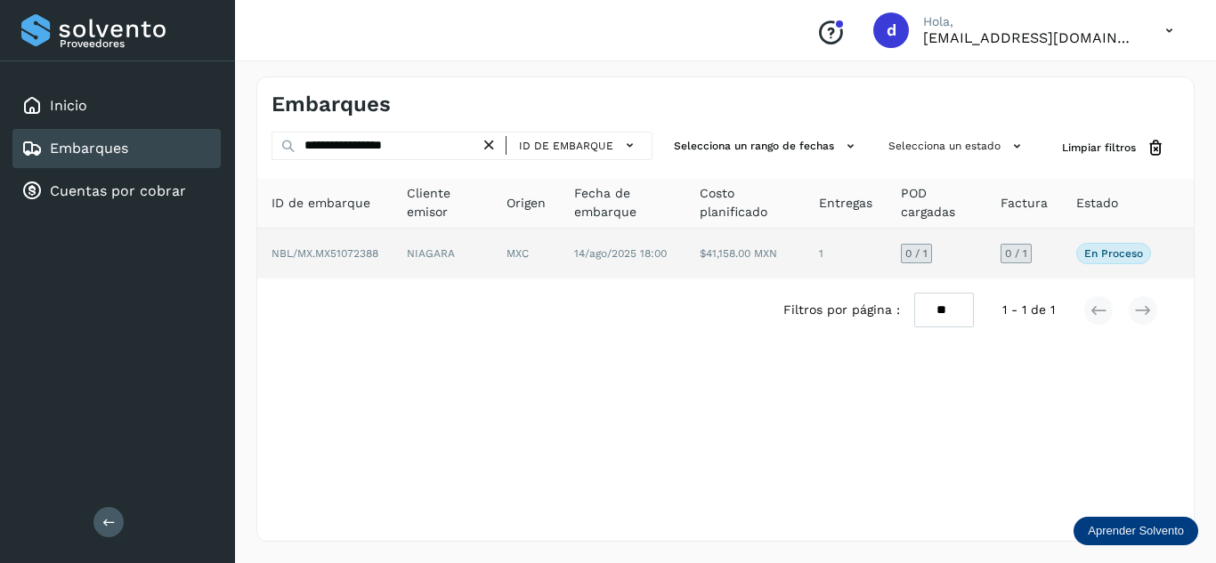
click at [373, 252] on span "NBL/MX.MX51072388" at bounding box center [324, 253] width 107 height 12
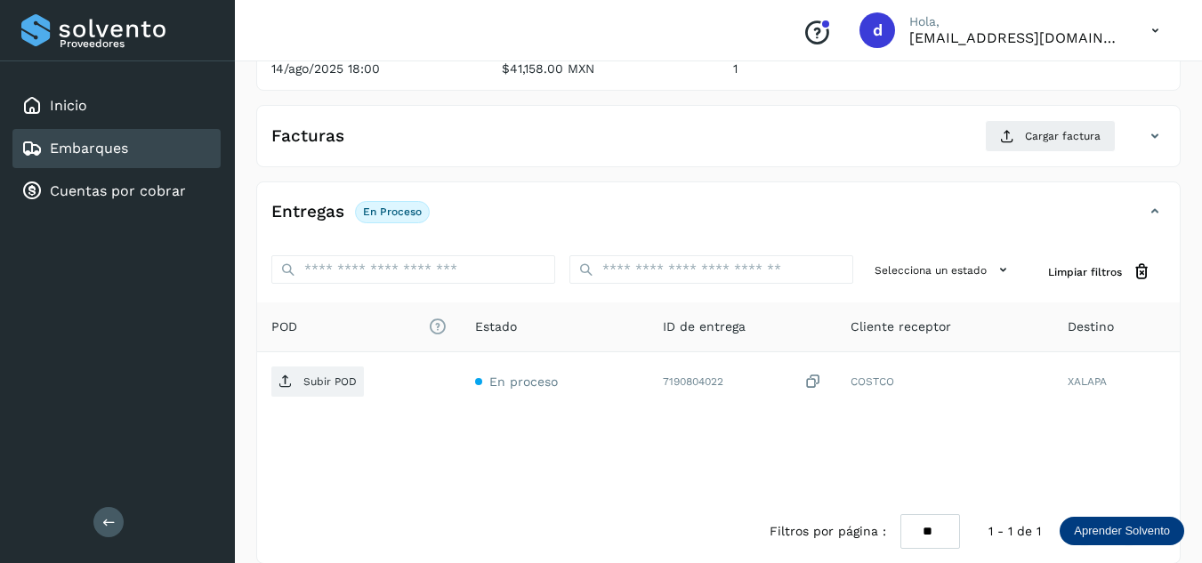
scroll to position [267, 0]
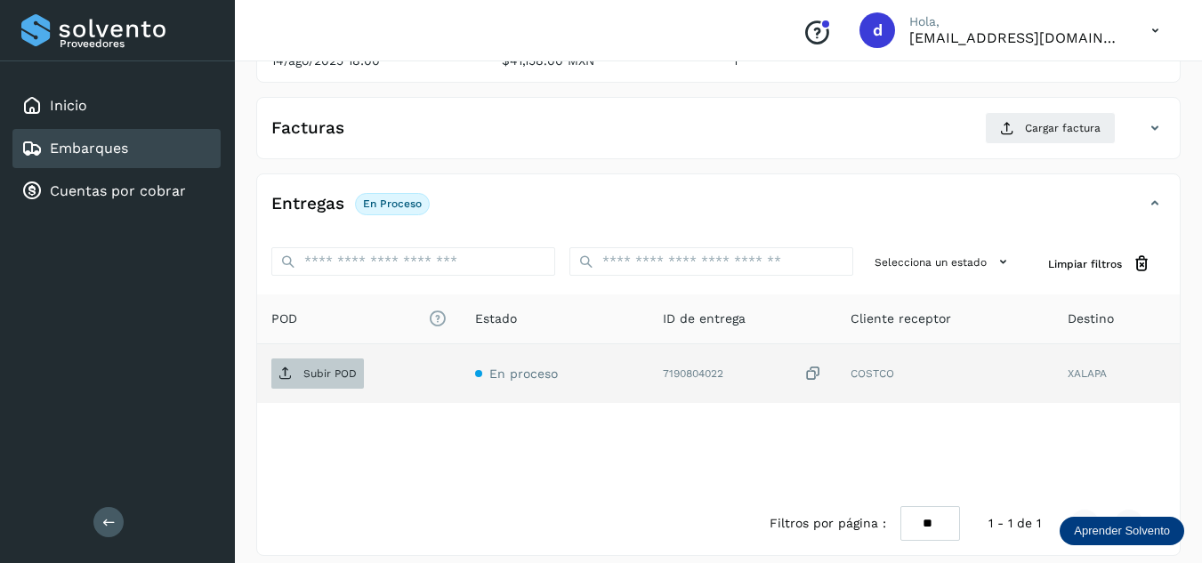
click at [324, 371] on p "Subir POD" at bounding box center [329, 374] width 53 height 12
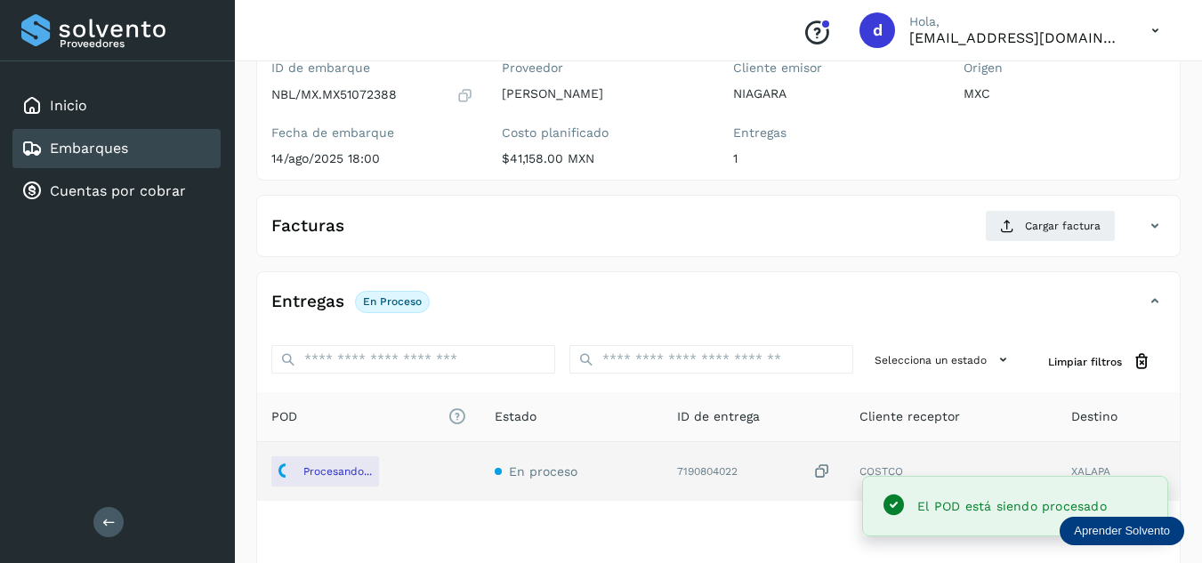
scroll to position [0, 0]
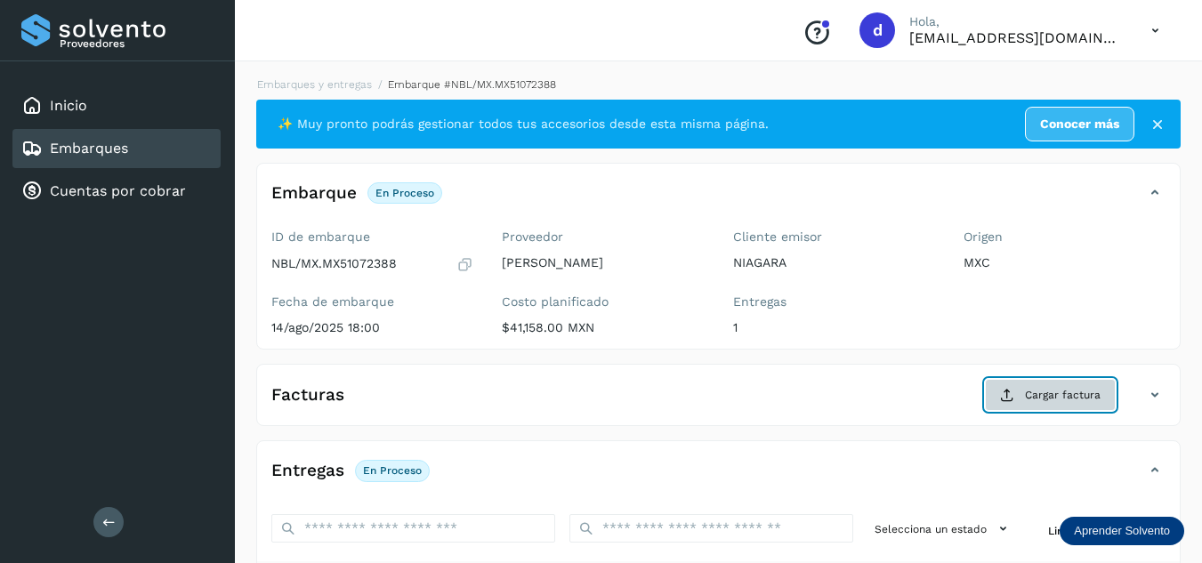
click at [1031, 399] on span "Cargar factura" at bounding box center [1063, 395] width 76 height 16
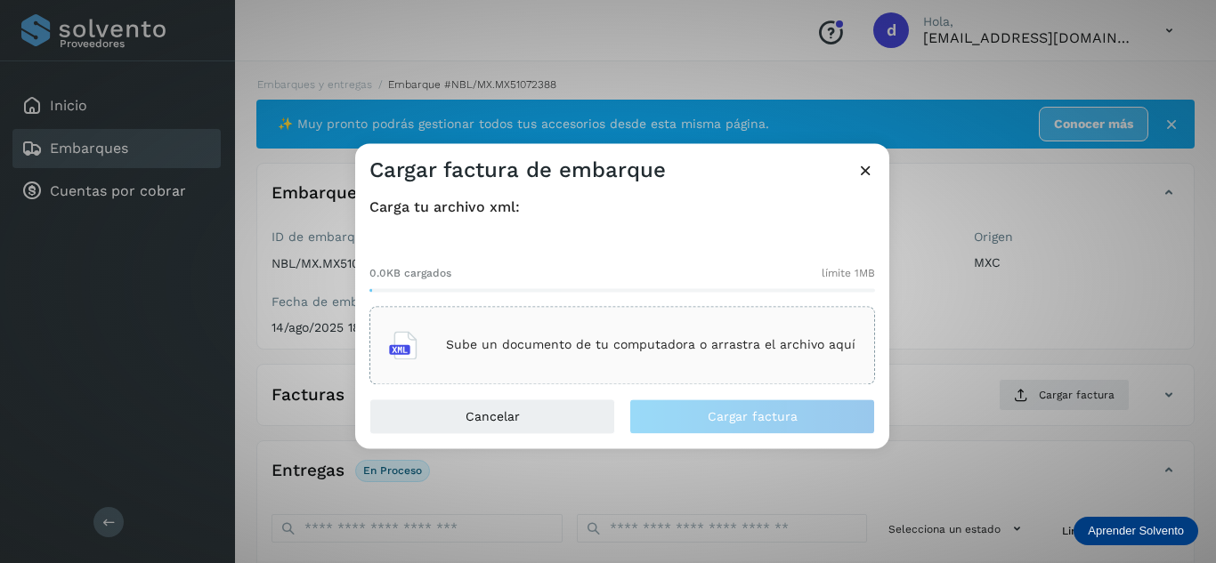
click at [645, 335] on div "Sube un documento de tu computadora o arrastra el archivo aquí" at bounding box center [622, 345] width 466 height 48
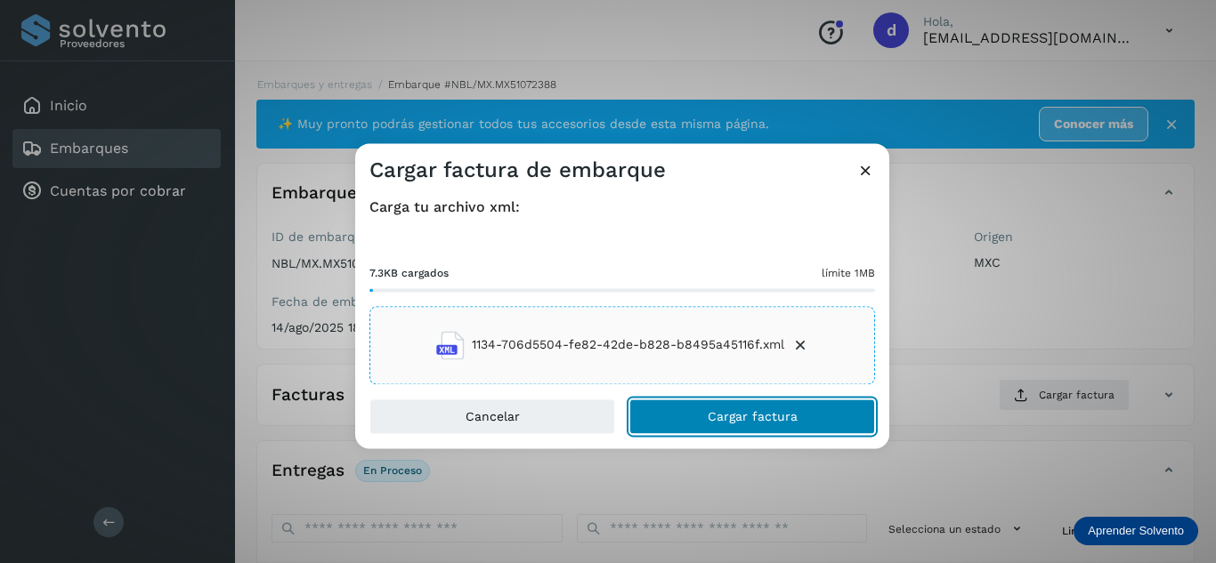
click at [762, 412] on span "Cargar factura" at bounding box center [753, 416] width 90 height 12
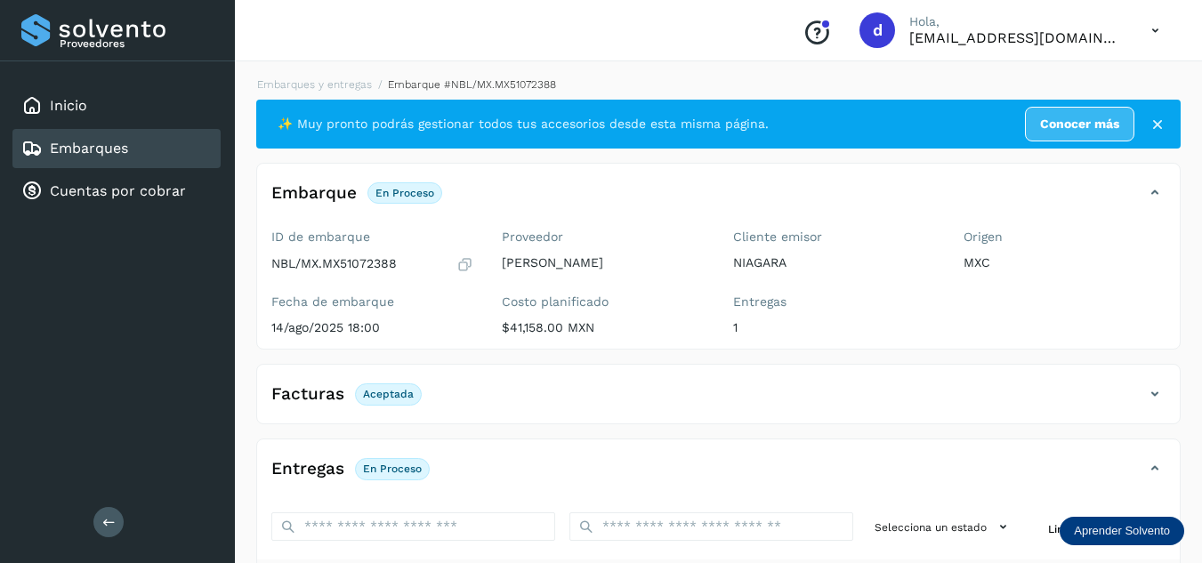
click at [327, 92] on li "Embarques y entregas" at bounding box center [309, 85] width 126 height 16
click at [331, 83] on link "Embarques y entregas" at bounding box center [314, 84] width 115 height 12
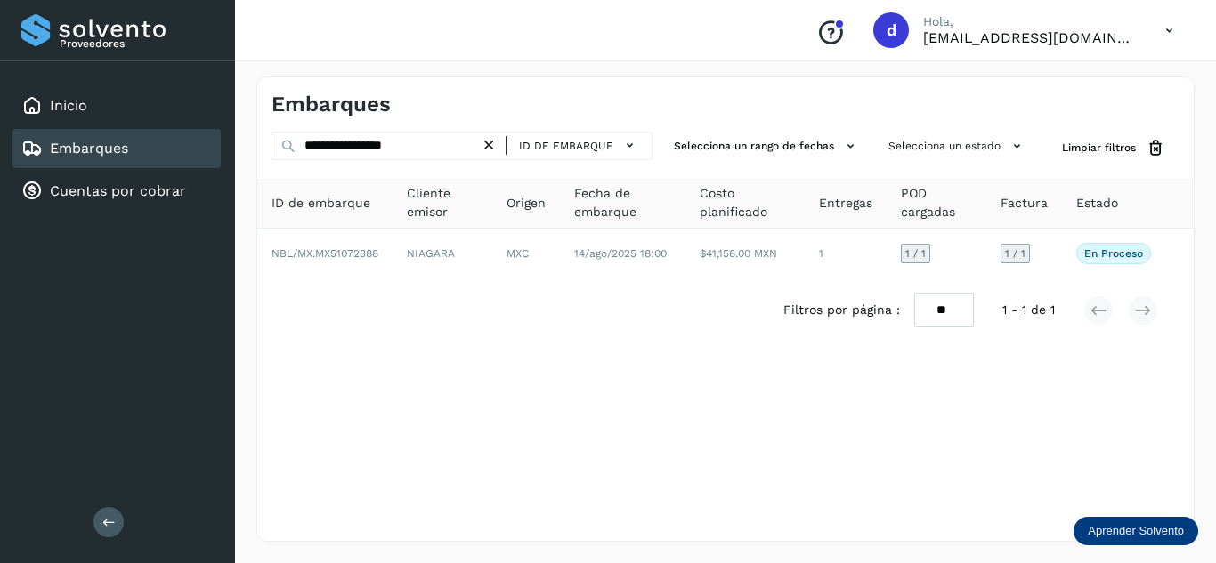
click at [495, 146] on icon at bounding box center [489, 145] width 19 height 19
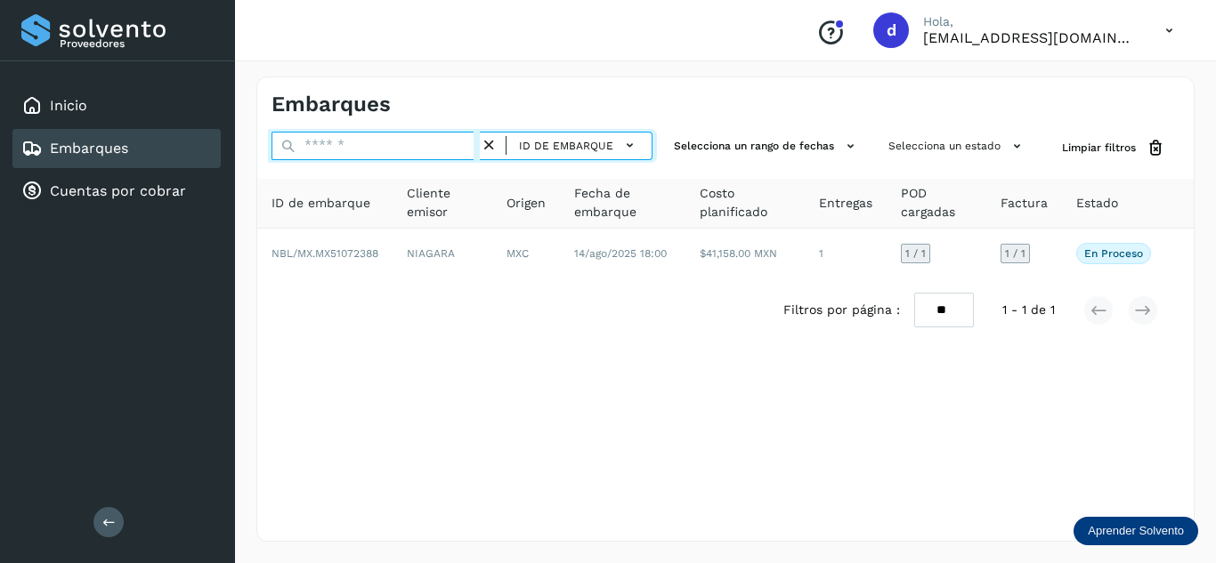
click at [477, 149] on input "text" at bounding box center [375, 146] width 208 height 28
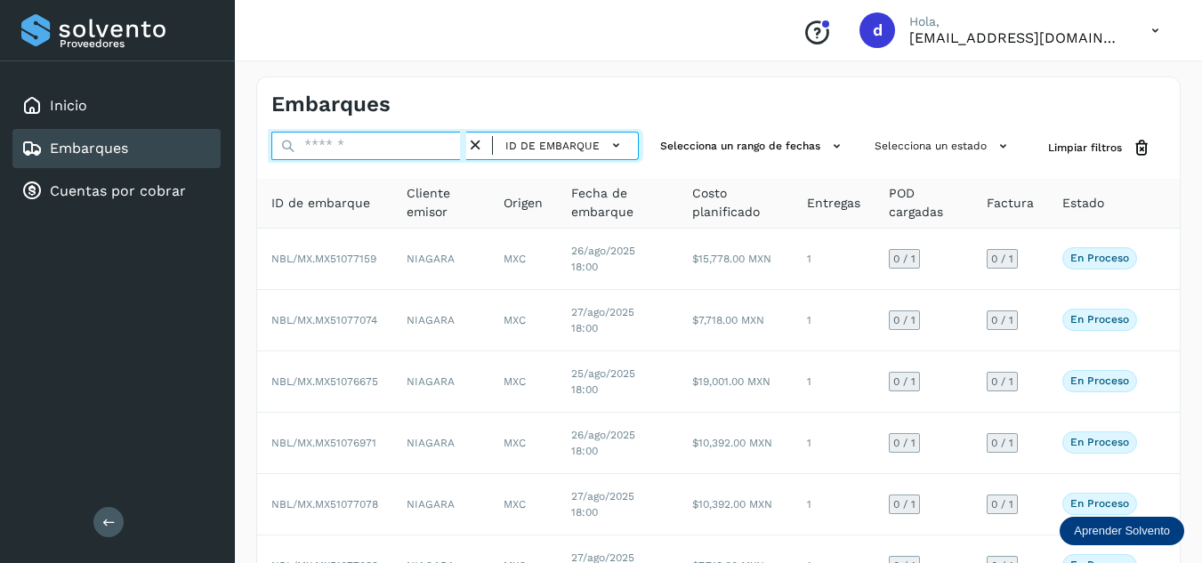
paste input "**********"
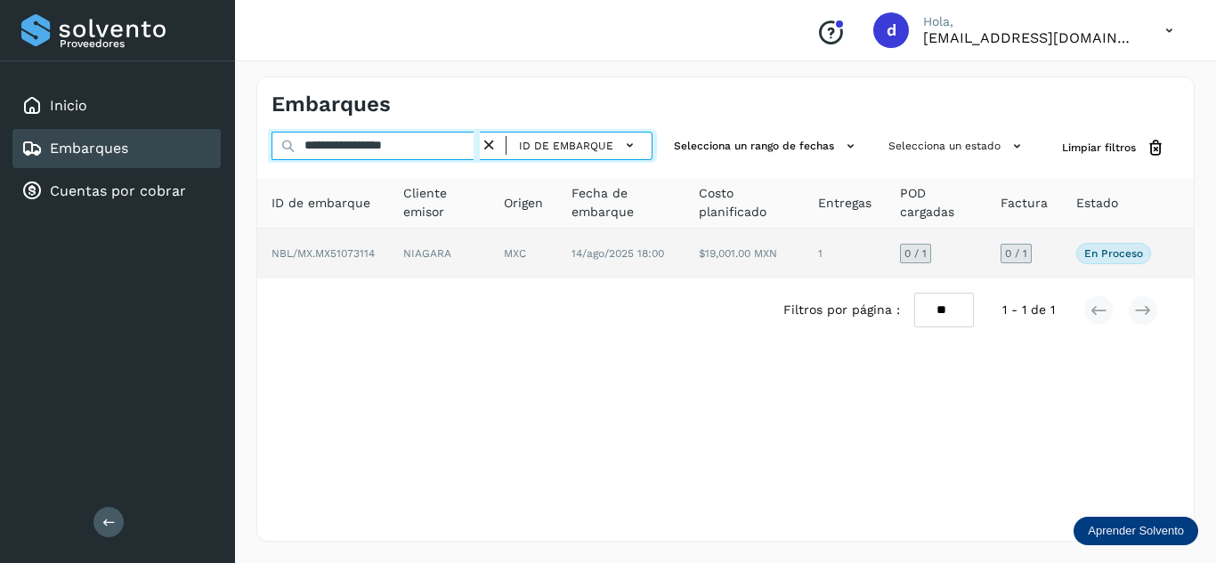
type input "**********"
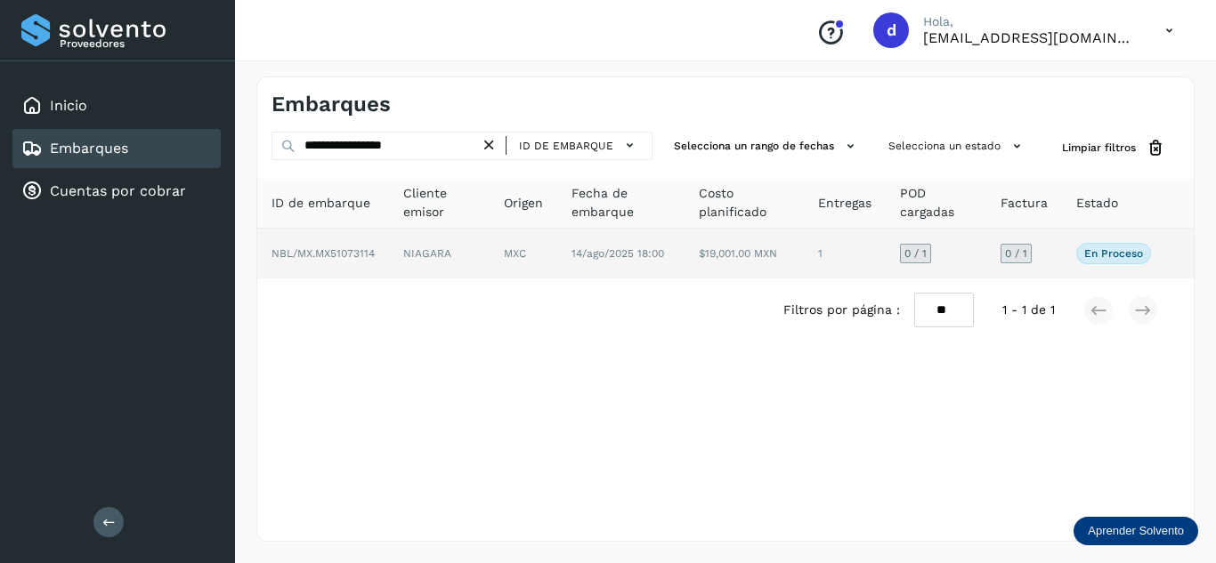
click at [304, 244] on td "NBL/MX.MX51073114" at bounding box center [323, 254] width 132 height 50
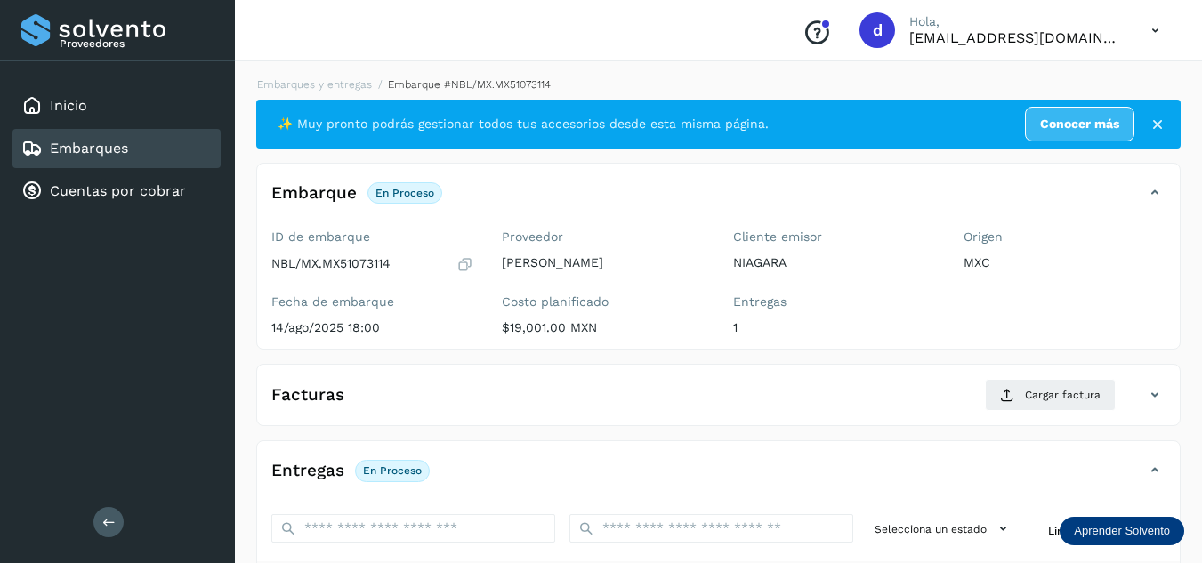
scroll to position [178, 0]
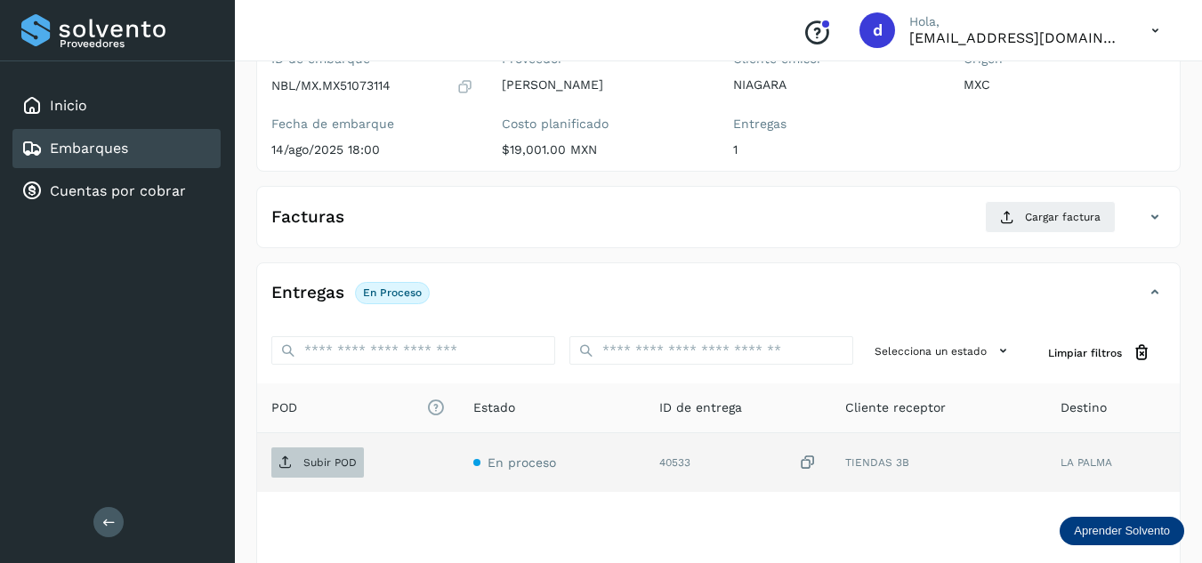
click at [344, 472] on span "Subir POD" at bounding box center [317, 463] width 93 height 28
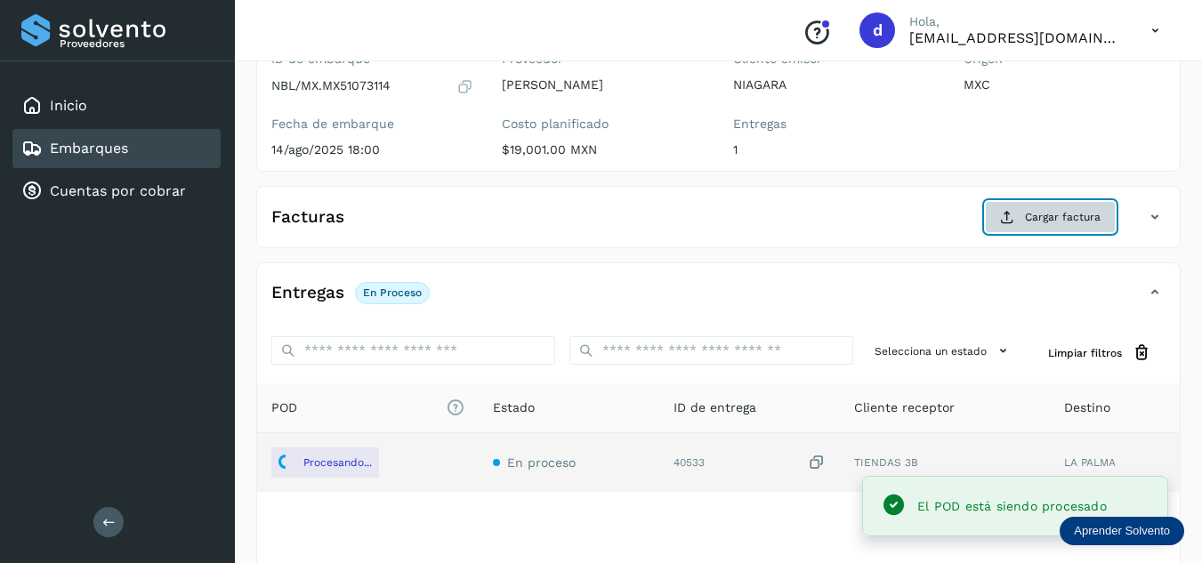
click at [1045, 215] on span "Cargar factura" at bounding box center [1063, 217] width 76 height 16
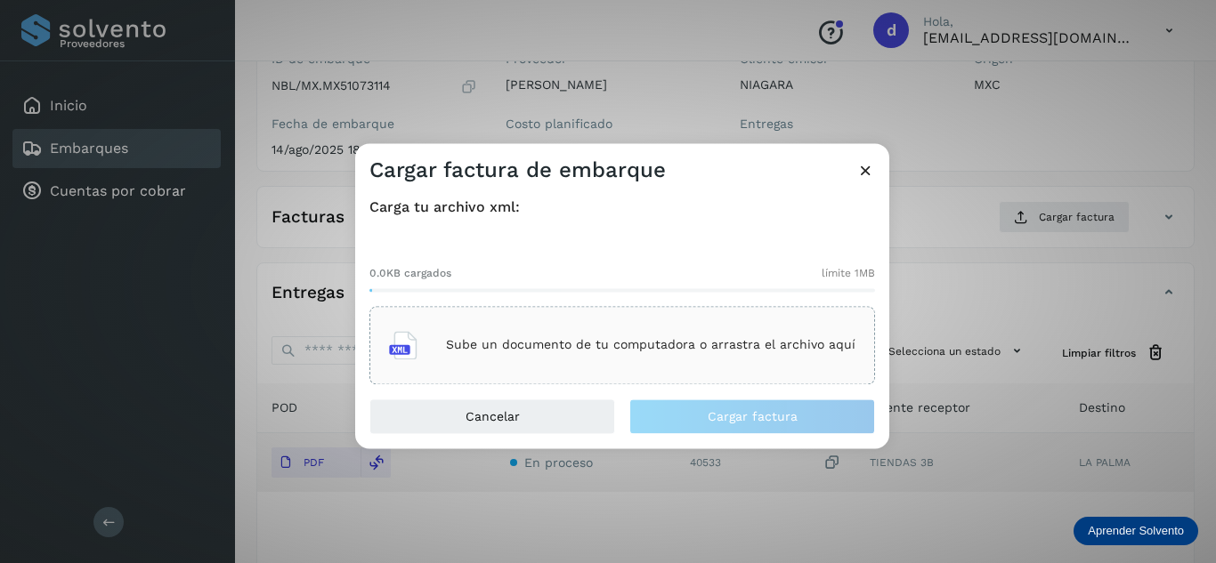
click at [636, 354] on div "Sube un documento de tu computadora o arrastra el archivo aquí" at bounding box center [622, 345] width 466 height 48
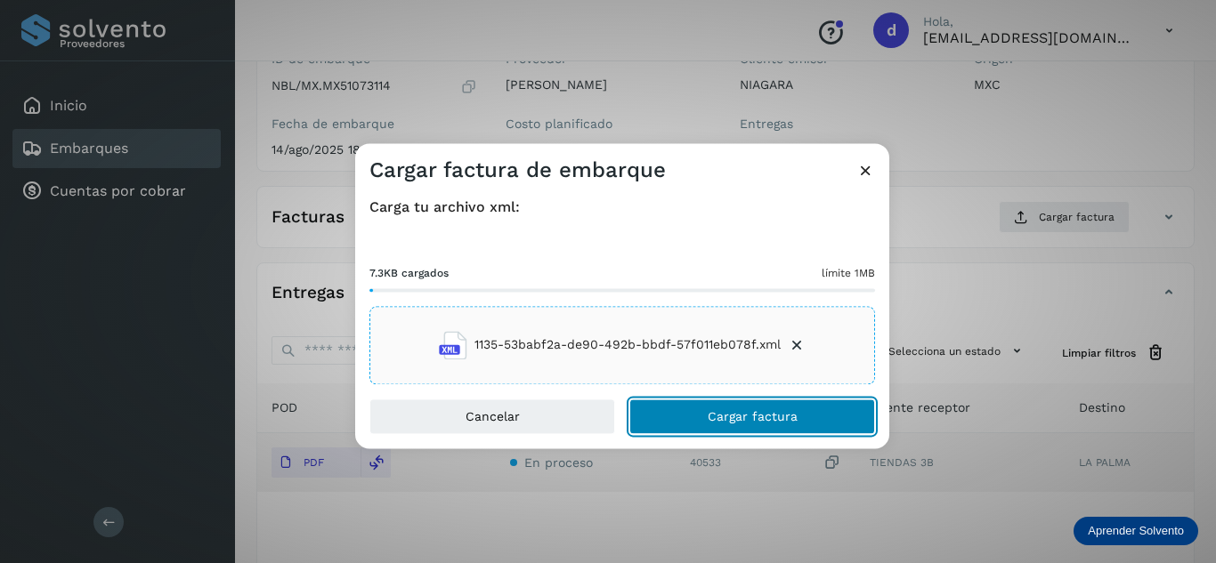
click at [812, 409] on button "Cargar factura" at bounding box center [752, 417] width 246 height 36
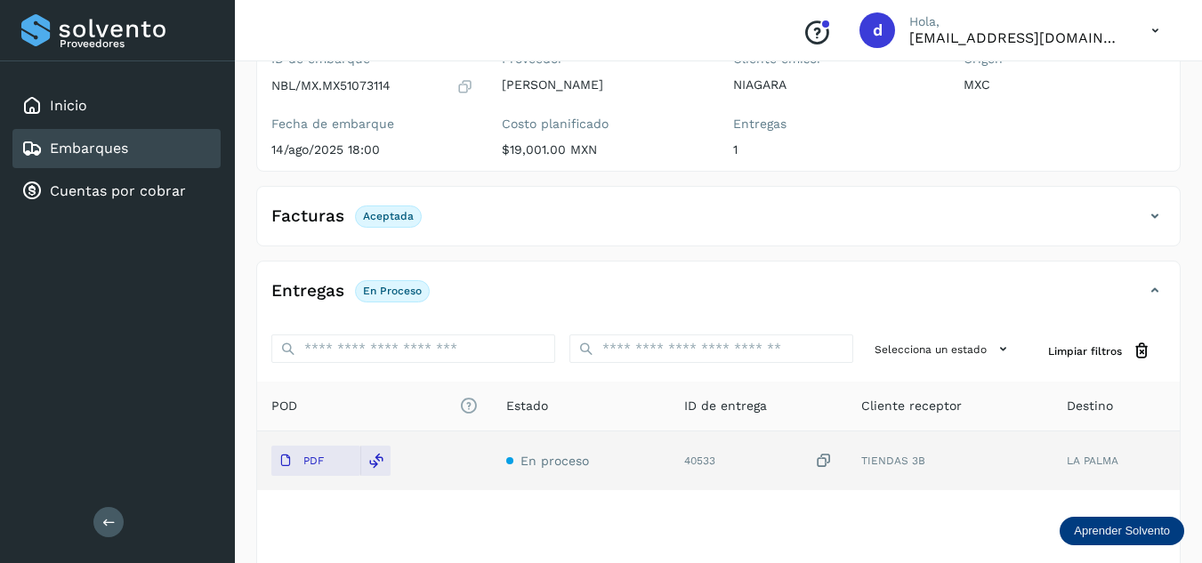
scroll to position [0, 0]
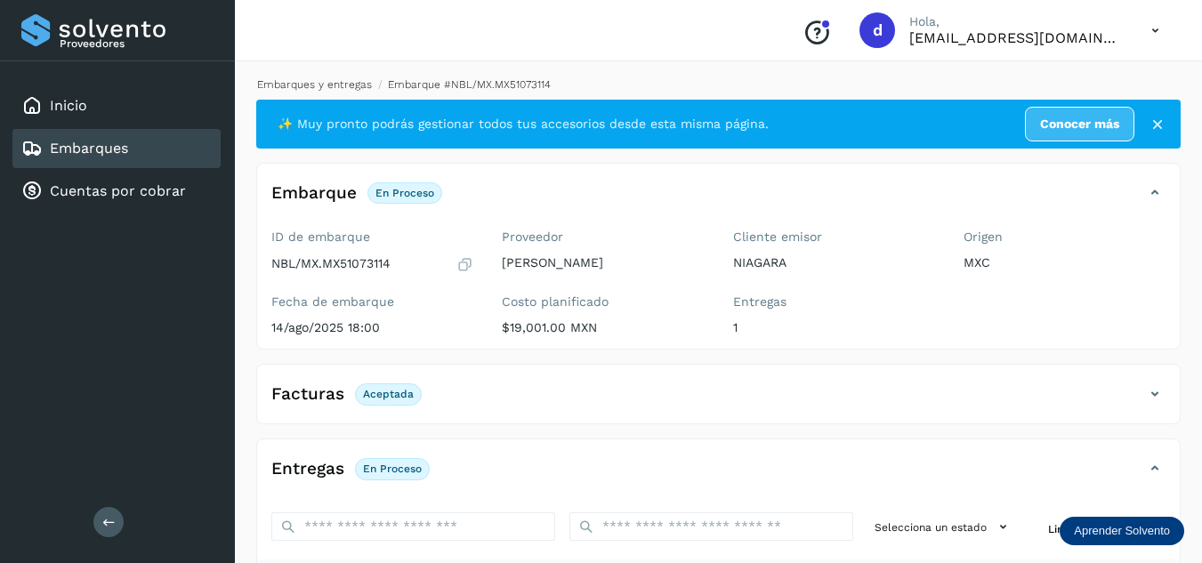
click at [335, 85] on link "Embarques y entregas" at bounding box center [314, 84] width 115 height 12
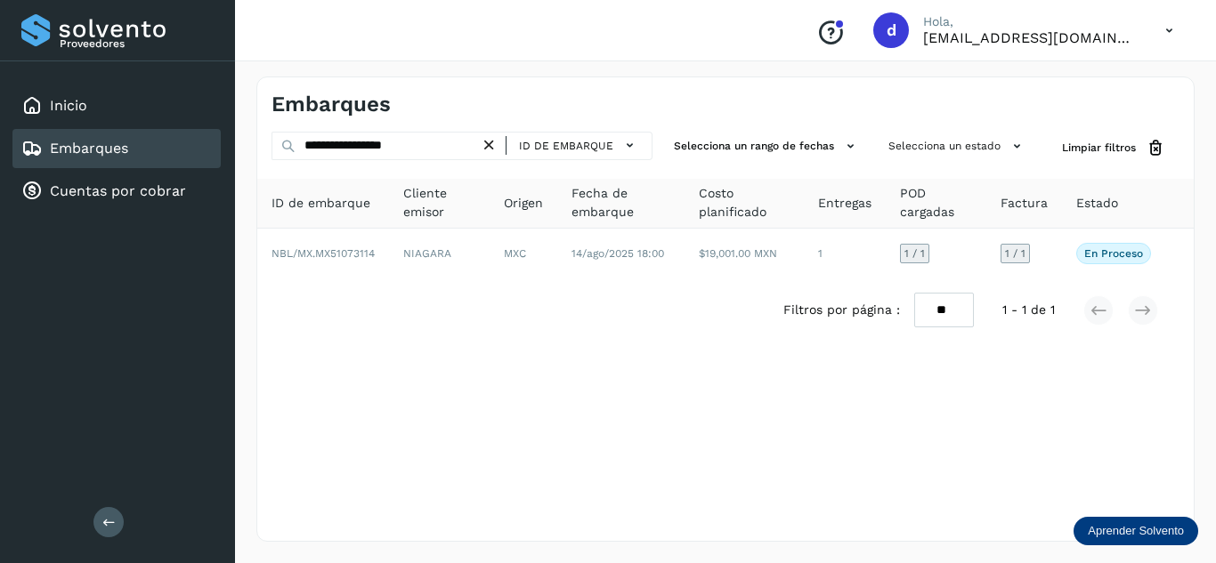
drag, startPoint x: 492, startPoint y: 147, endPoint x: 441, endPoint y: 145, distance: 51.7
click at [489, 145] on icon at bounding box center [489, 145] width 19 height 19
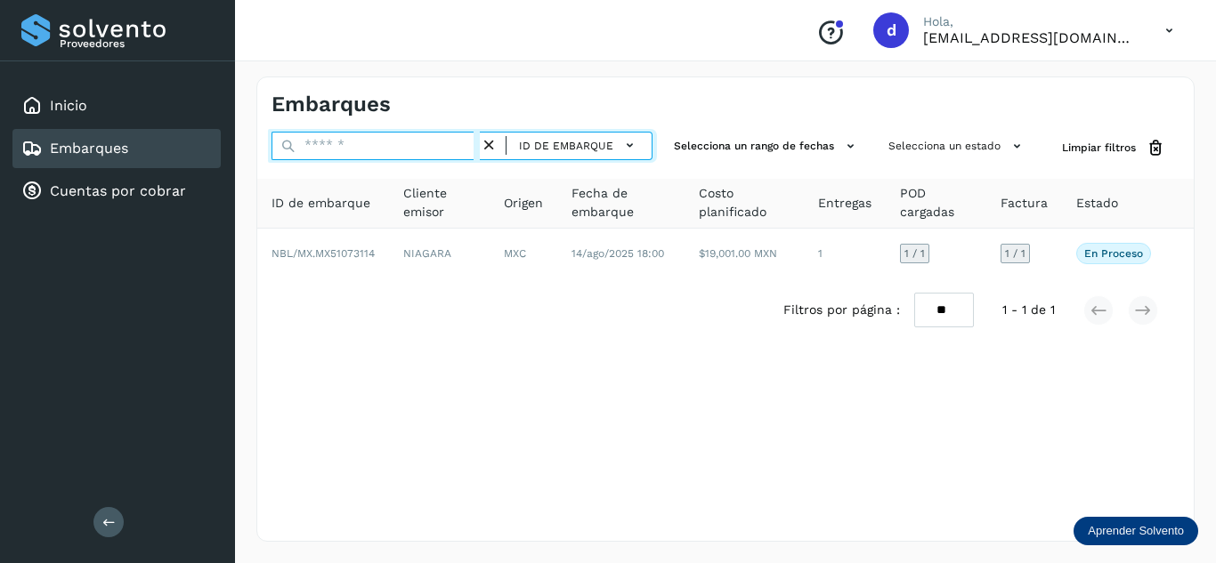
click at [432, 144] on input "text" at bounding box center [375, 146] width 208 height 28
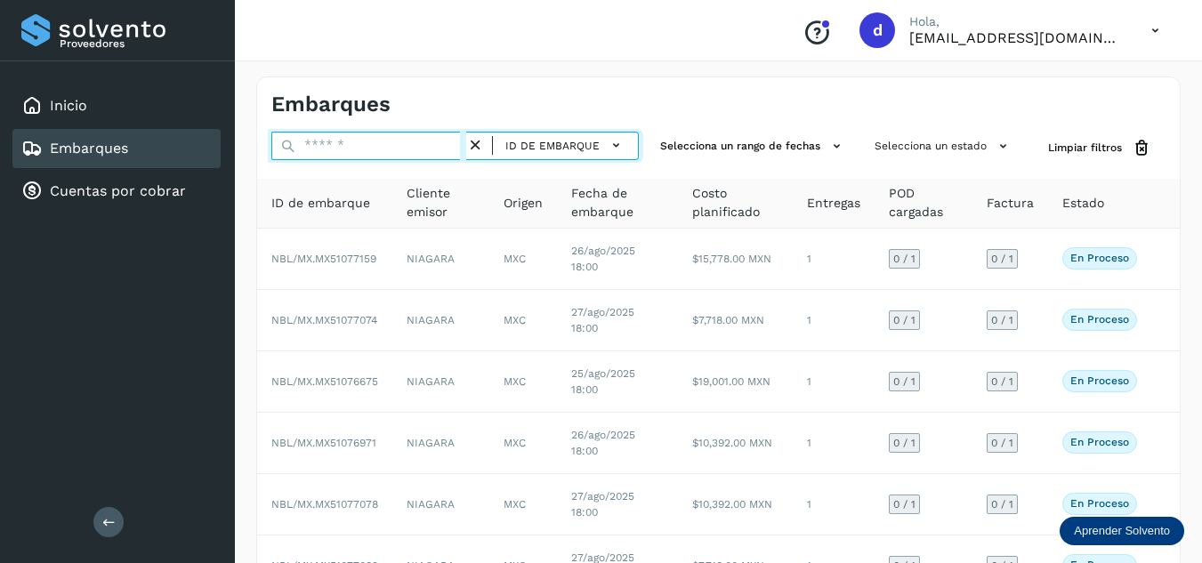
paste input "**********"
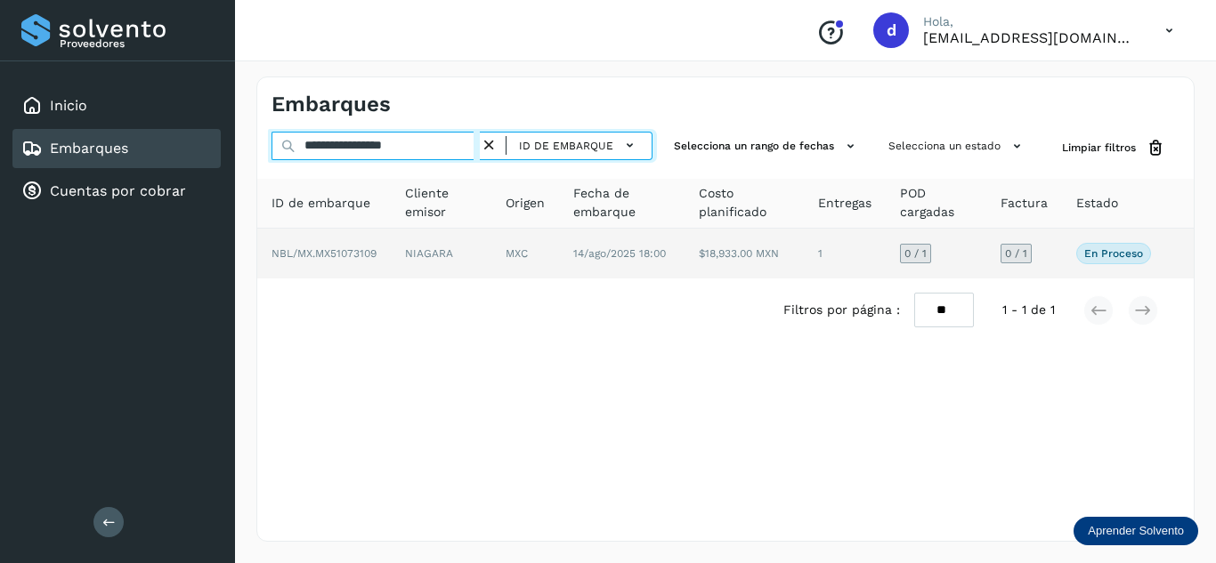
type input "**********"
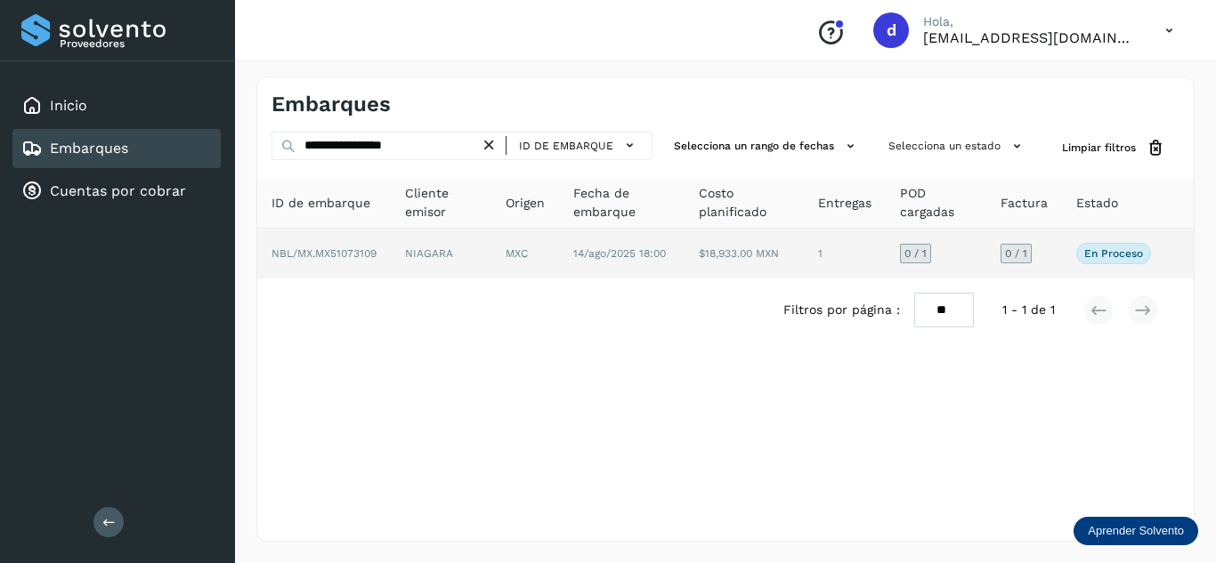
click at [343, 255] on span "NBL/MX.MX51073109" at bounding box center [323, 253] width 105 height 12
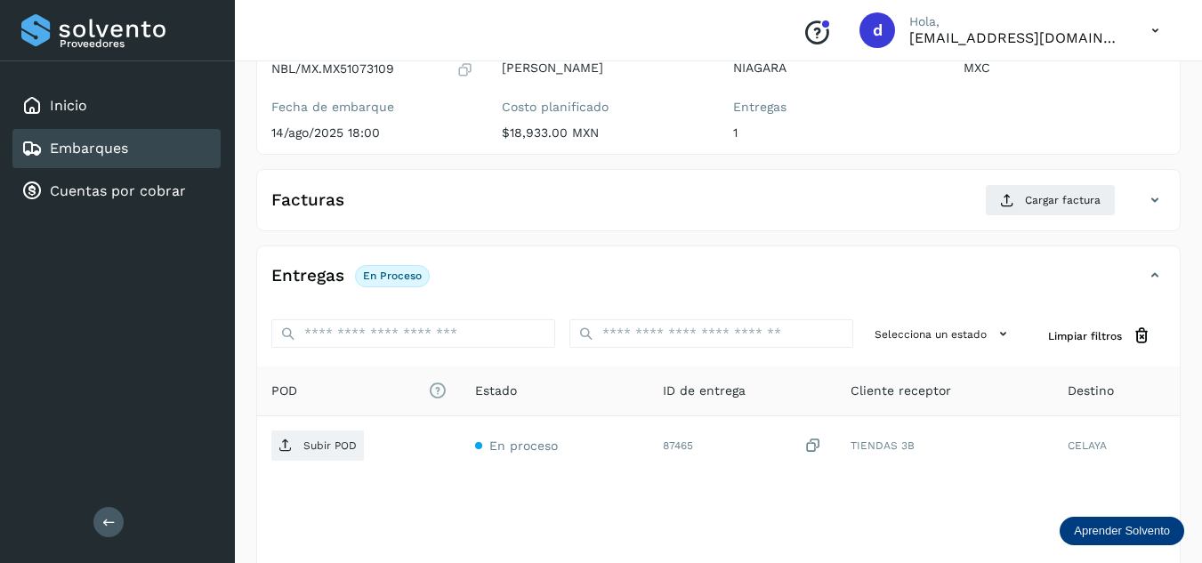
scroll to position [267, 0]
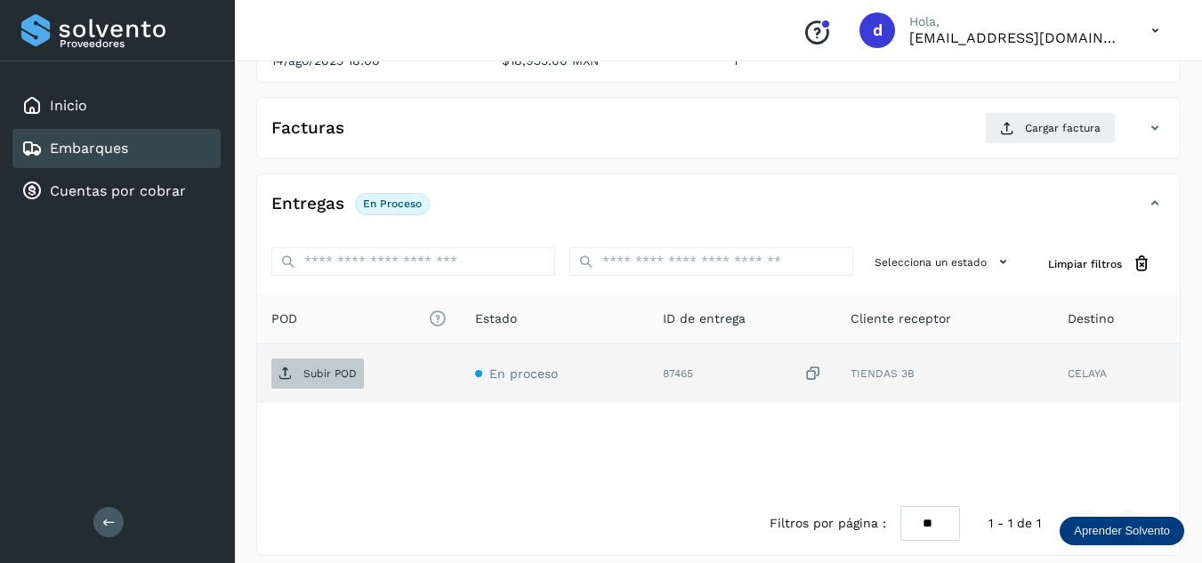
click at [319, 363] on span "Subir POD" at bounding box center [317, 374] width 93 height 28
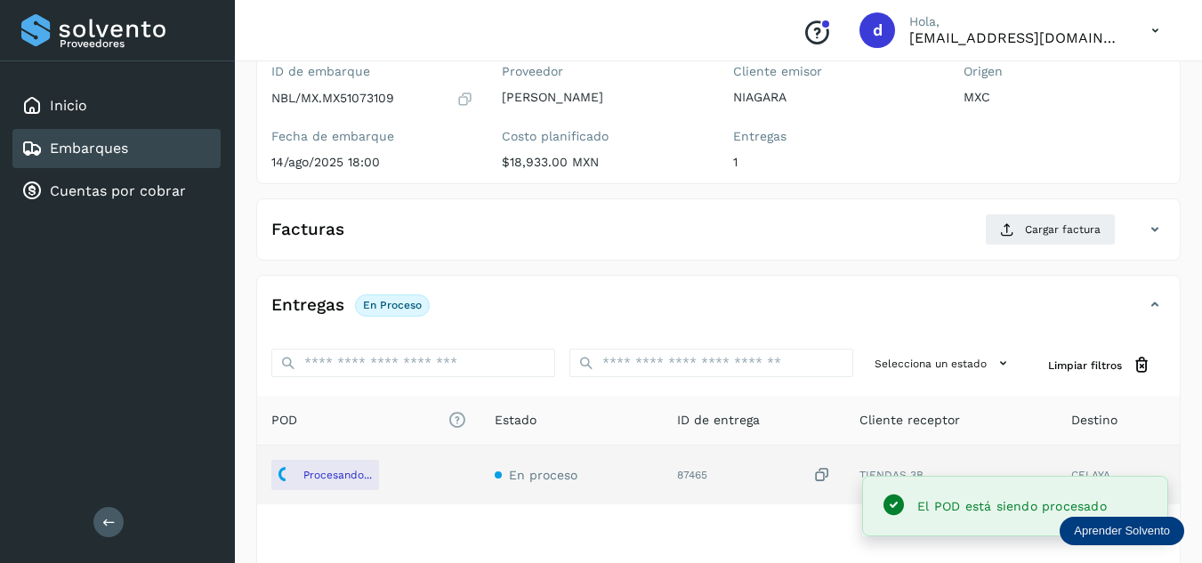
scroll to position [89, 0]
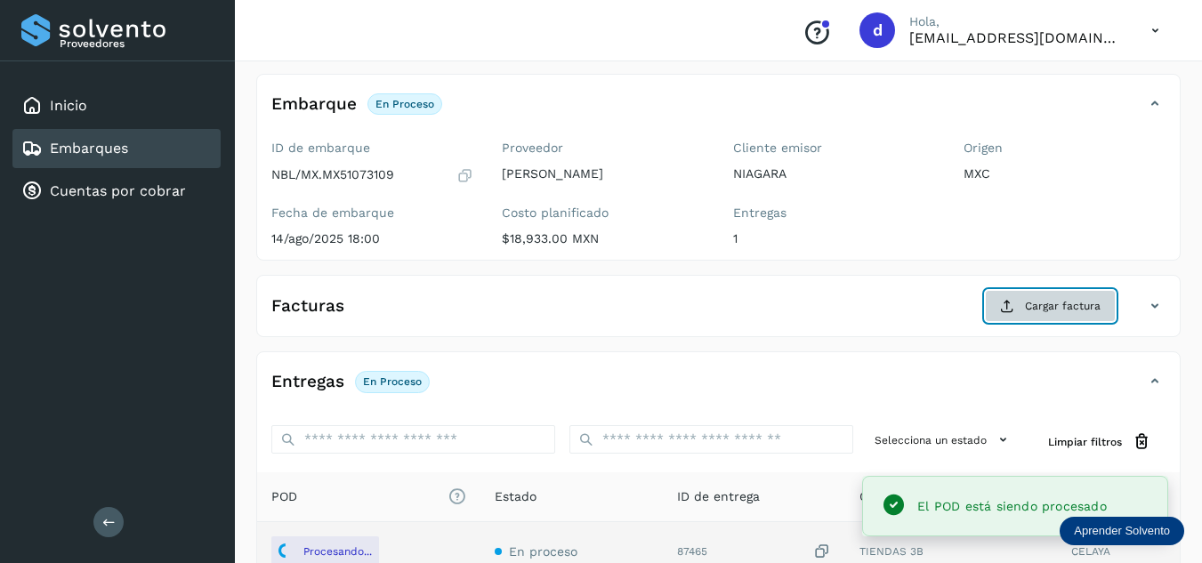
click at [1020, 306] on button "Cargar factura" at bounding box center [1050, 306] width 131 height 32
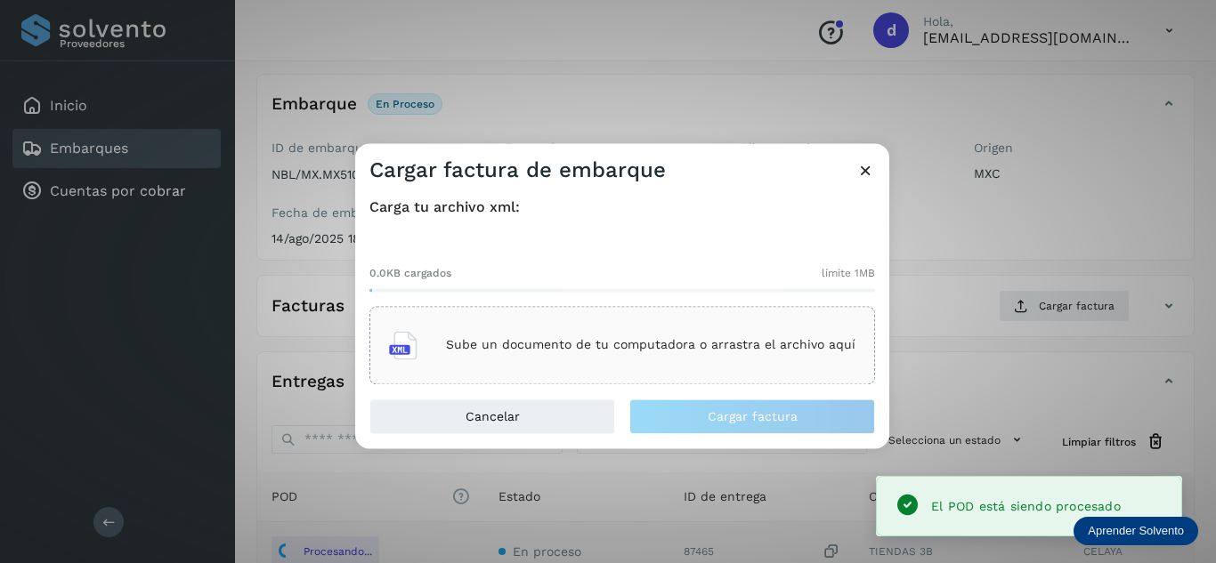
click at [629, 339] on p "Sube un documento de tu computadora o arrastra el archivo aquí" at bounding box center [650, 345] width 409 height 15
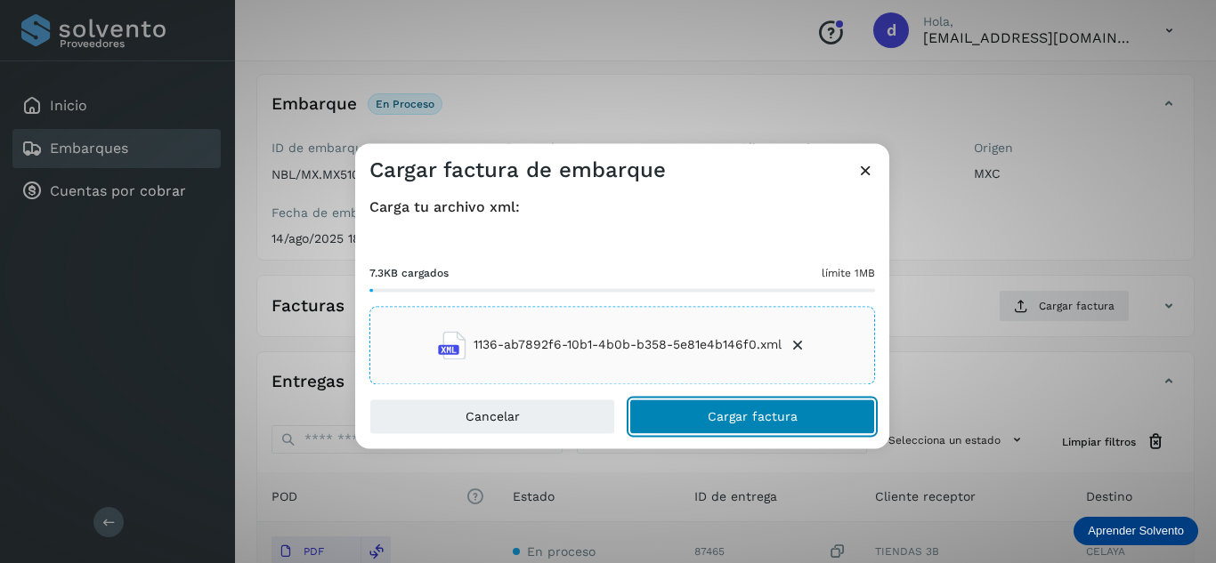
click at [783, 424] on button "Cargar factura" at bounding box center [752, 417] width 246 height 36
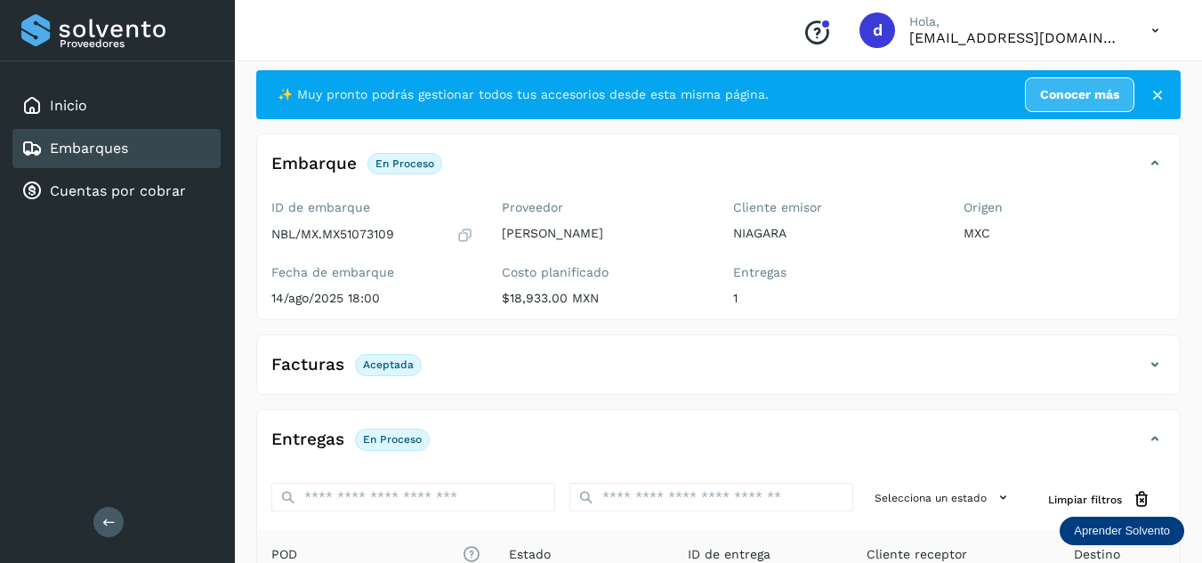
scroll to position [0, 0]
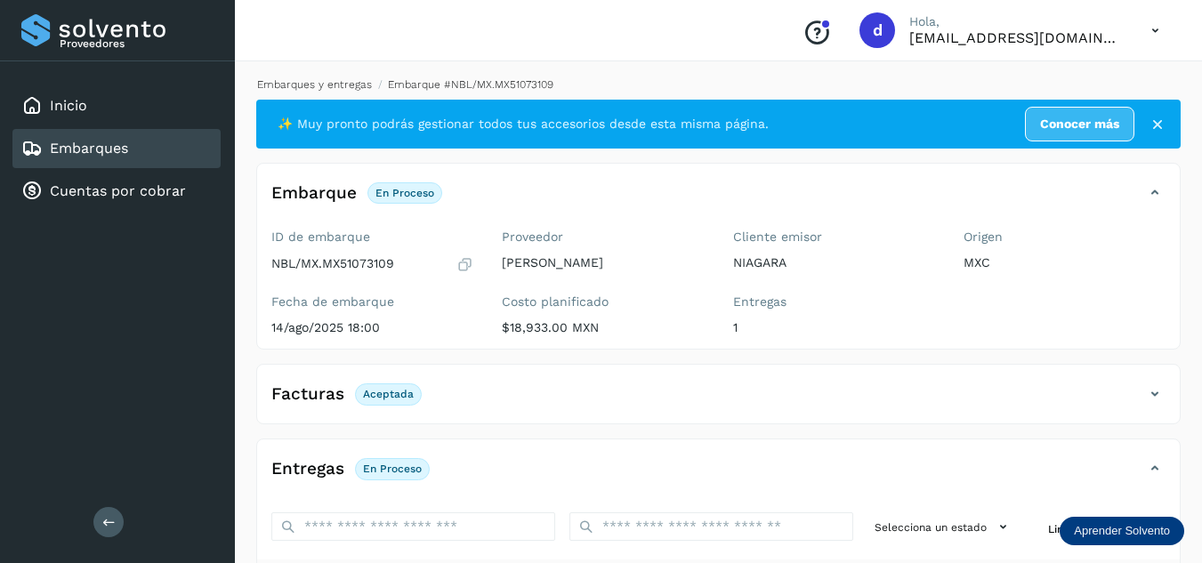
click at [330, 82] on link "Embarques y entregas" at bounding box center [314, 84] width 115 height 12
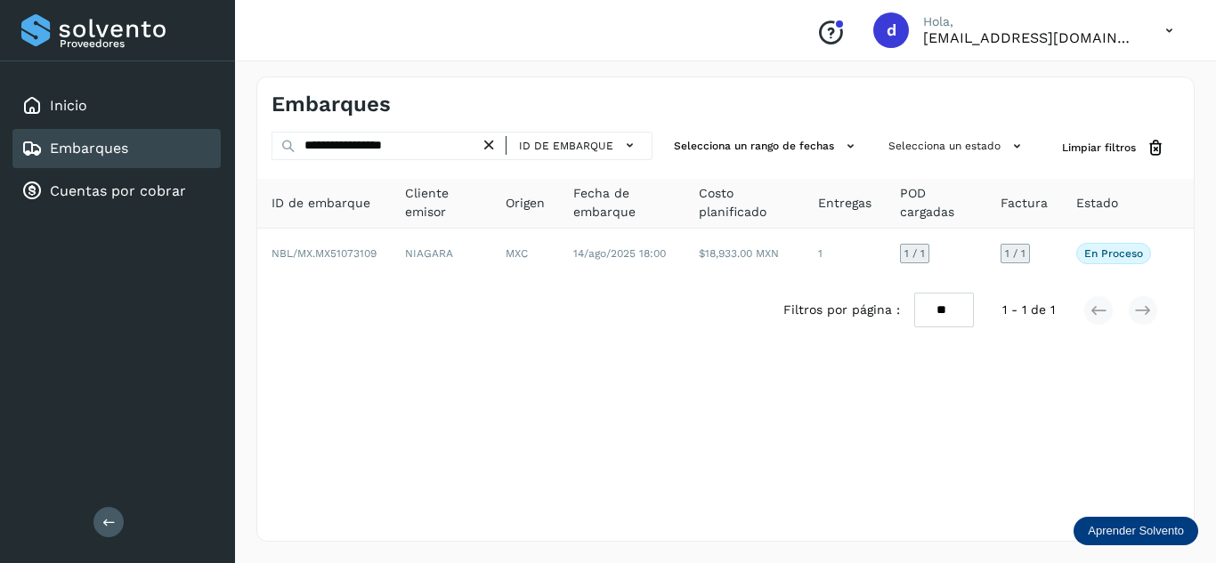
click at [488, 143] on icon at bounding box center [489, 145] width 19 height 19
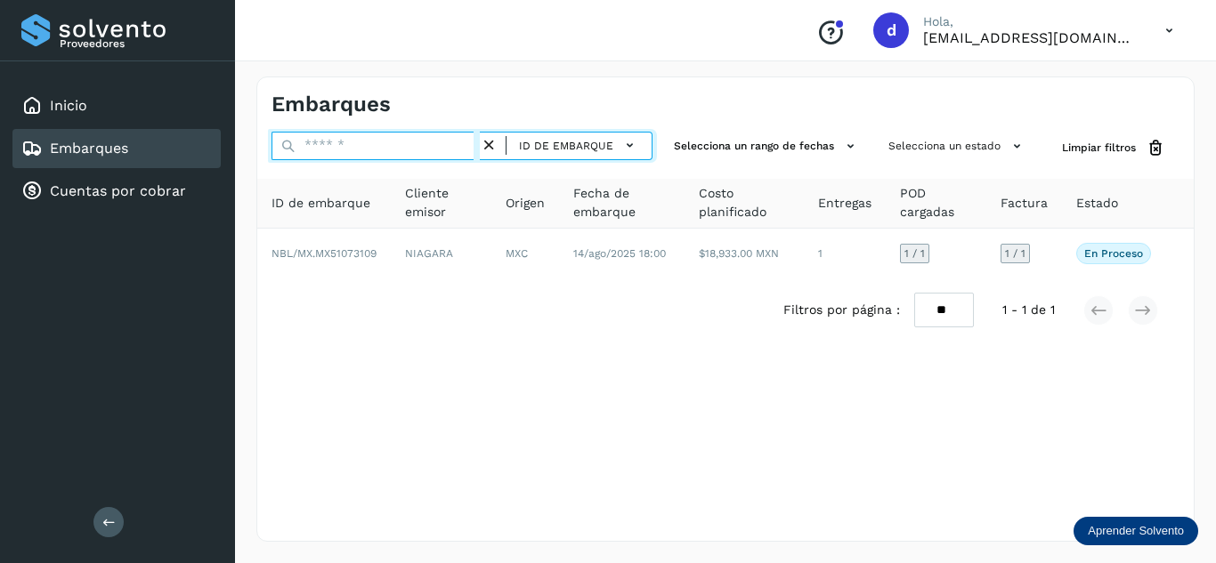
click at [468, 143] on input "text" at bounding box center [375, 146] width 208 height 28
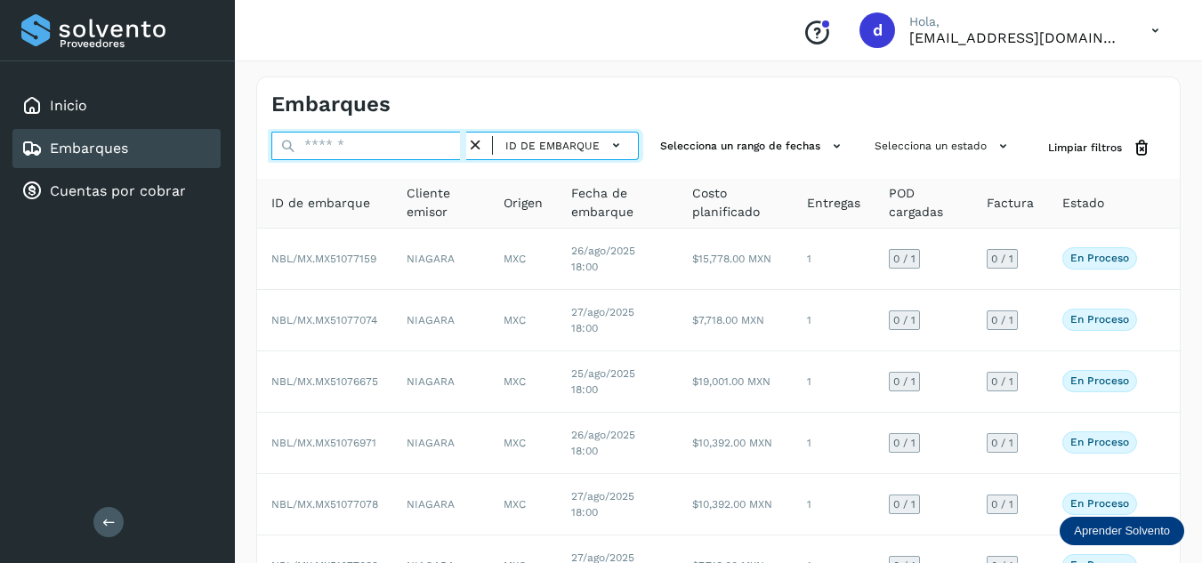
paste input "**********"
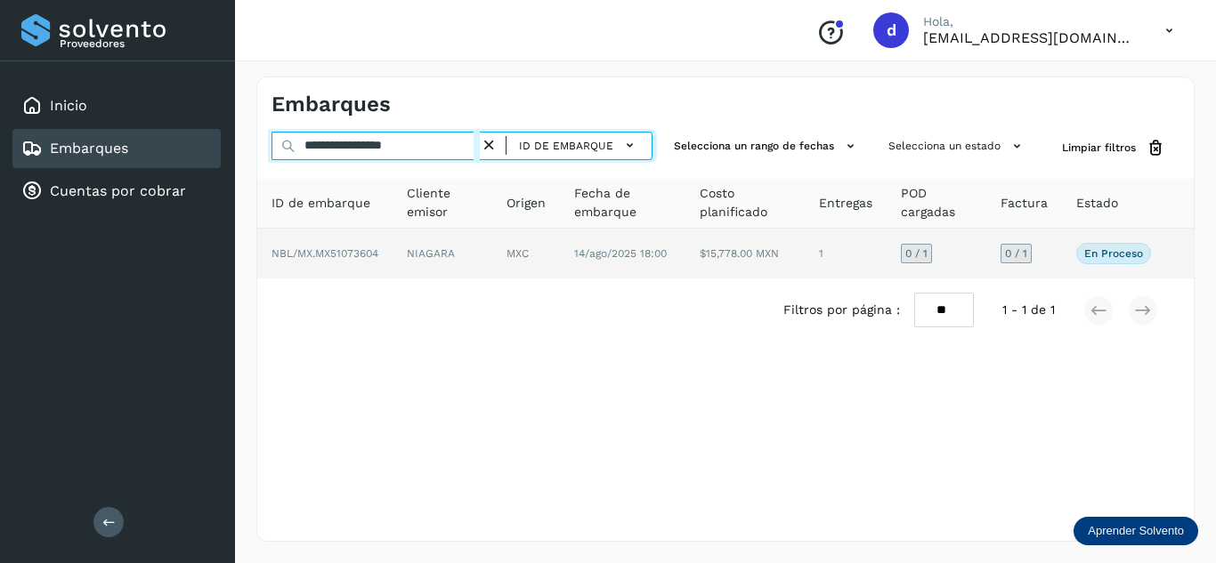
type input "**********"
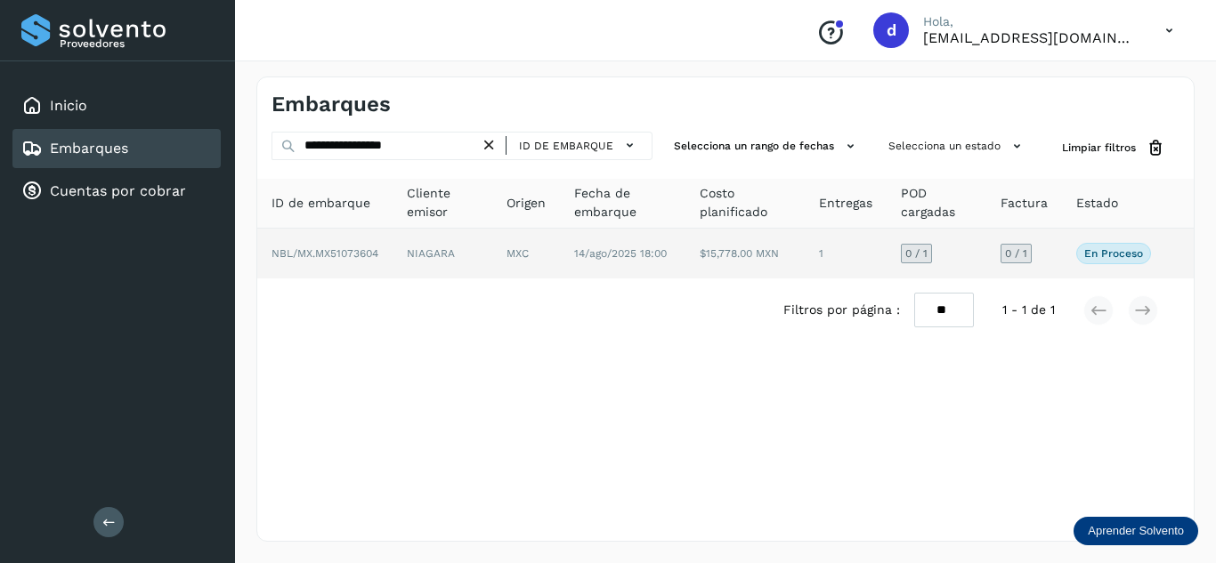
click at [320, 247] on span "NBL/MX.MX51073604" at bounding box center [324, 253] width 107 height 12
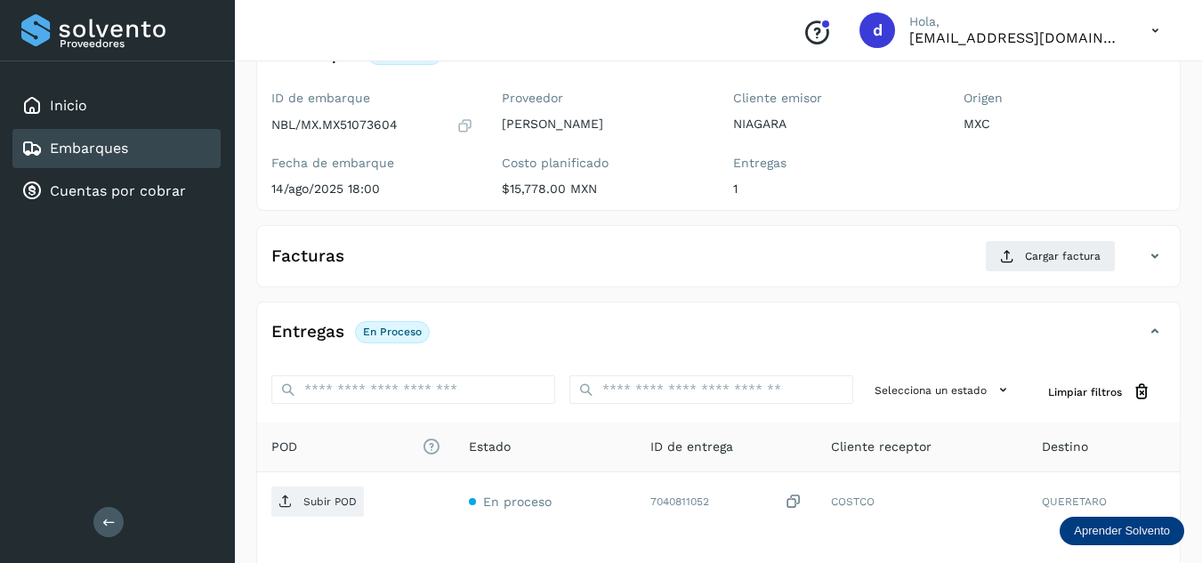
scroll to position [267, 0]
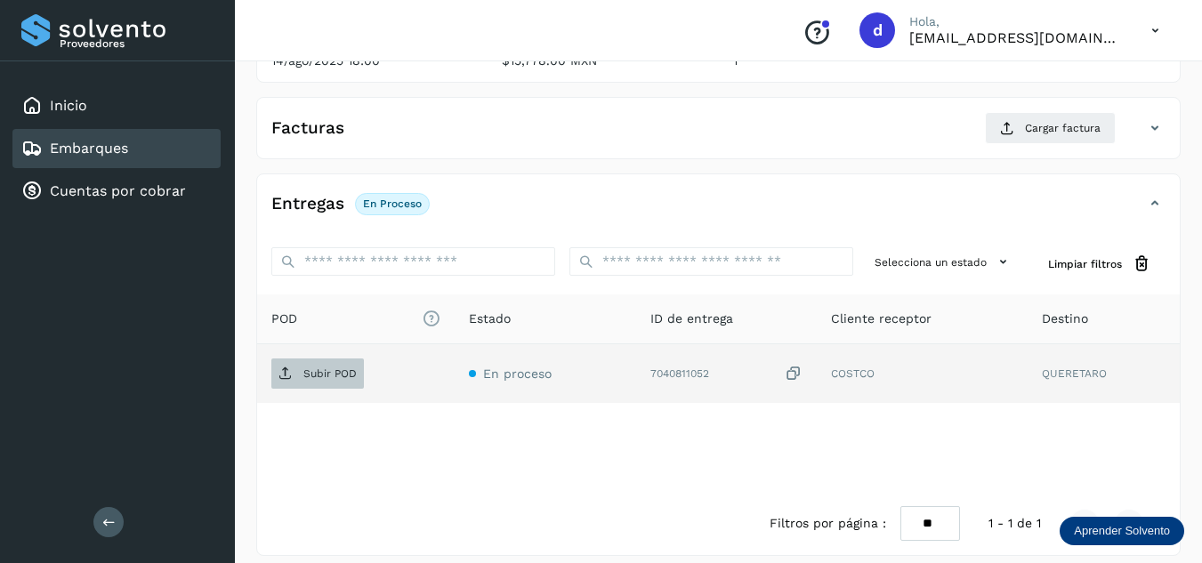
click at [305, 376] on p "Subir POD" at bounding box center [329, 374] width 53 height 12
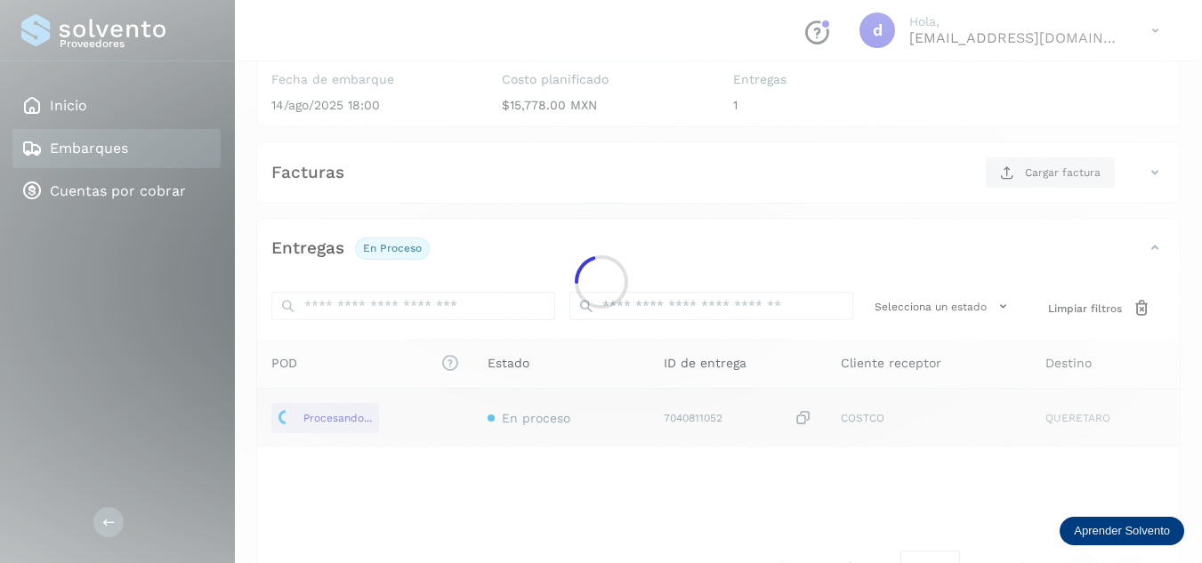
scroll to position [178, 0]
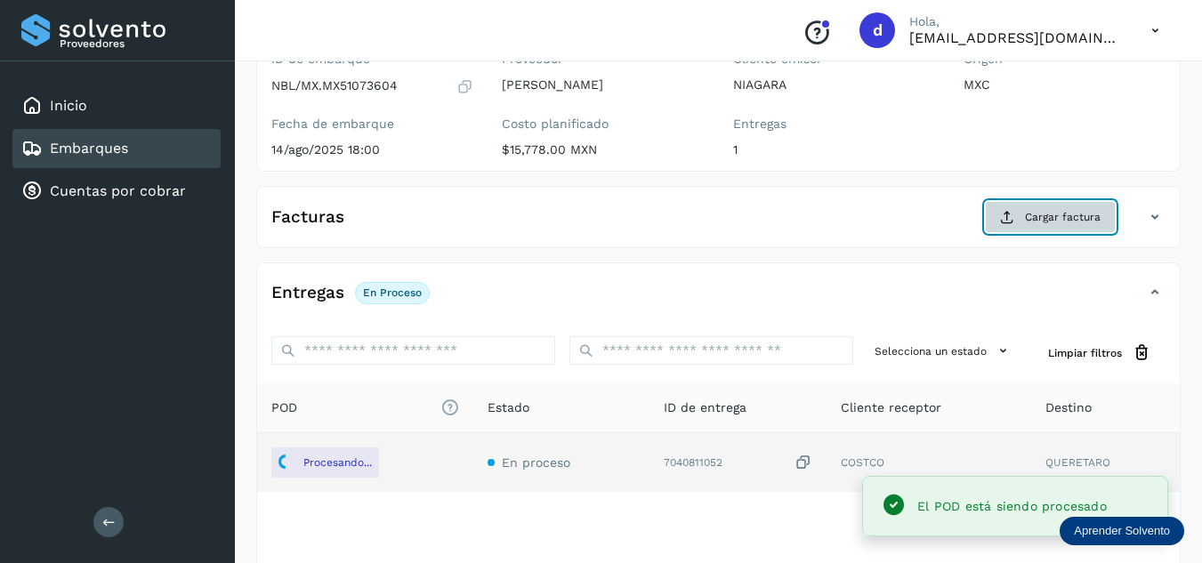
click at [1053, 223] on span "Cargar factura" at bounding box center [1063, 217] width 76 height 16
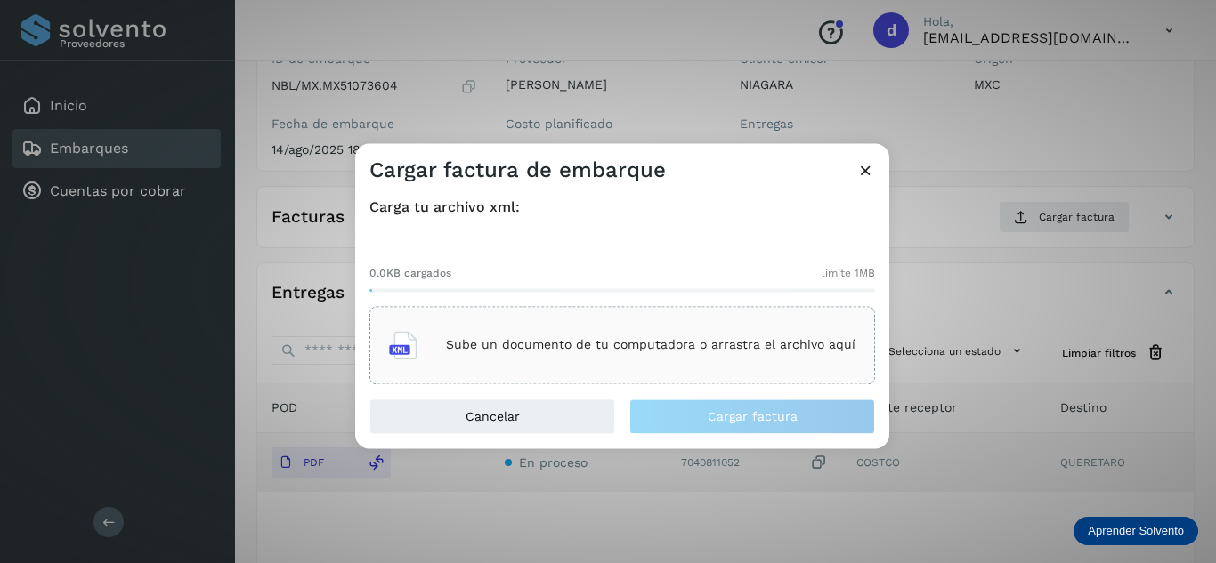
click at [643, 348] on p "Sube un documento de tu computadora o arrastra el archivo aquí" at bounding box center [650, 345] width 409 height 15
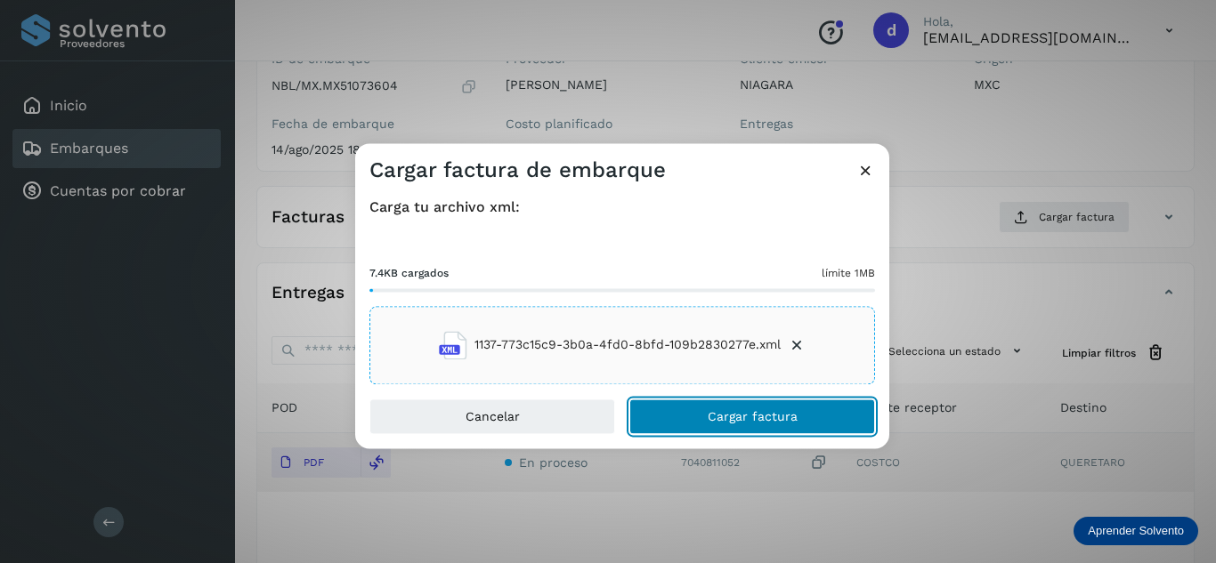
click at [776, 414] on span "Cargar factura" at bounding box center [753, 416] width 90 height 12
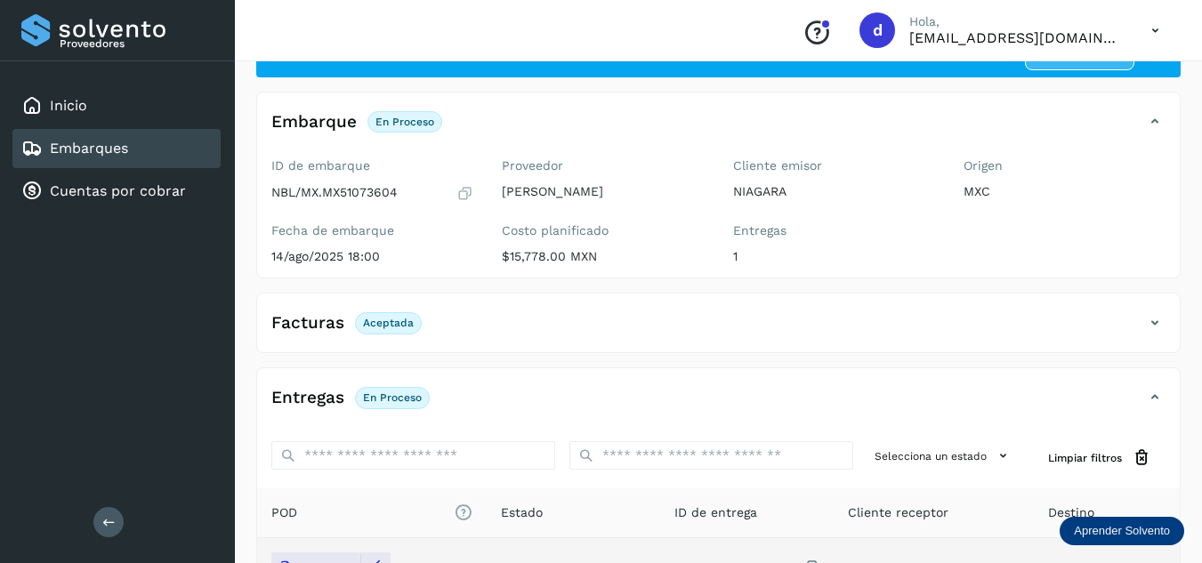
scroll to position [0, 0]
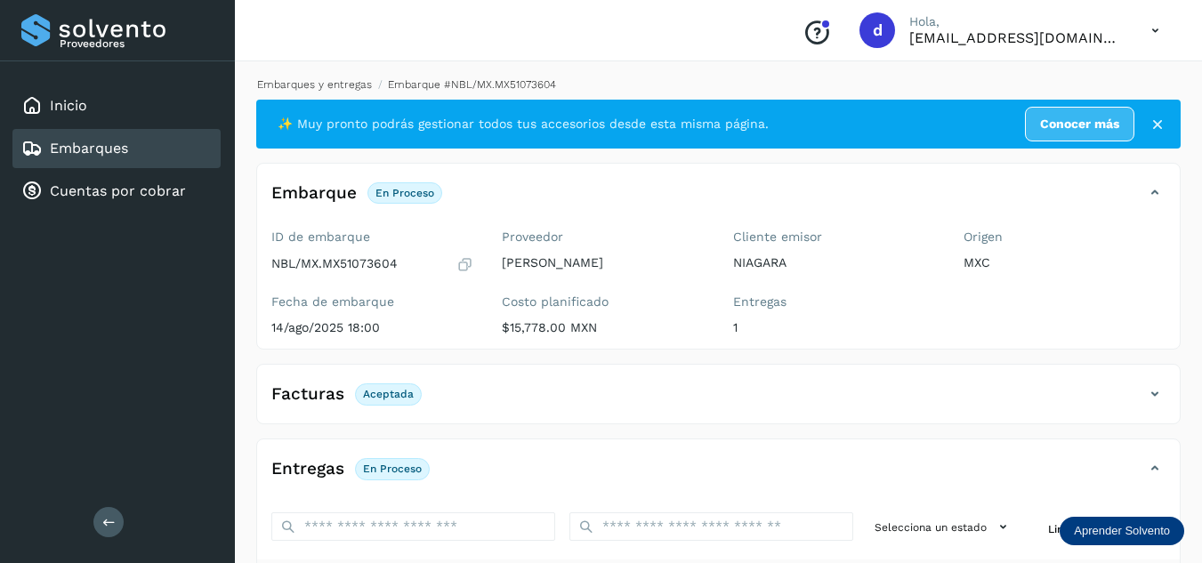
click at [323, 79] on link "Embarques y entregas" at bounding box center [314, 84] width 115 height 12
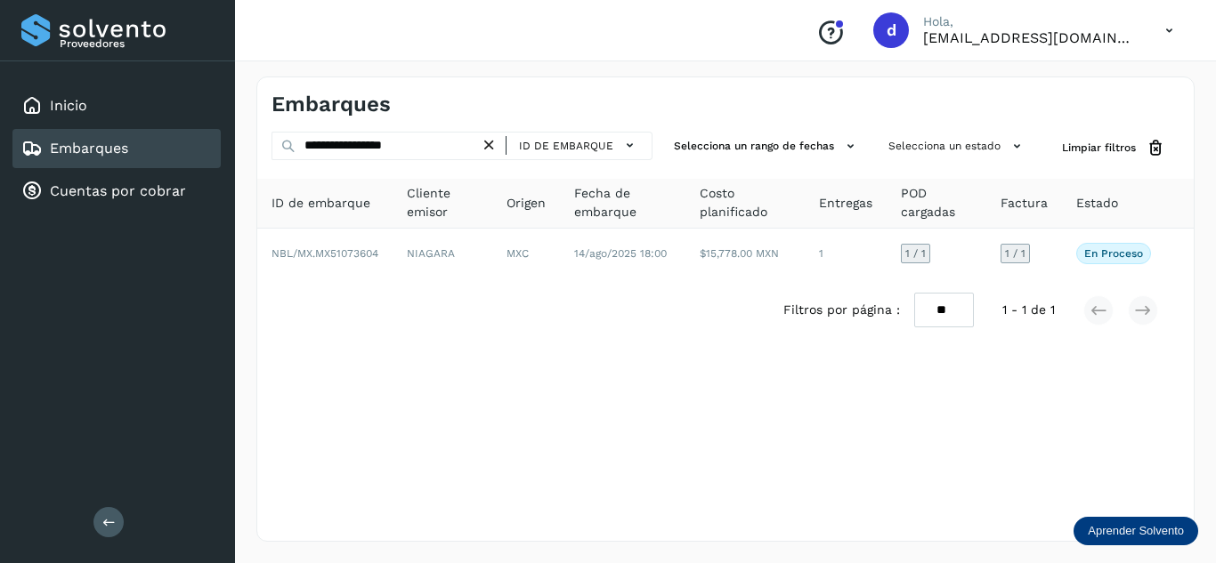
click at [494, 144] on icon at bounding box center [489, 145] width 19 height 19
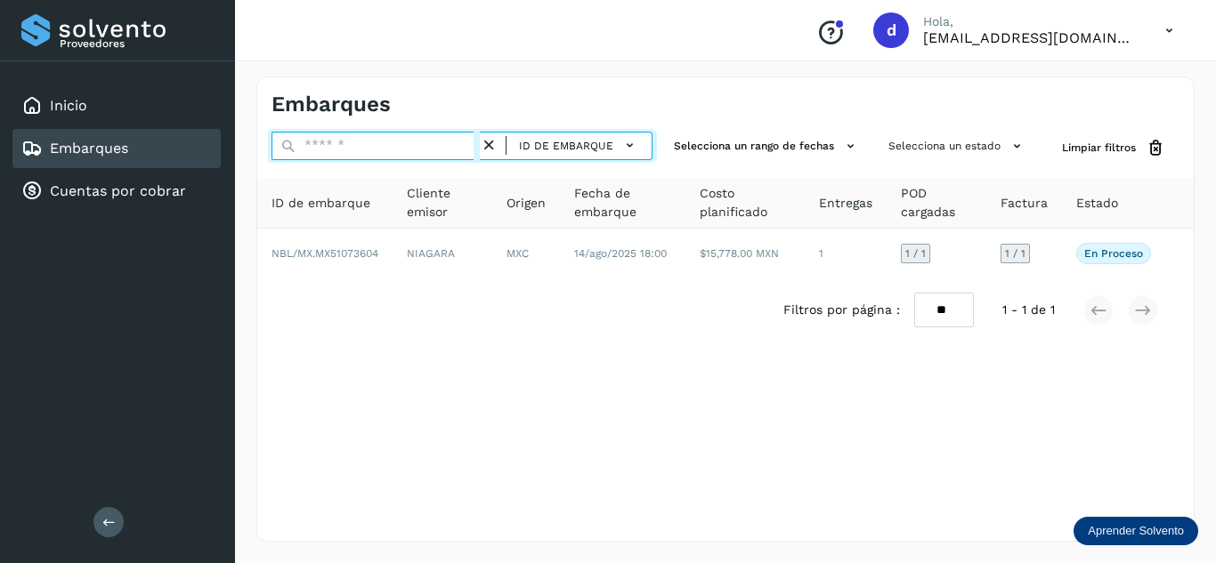
click at [454, 150] on input "text" at bounding box center [375, 146] width 208 height 28
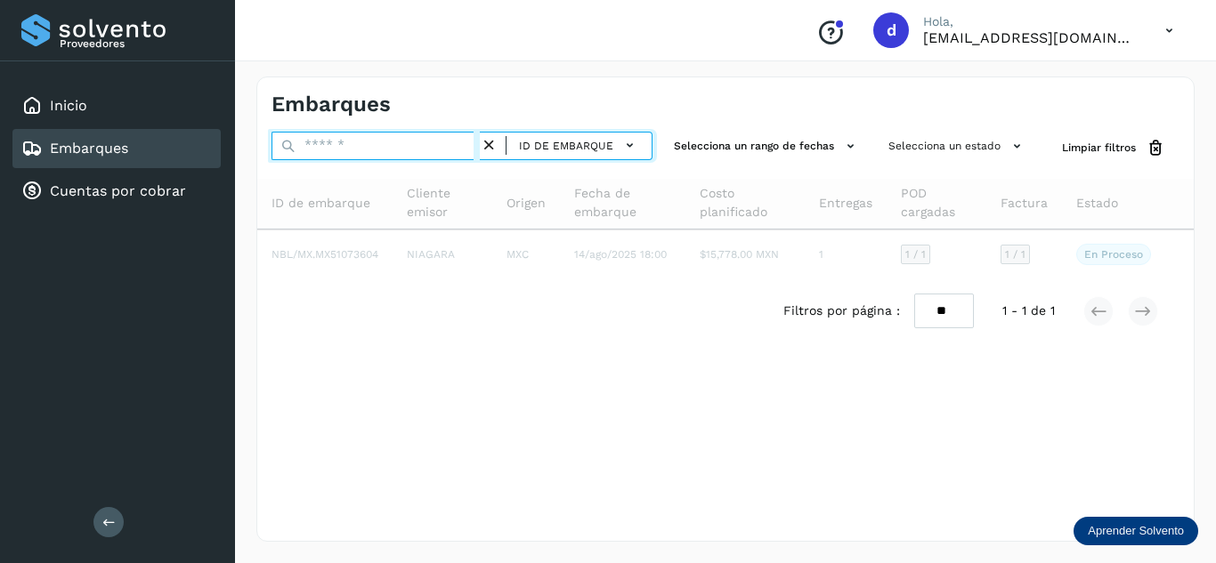
paste input "**********"
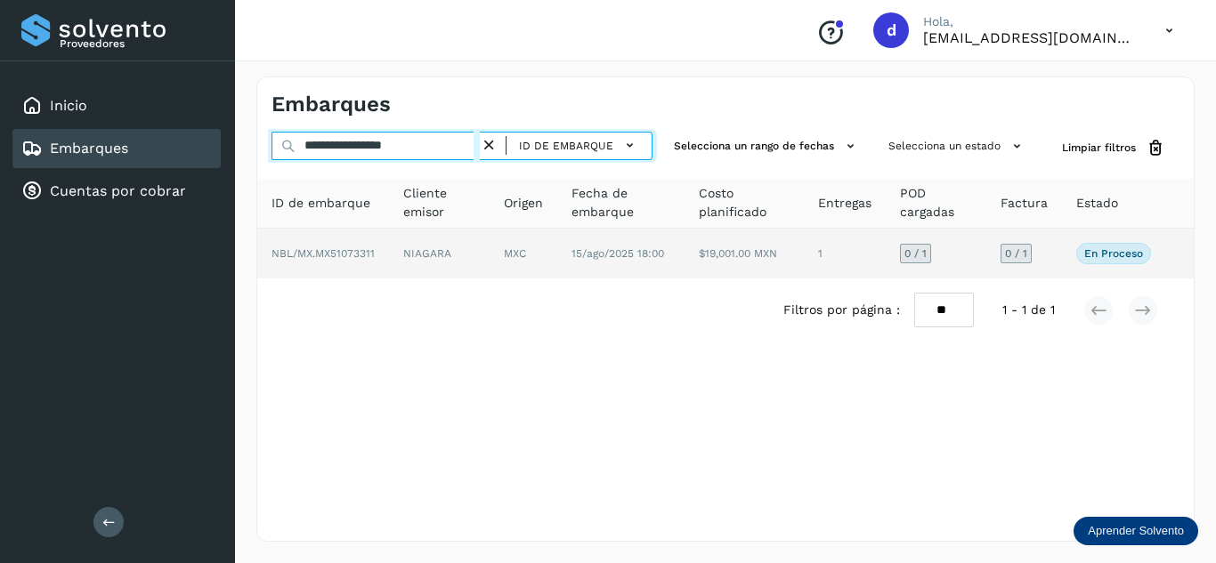
type input "**********"
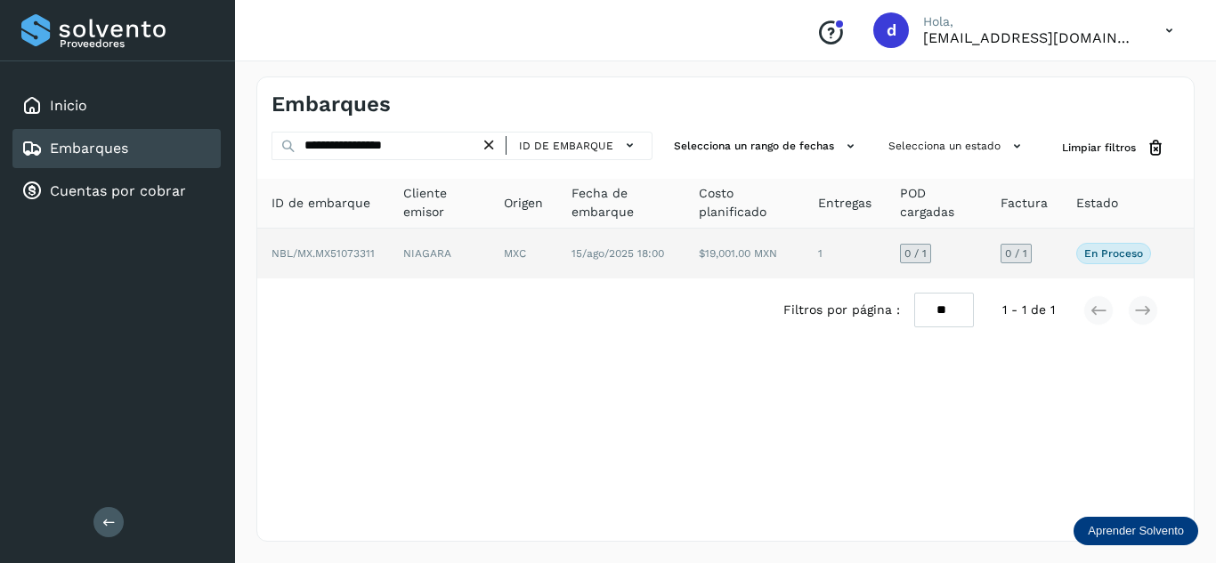
click at [360, 248] on span "NBL/MX.MX51073311" at bounding box center [322, 253] width 103 height 12
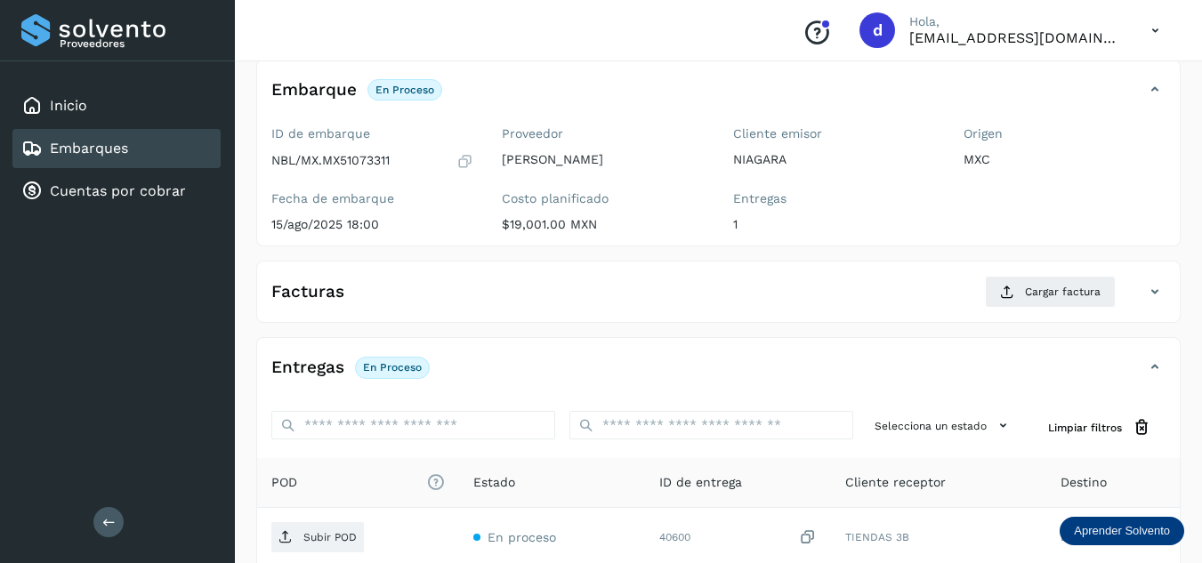
scroll to position [267, 0]
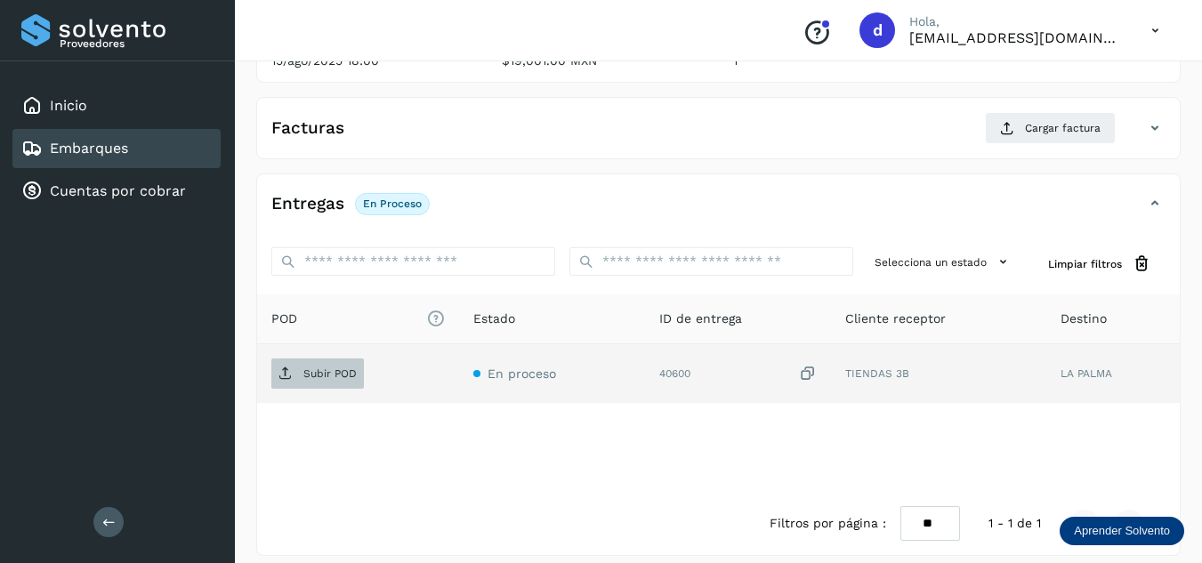
click at [346, 368] on p "Subir POD" at bounding box center [329, 374] width 53 height 12
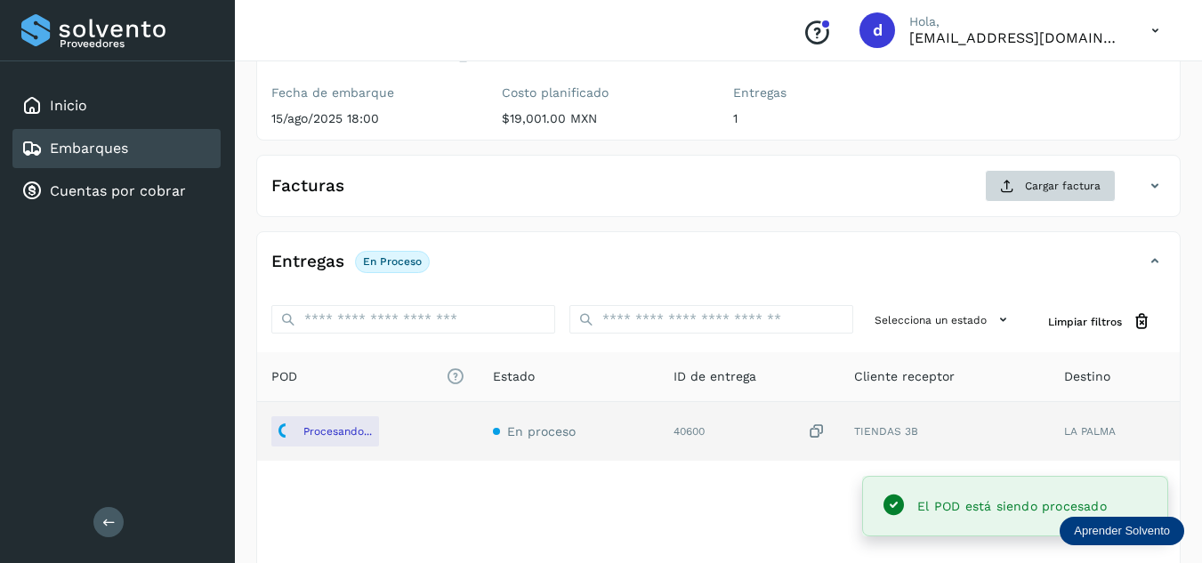
scroll to position [178, 0]
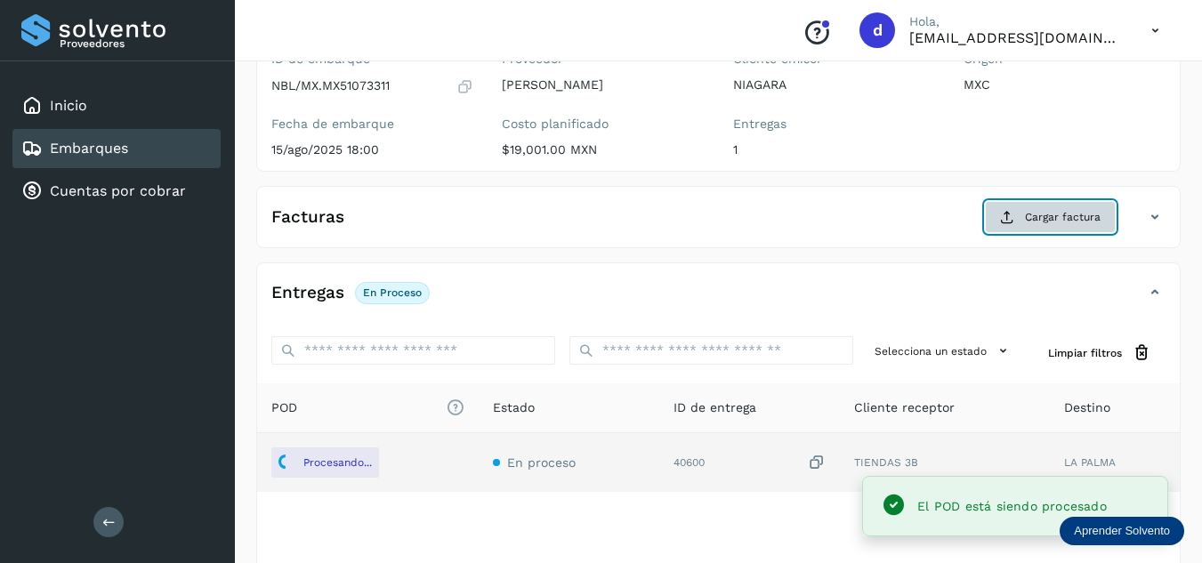
click at [1044, 221] on span "Cargar factura" at bounding box center [1063, 217] width 76 height 16
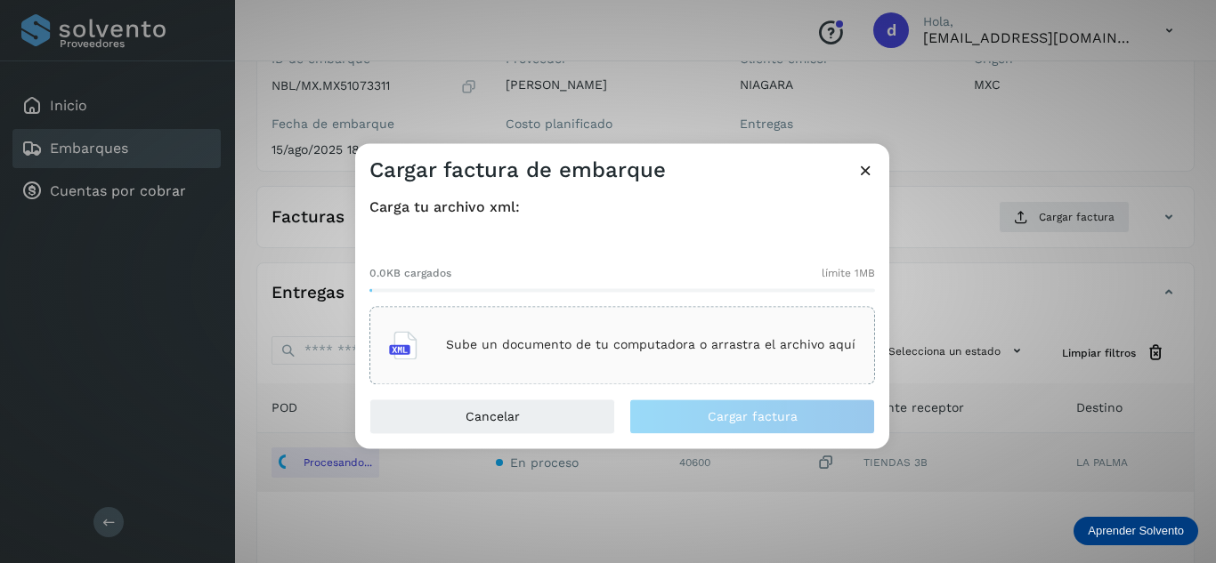
click at [724, 354] on div "Sube un documento de tu computadora o arrastra el archivo aquí" at bounding box center [622, 345] width 466 height 48
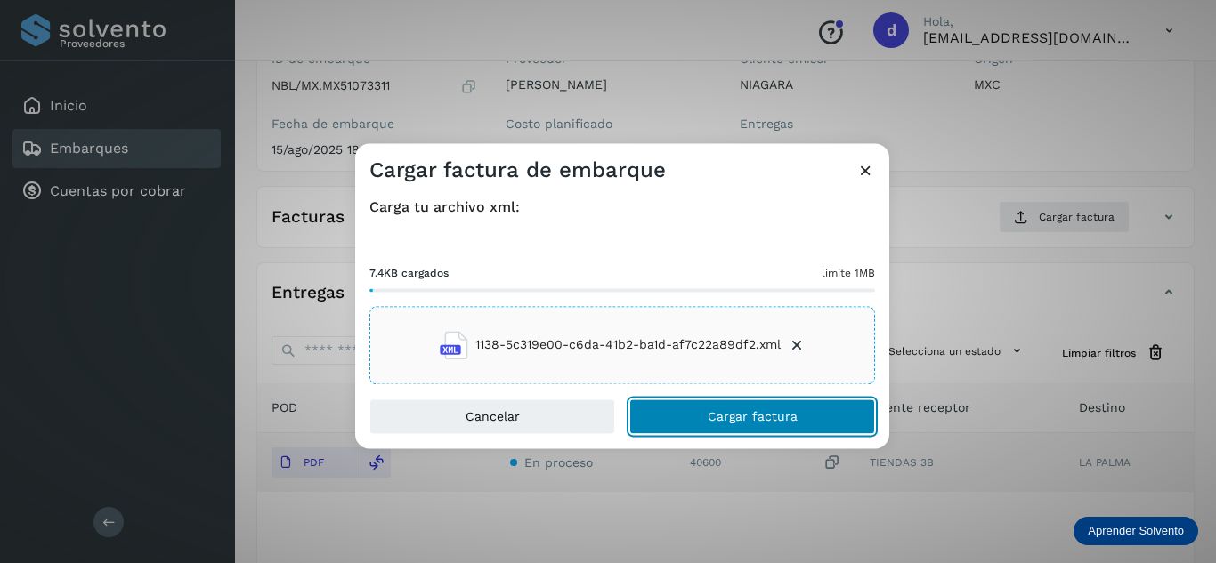
click at [774, 412] on span "Cargar factura" at bounding box center [753, 416] width 90 height 12
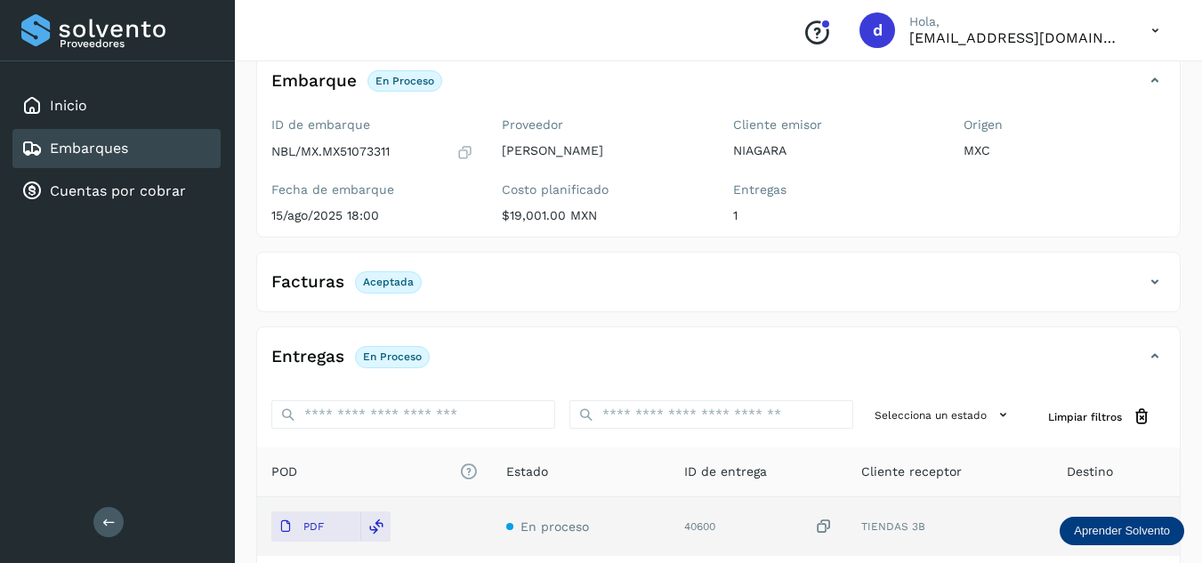
scroll to position [0, 0]
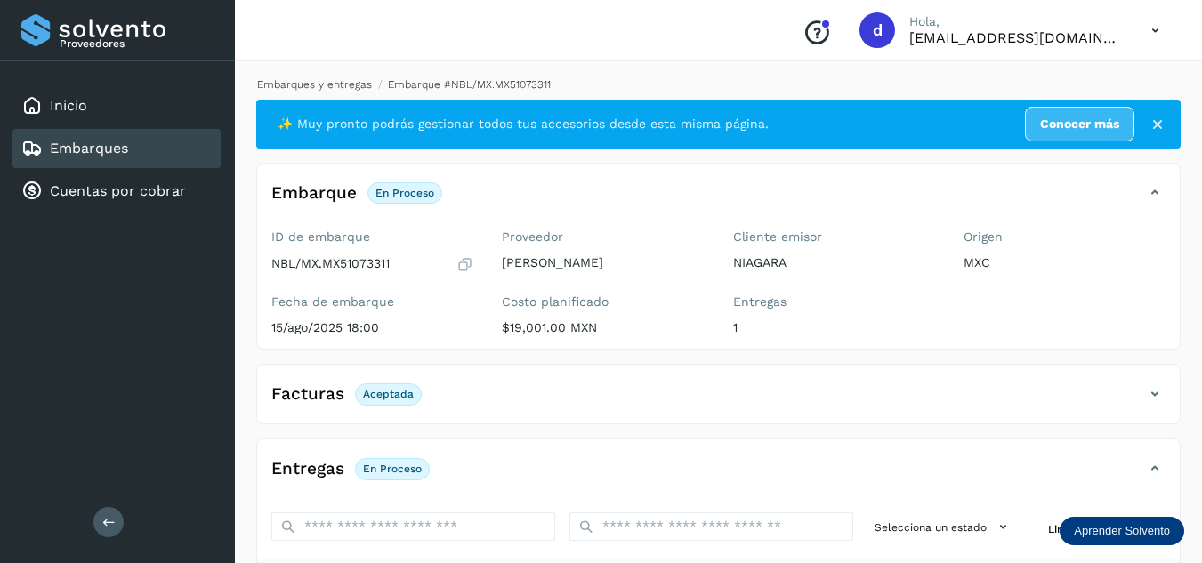
click at [339, 87] on link "Embarques y entregas" at bounding box center [314, 84] width 115 height 12
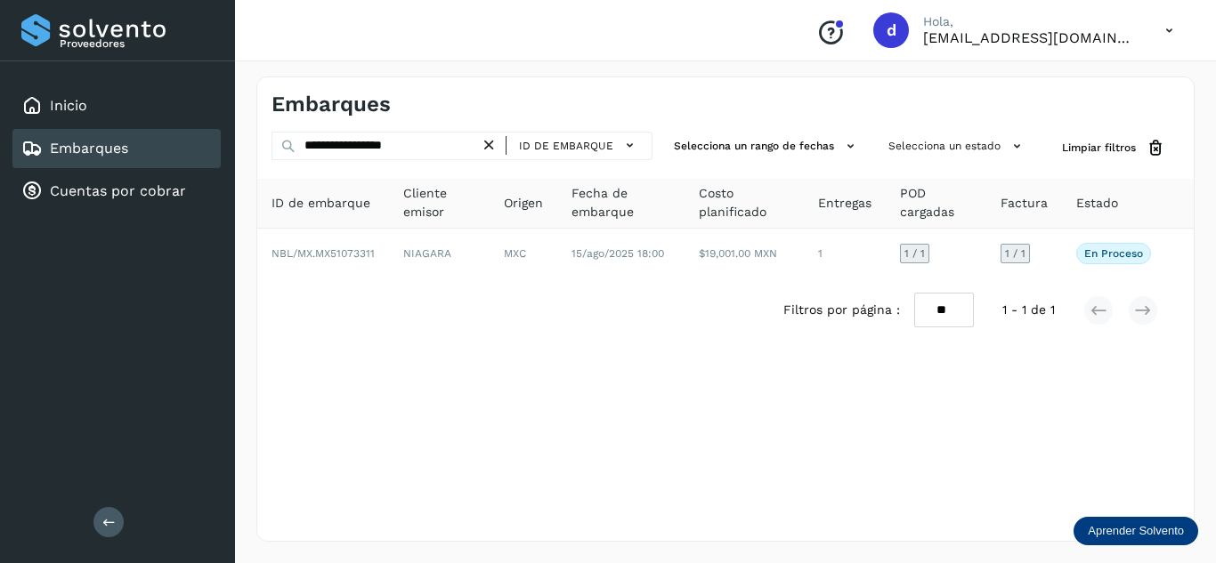
click at [495, 146] on icon at bounding box center [489, 145] width 19 height 19
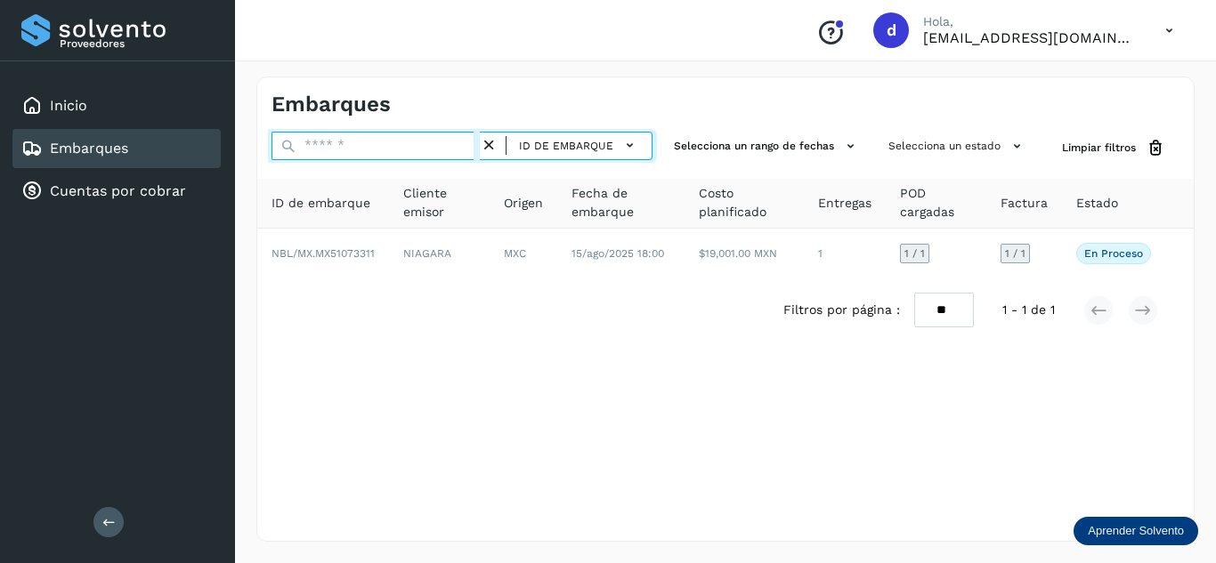
click at [471, 149] on input "text" at bounding box center [375, 146] width 208 height 28
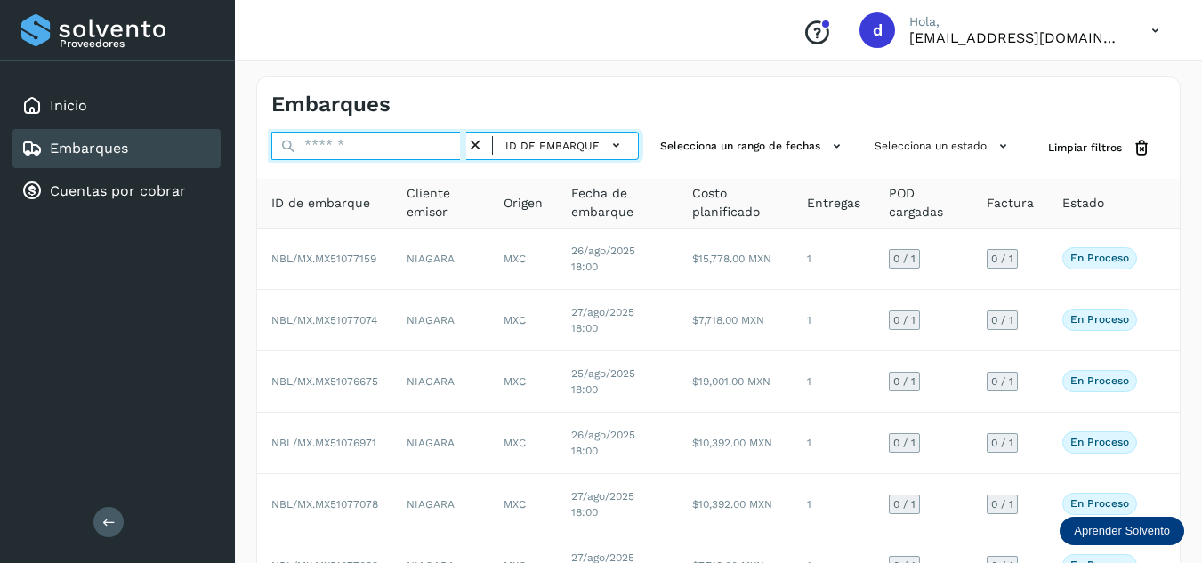
paste input "**********"
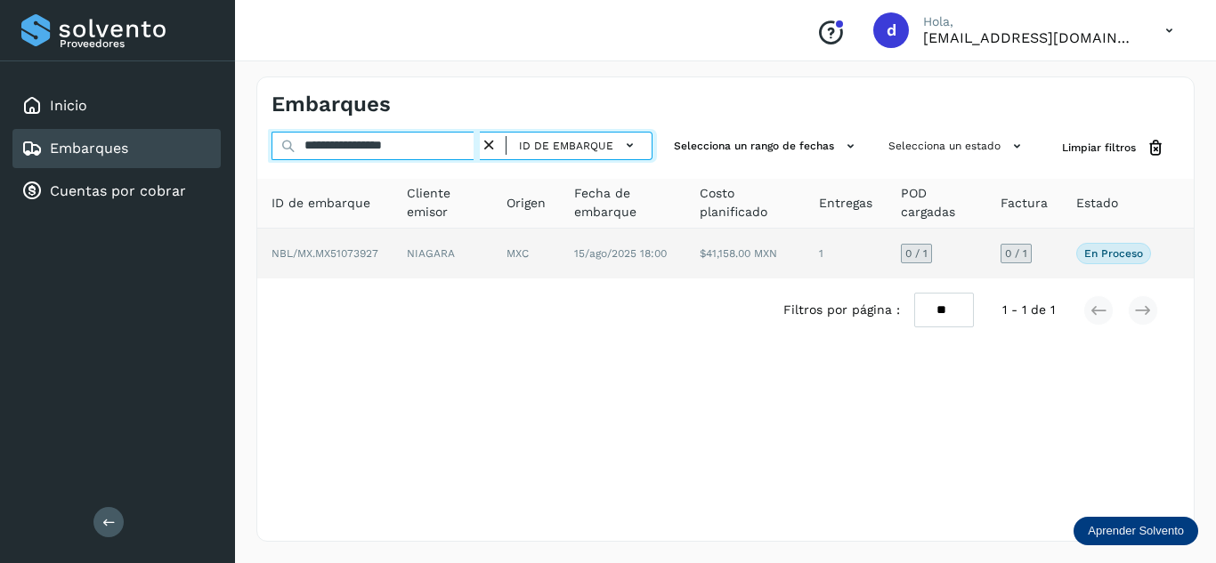
type input "**********"
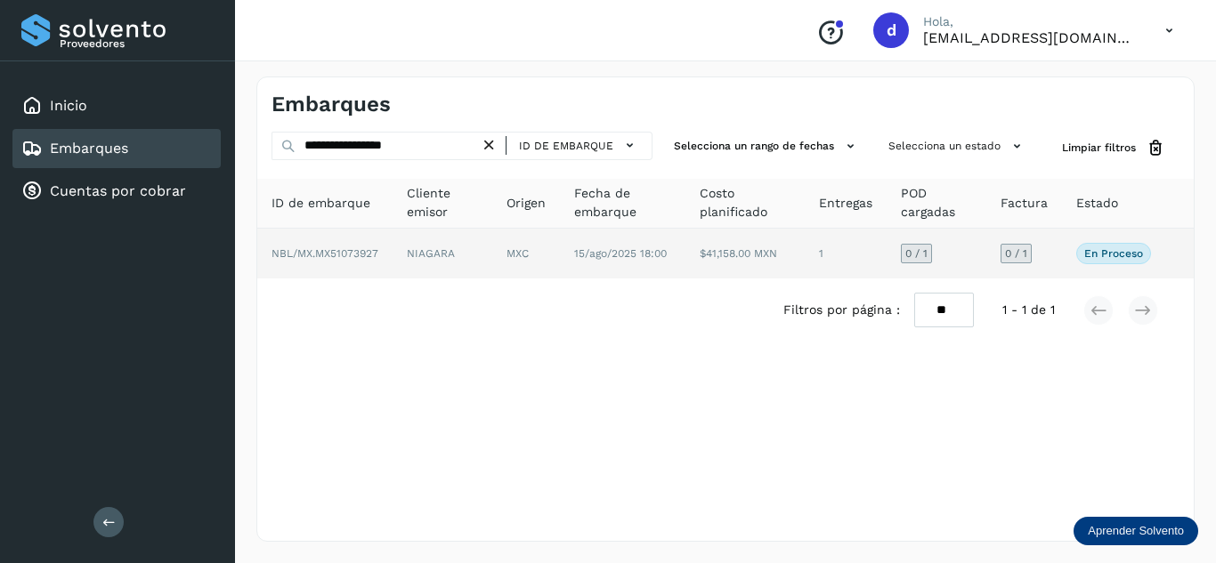
click at [360, 254] on span "NBL/MX.MX51073927" at bounding box center [324, 253] width 107 height 12
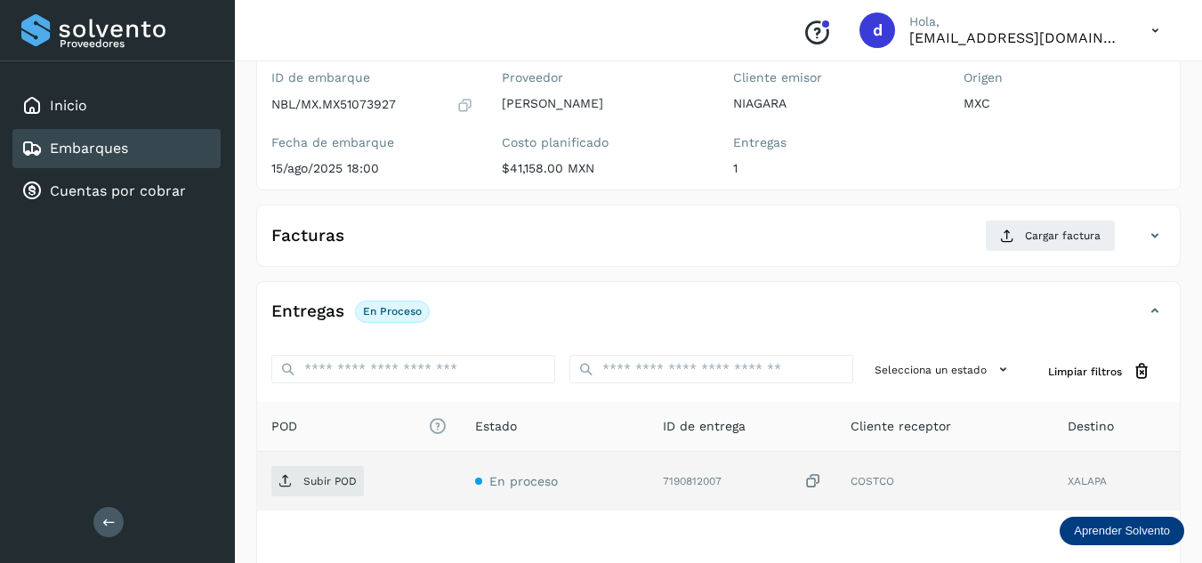
scroll to position [267, 0]
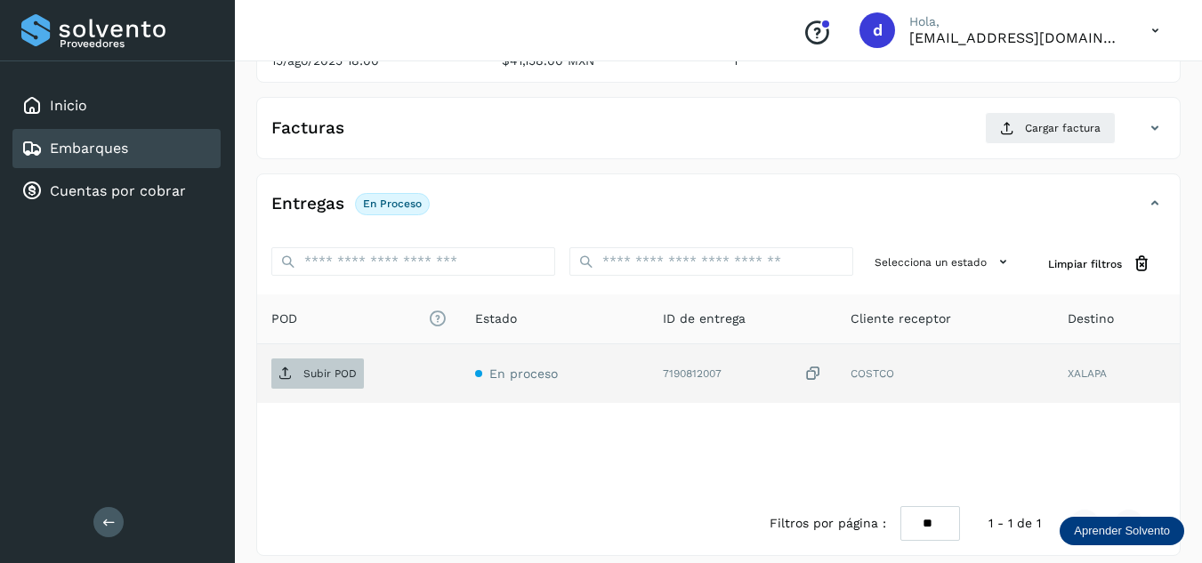
click at [340, 375] on p "Subir POD" at bounding box center [329, 374] width 53 height 12
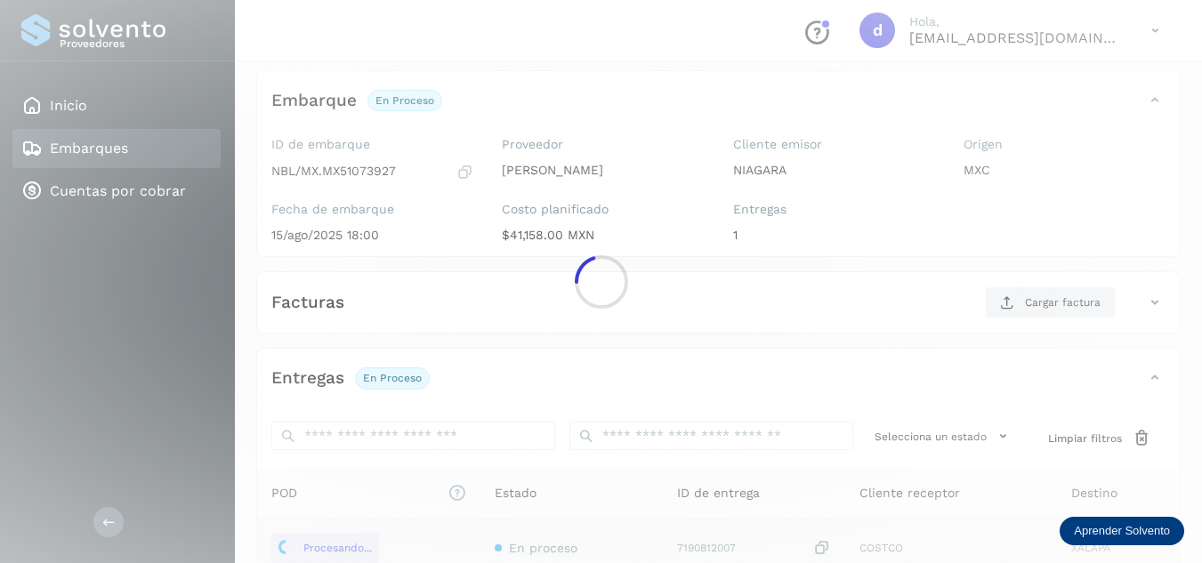
scroll to position [89, 0]
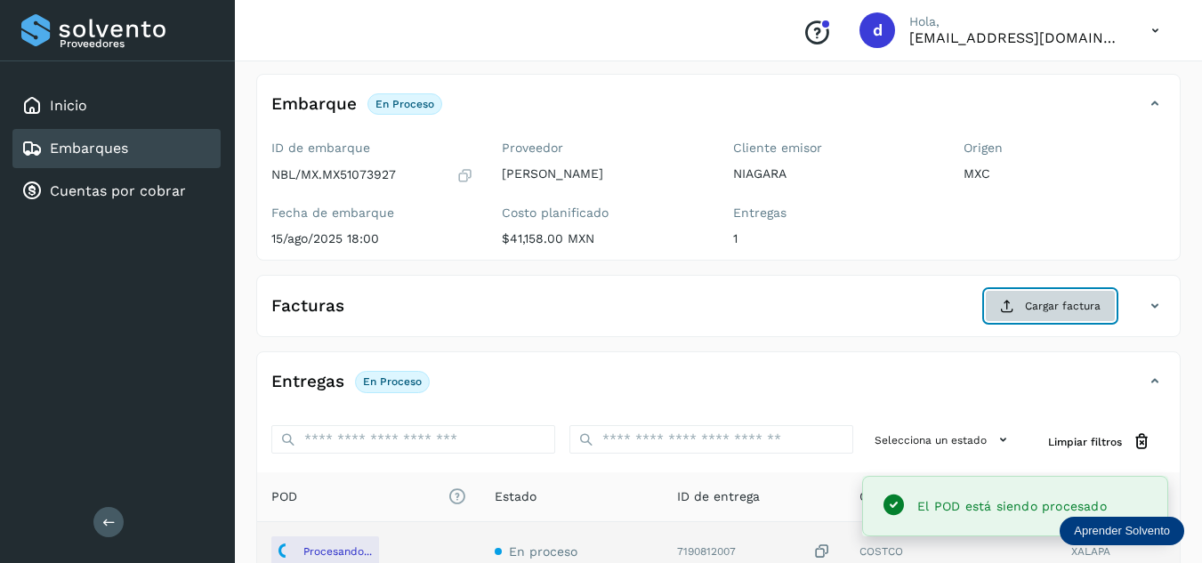
click at [1025, 305] on button "Cargar factura" at bounding box center [1050, 306] width 131 height 32
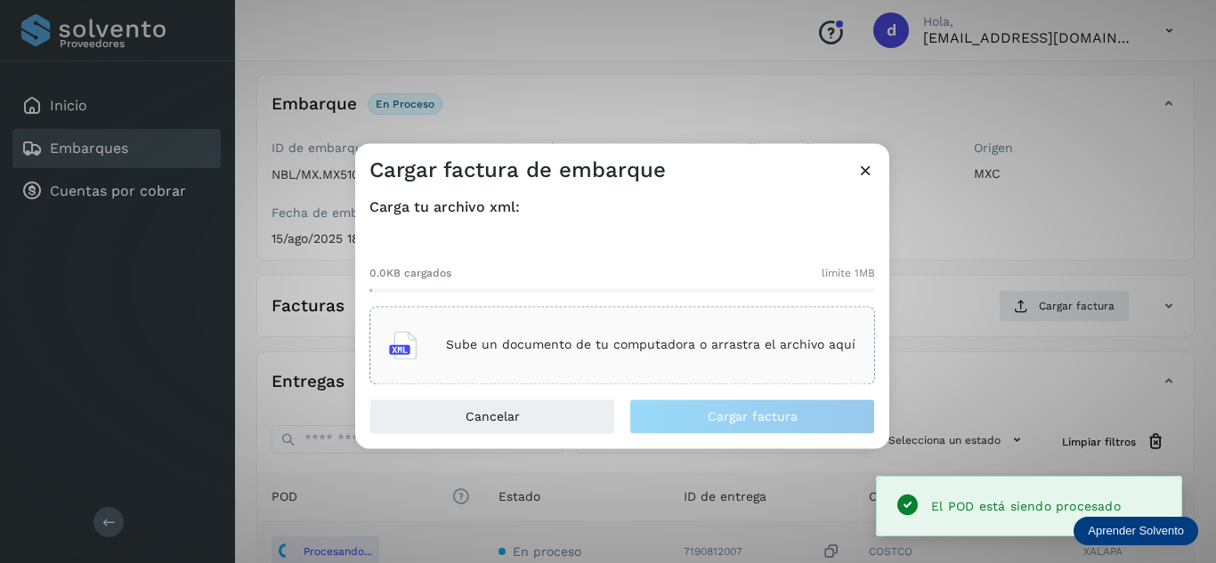
click at [693, 315] on div "Sube un documento de tu computadora o arrastra el archivo aquí" at bounding box center [622, 345] width 506 height 78
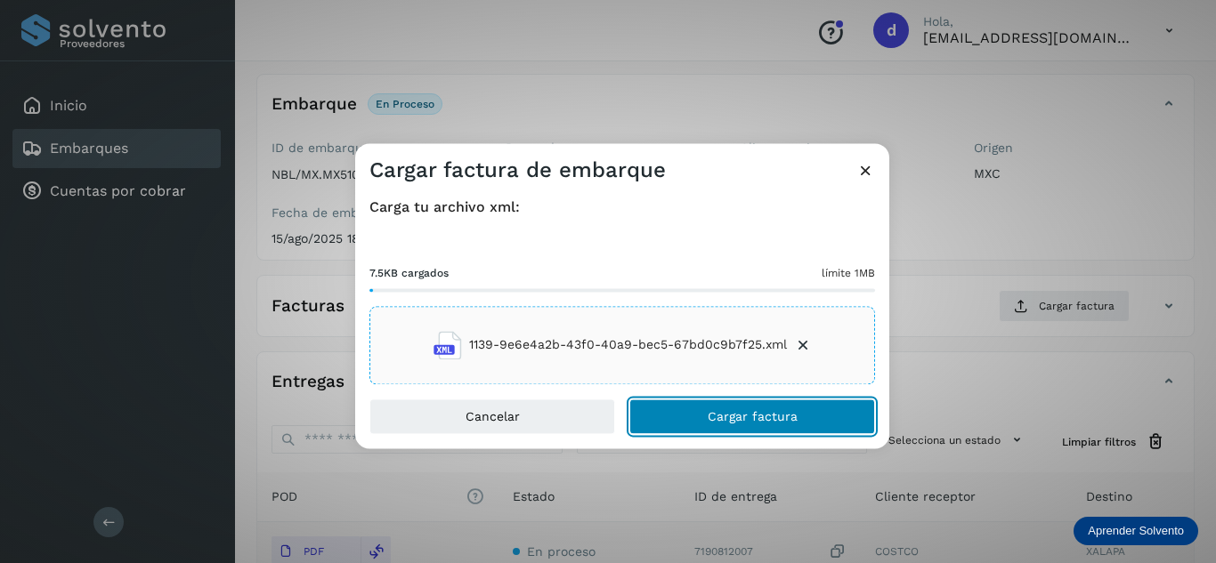
click at [766, 421] on span "Cargar factura" at bounding box center [753, 416] width 90 height 12
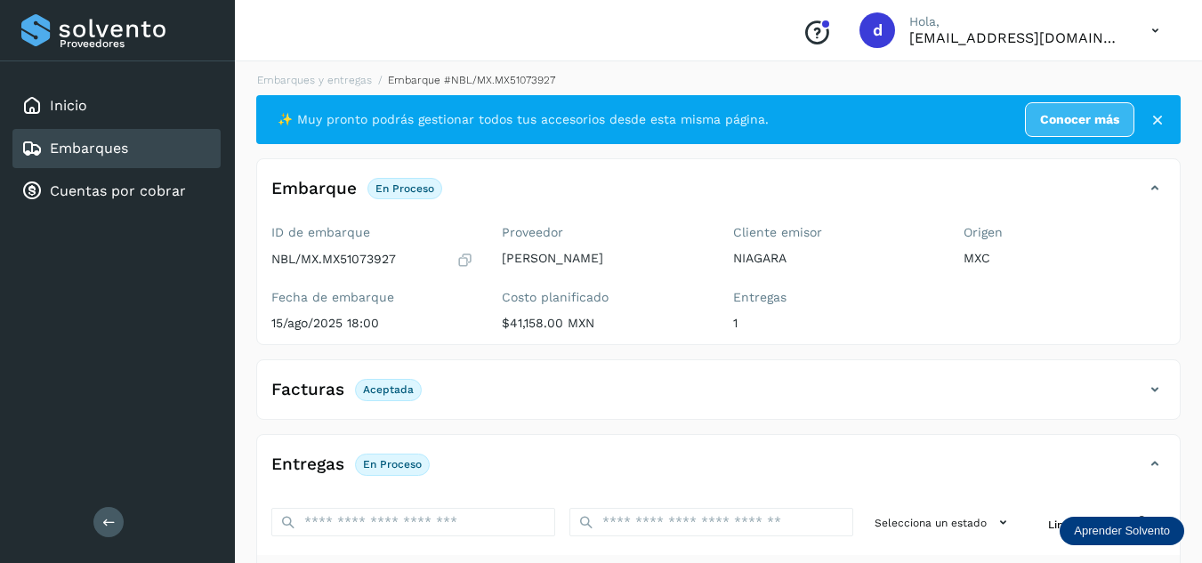
scroll to position [0, 0]
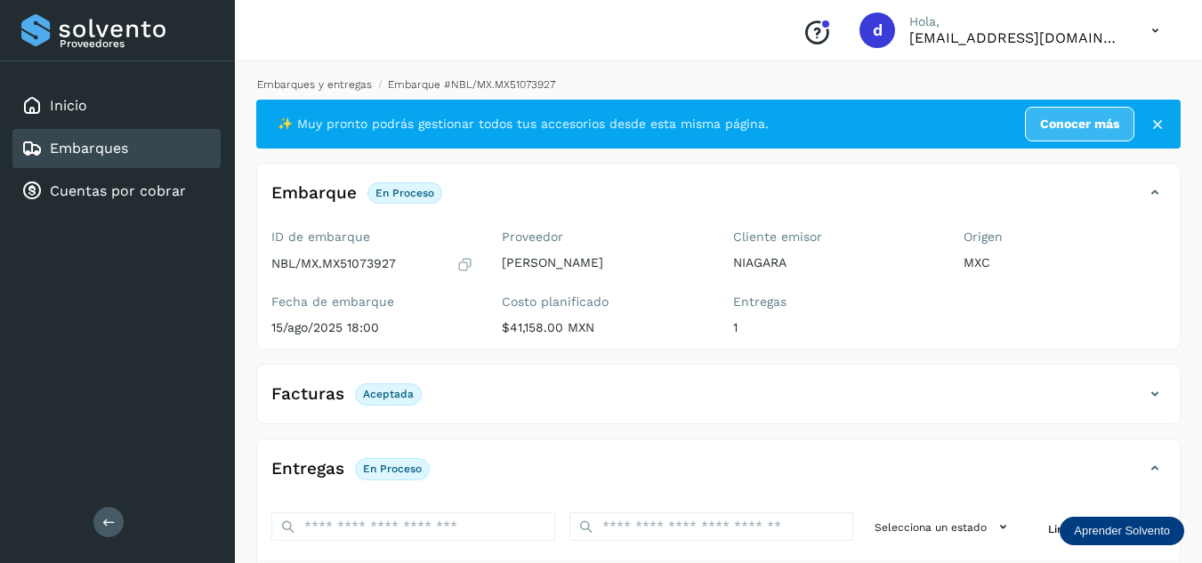
click at [309, 82] on link "Embarques y entregas" at bounding box center [314, 84] width 115 height 12
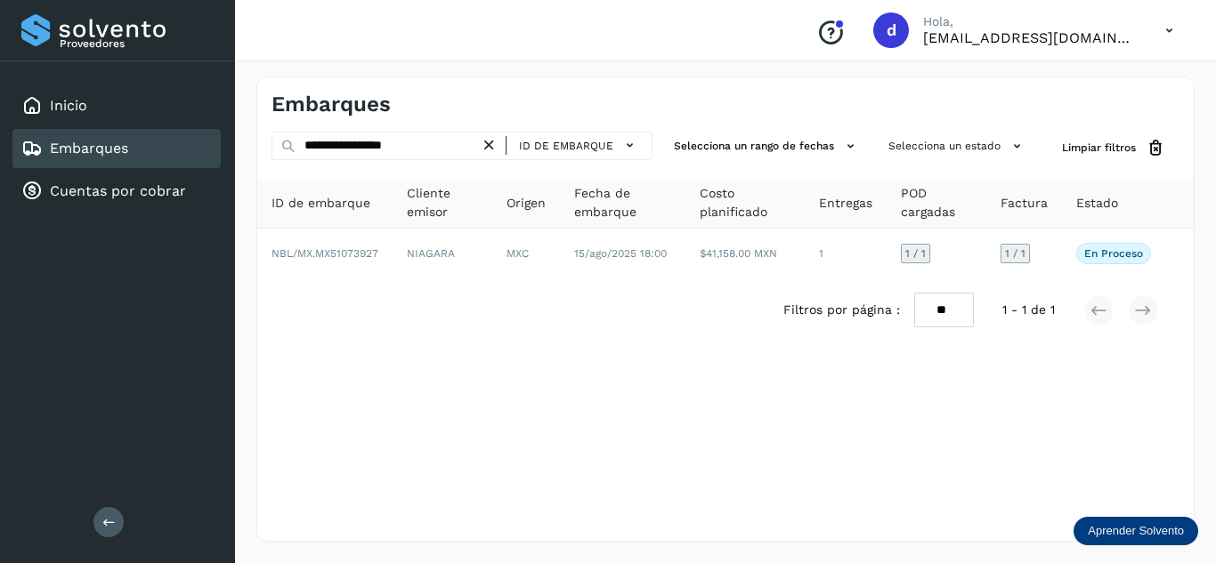
click at [489, 141] on icon at bounding box center [489, 145] width 19 height 19
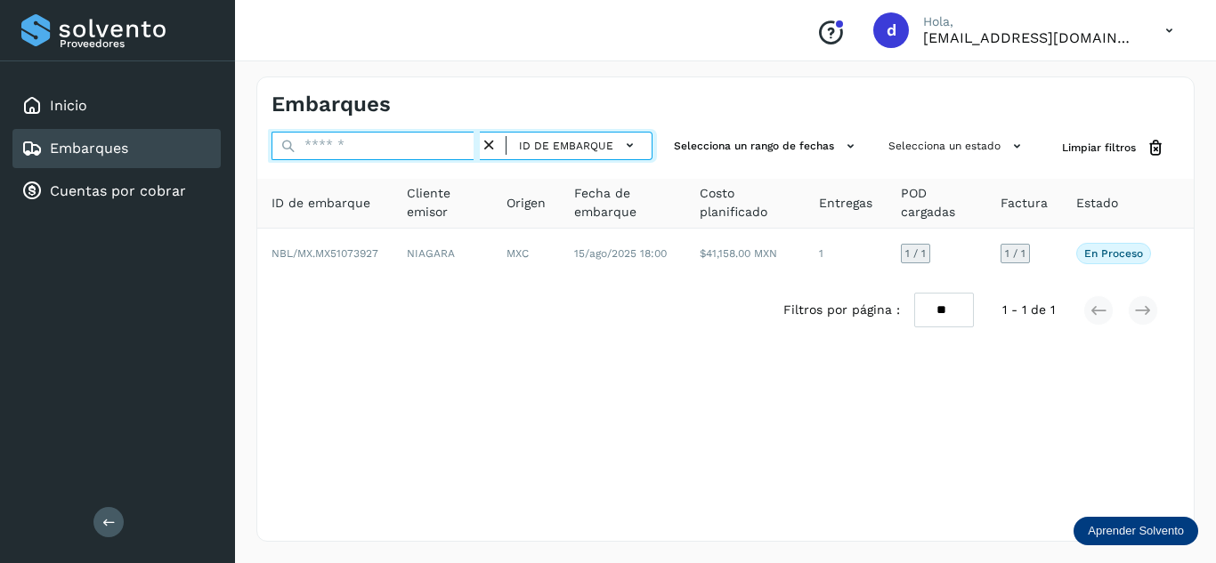
click at [443, 149] on input "text" at bounding box center [375, 146] width 208 height 28
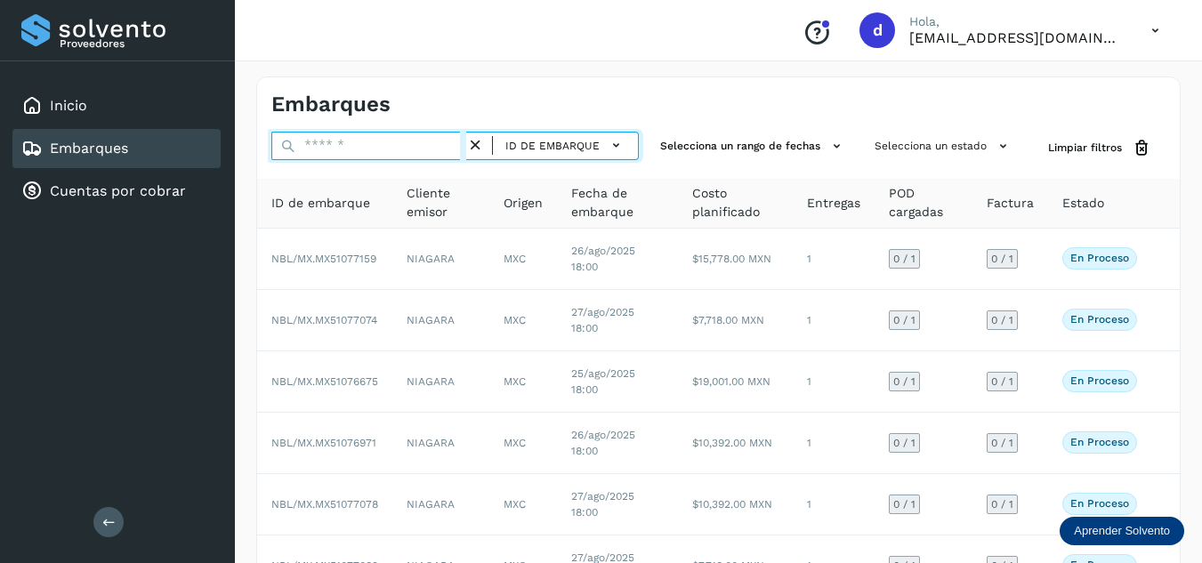
paste input "**********"
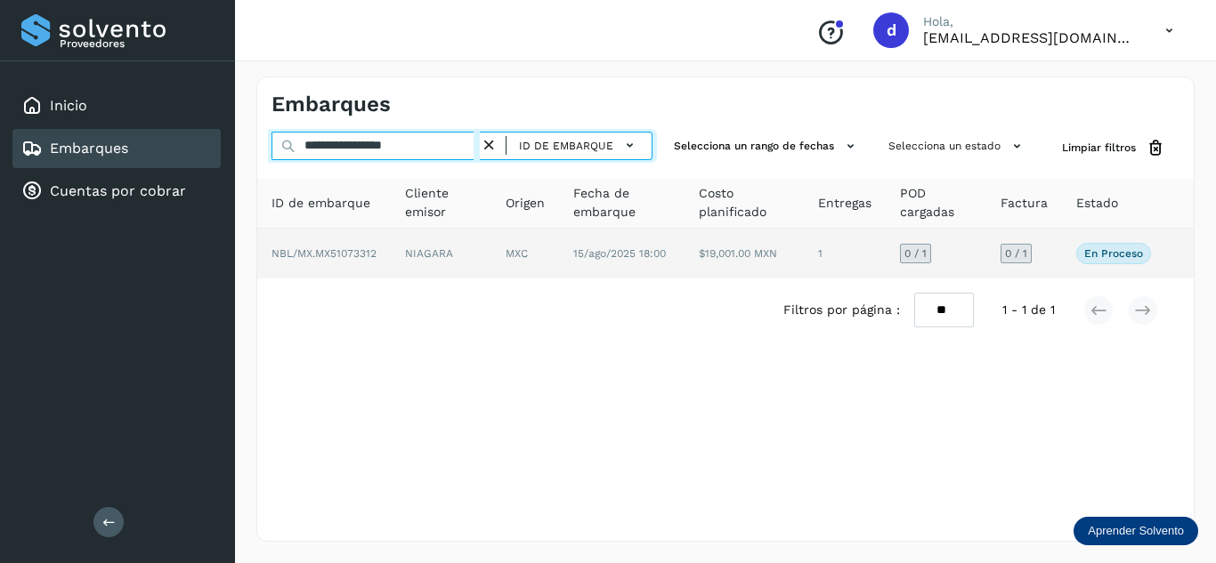
type input "**********"
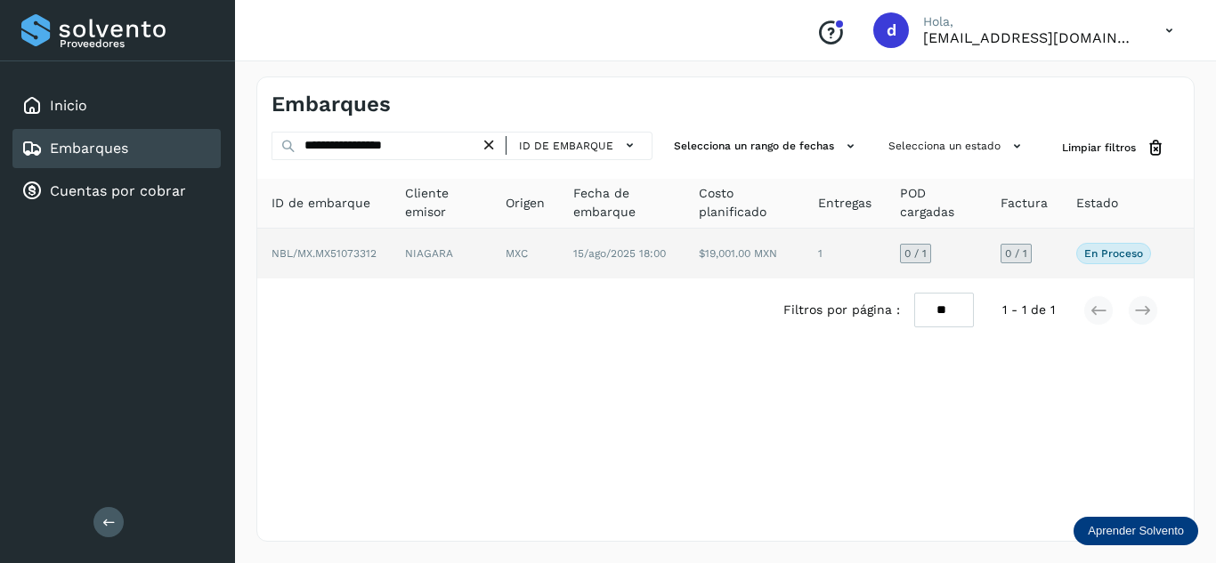
click at [364, 254] on span "NBL/MX.MX51073312" at bounding box center [323, 253] width 105 height 12
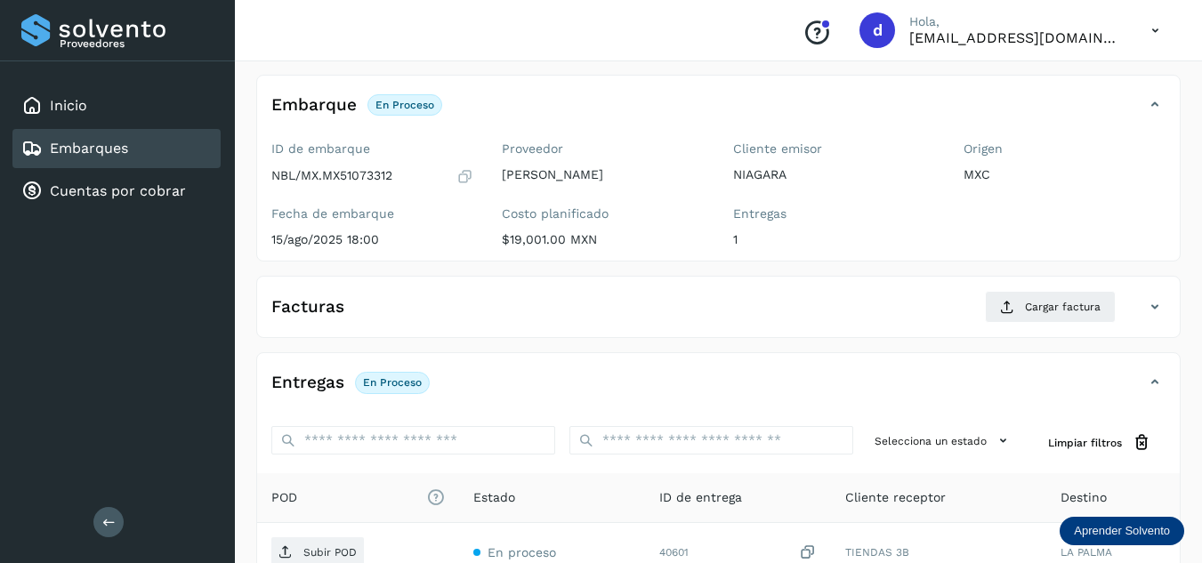
scroll to position [281, 0]
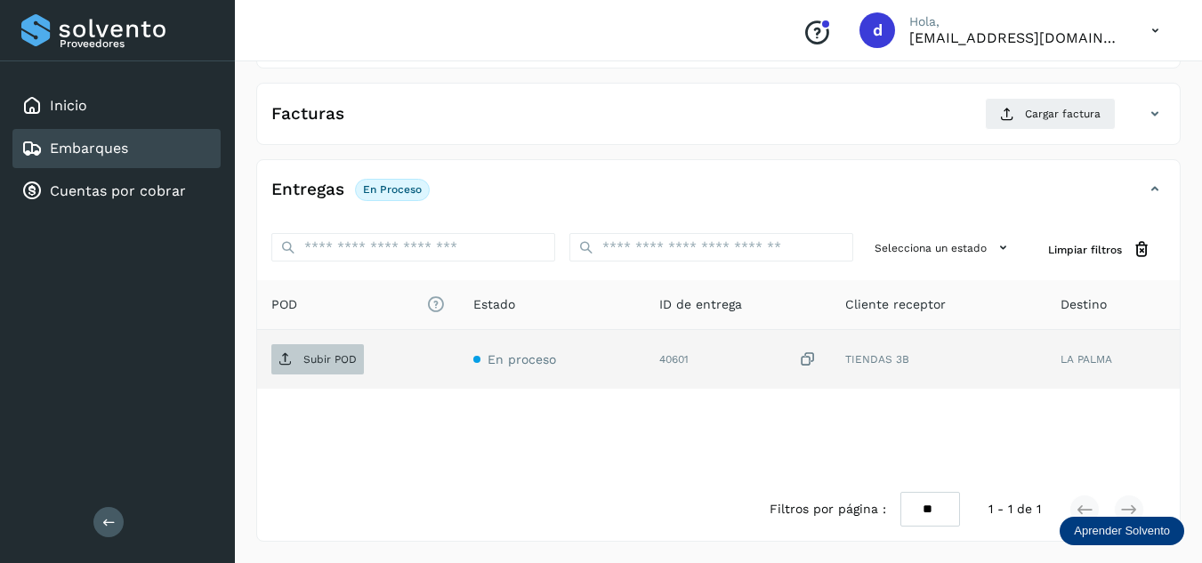
click at [318, 358] on p "Subir POD" at bounding box center [329, 359] width 53 height 12
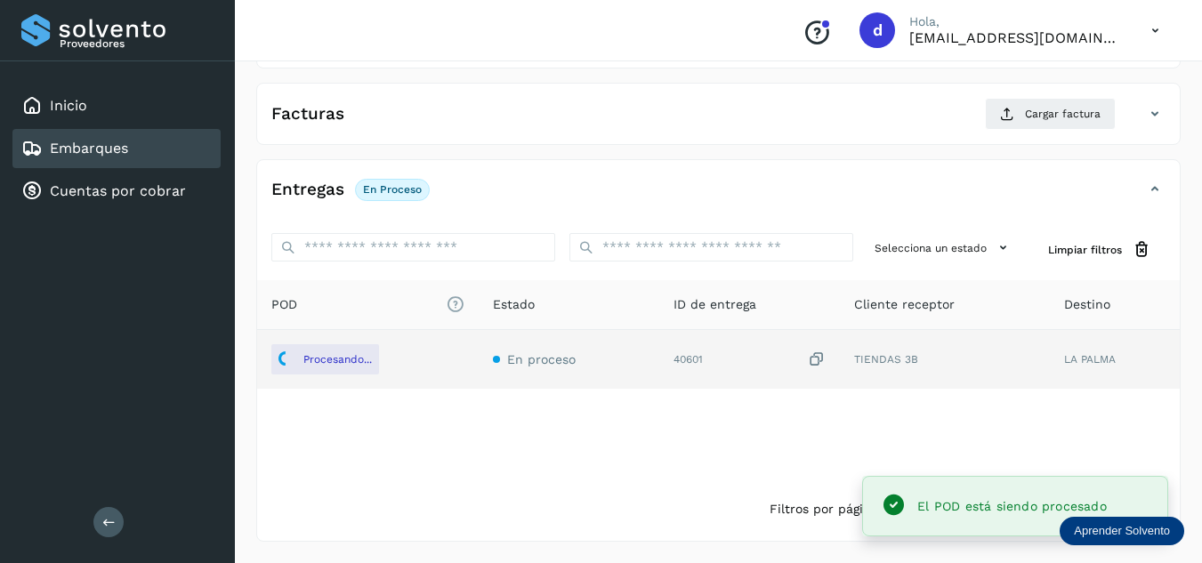
click at [706, 503] on div "Filtros por página : ** ** ** 1 - 1 de 1" at bounding box center [718, 509] width 923 height 63
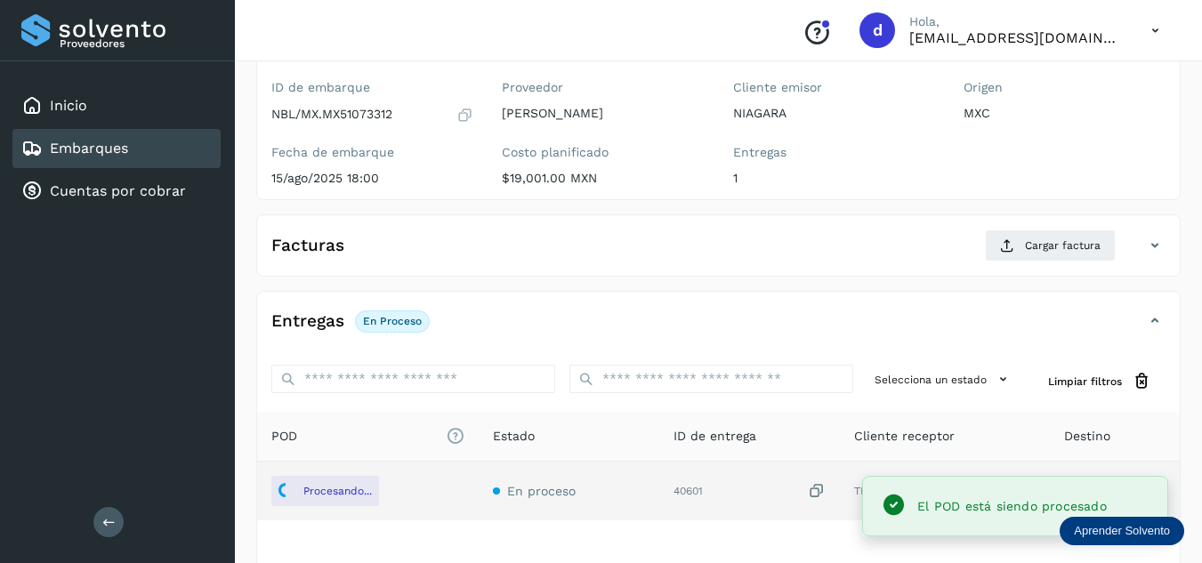
scroll to position [0, 0]
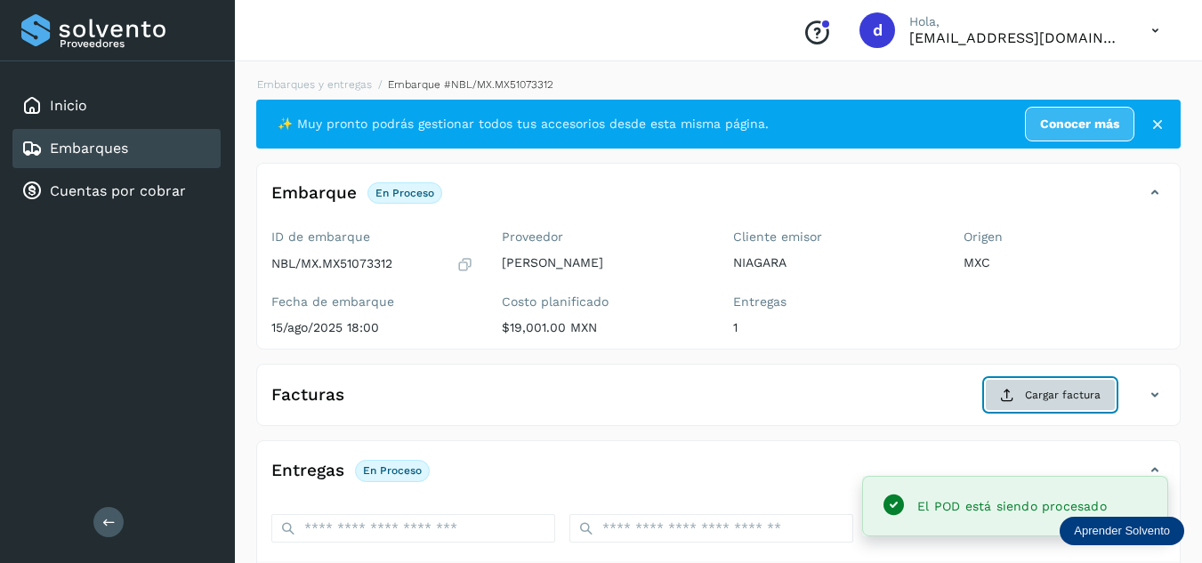
click at [1024, 399] on button "Cargar factura" at bounding box center [1050, 395] width 131 height 32
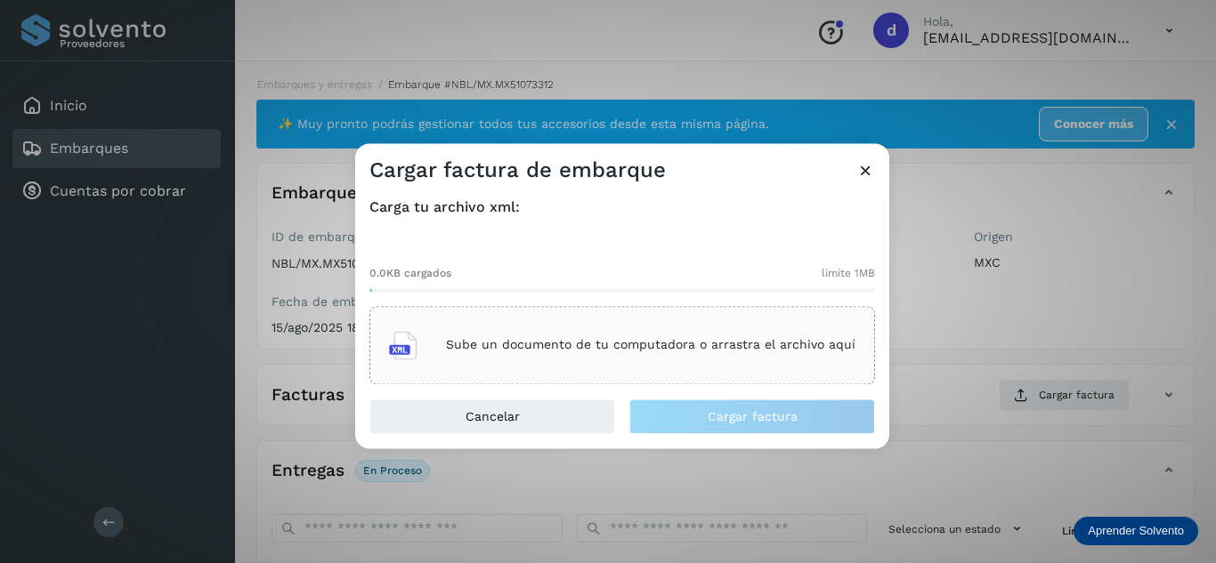
click at [717, 350] on p "Sube un documento de tu computadora o arrastra el archivo aquí" at bounding box center [650, 345] width 409 height 15
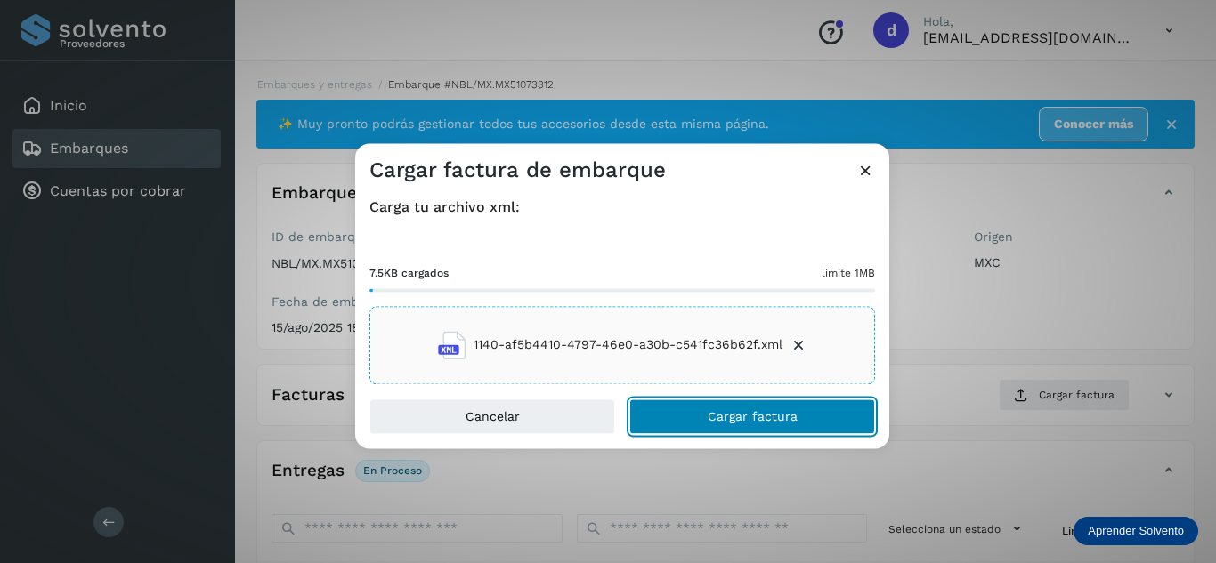
click at [715, 422] on span "Cargar factura" at bounding box center [753, 416] width 90 height 12
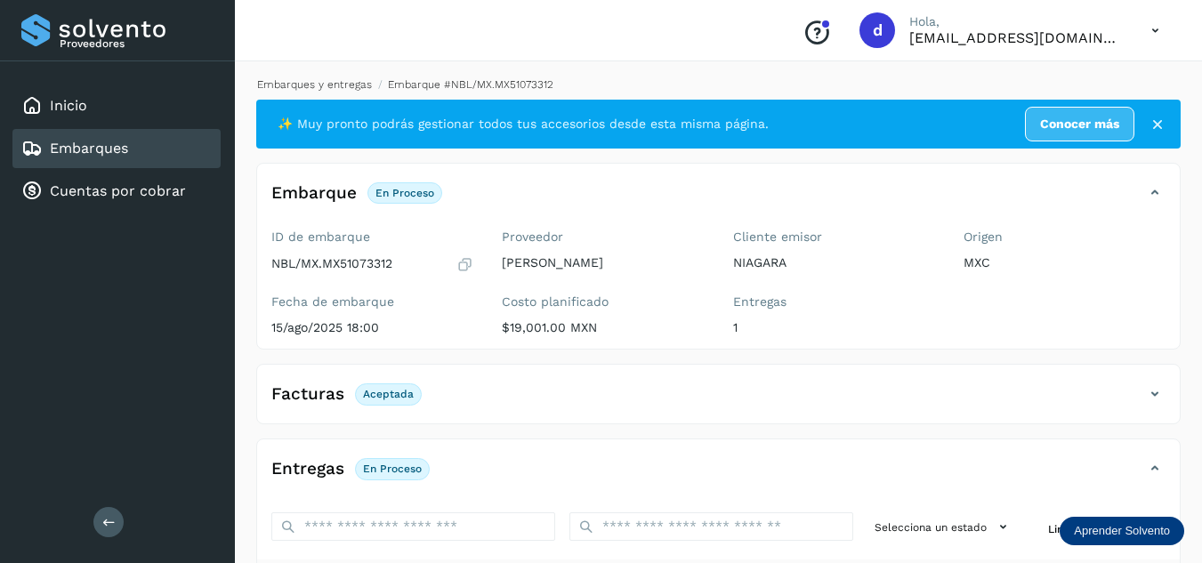
click at [332, 84] on link "Embarques y entregas" at bounding box center [314, 84] width 115 height 12
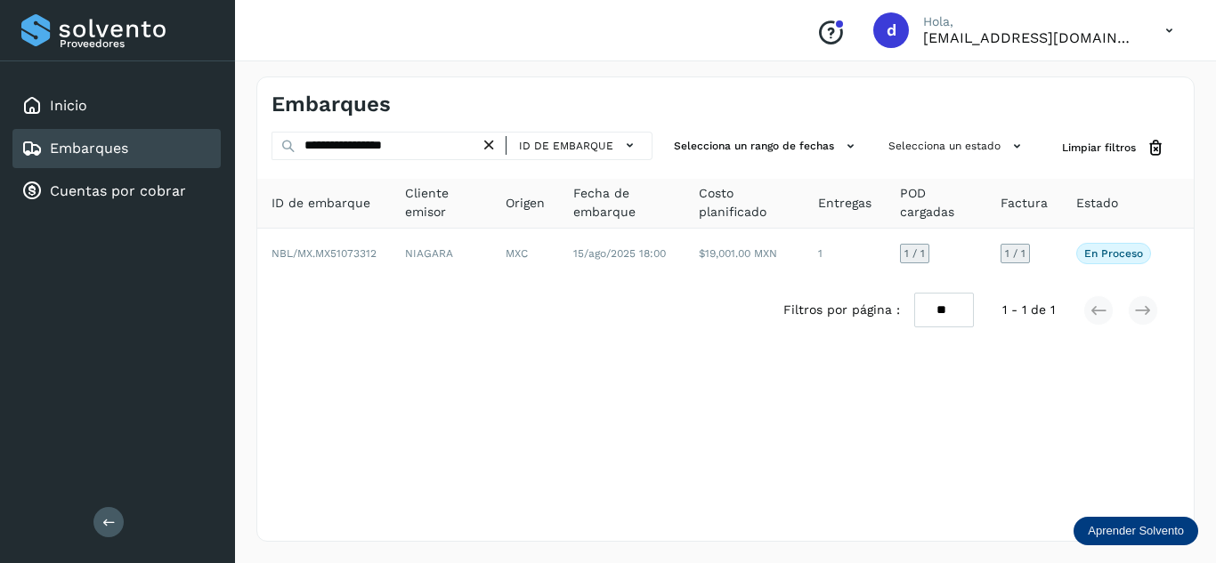
click at [498, 145] on icon at bounding box center [489, 145] width 19 height 19
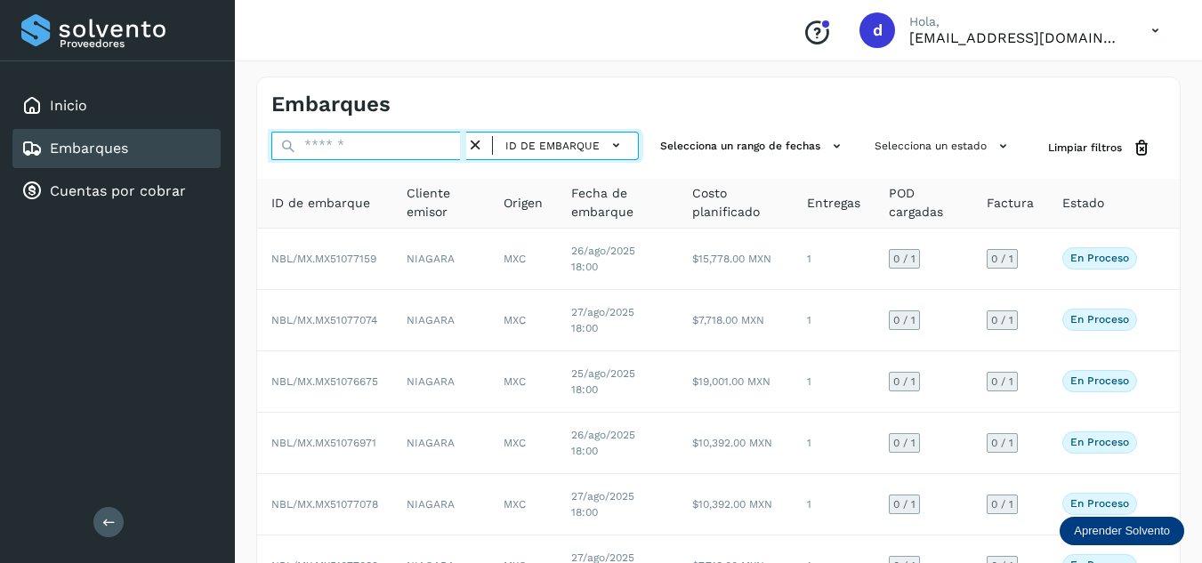
click at [421, 150] on input "text" at bounding box center [368, 146] width 195 height 28
paste input "**********"
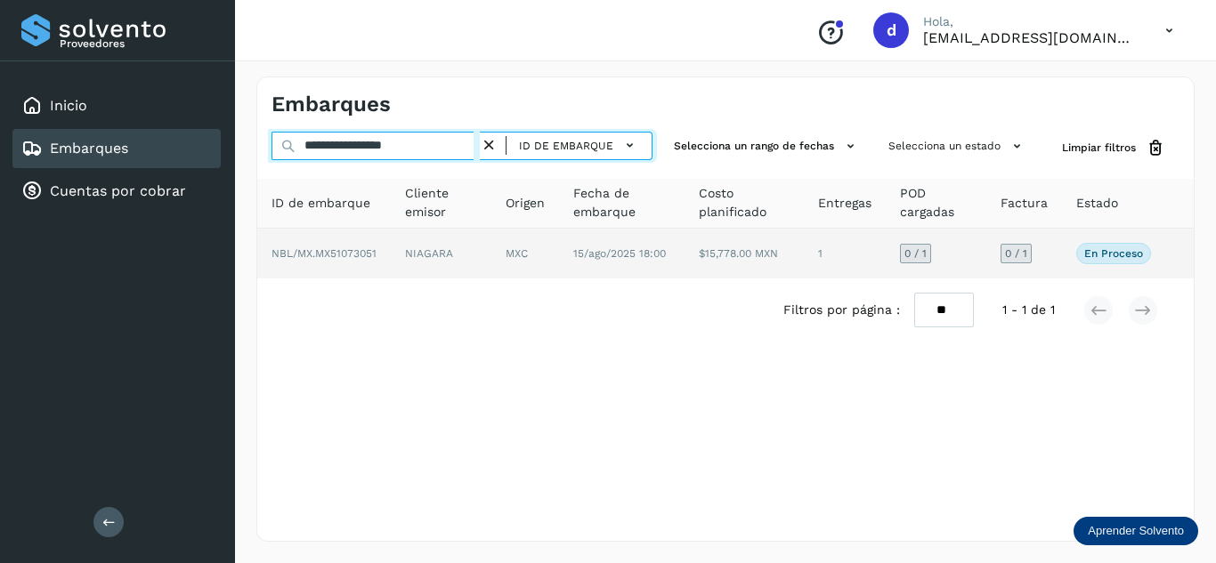
type input "**********"
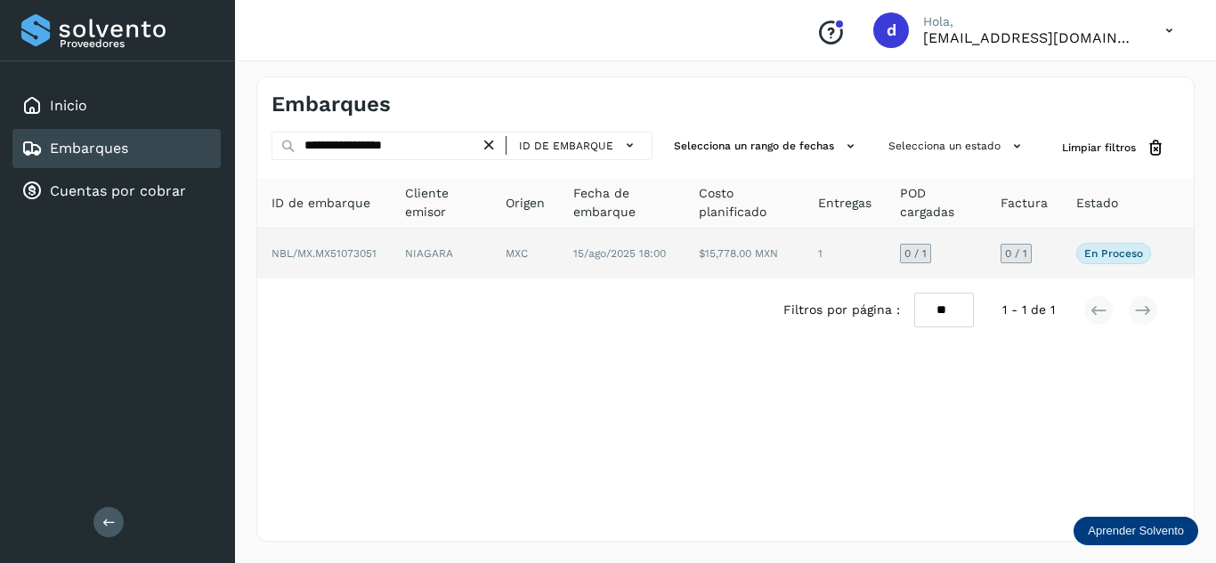
click at [334, 258] on span "NBL/MX.MX51073051" at bounding box center [323, 253] width 105 height 12
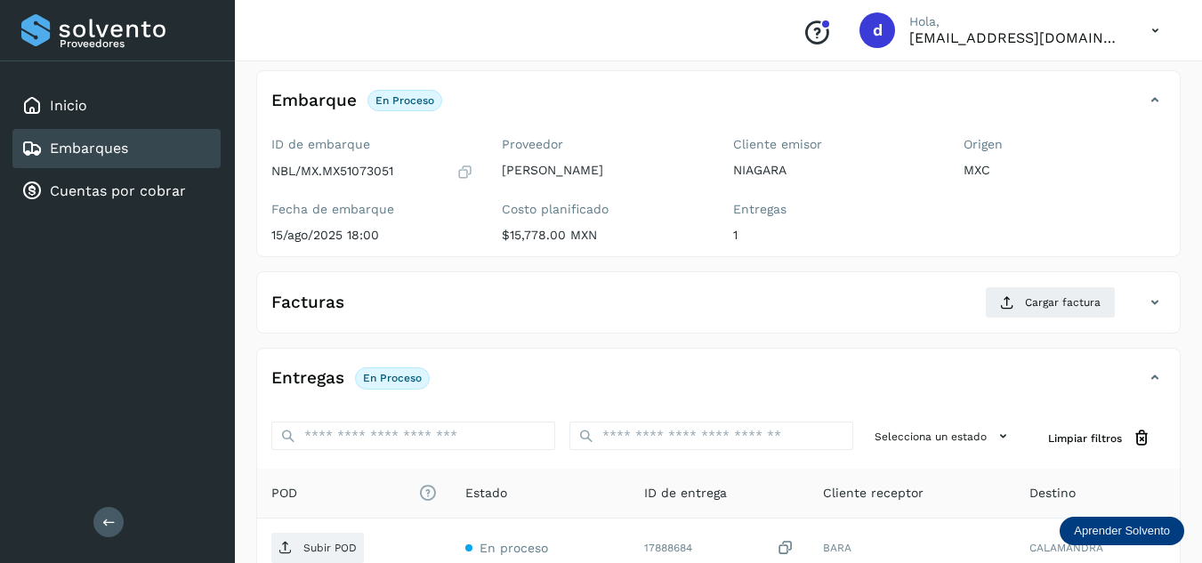
scroll to position [178, 0]
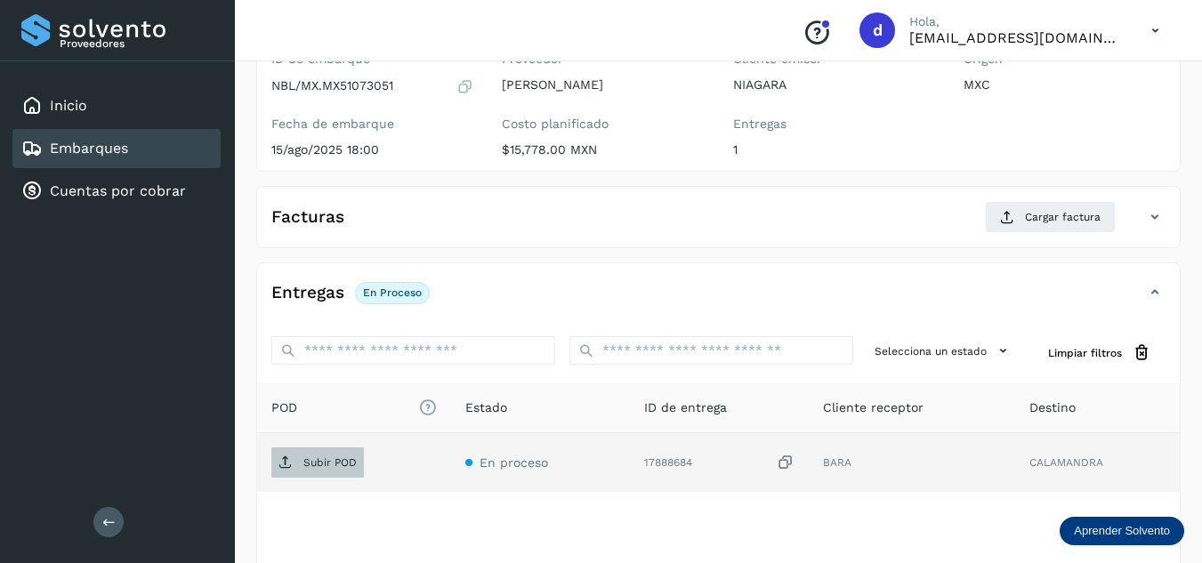
click at [313, 450] on span "Subir POD" at bounding box center [317, 463] width 93 height 28
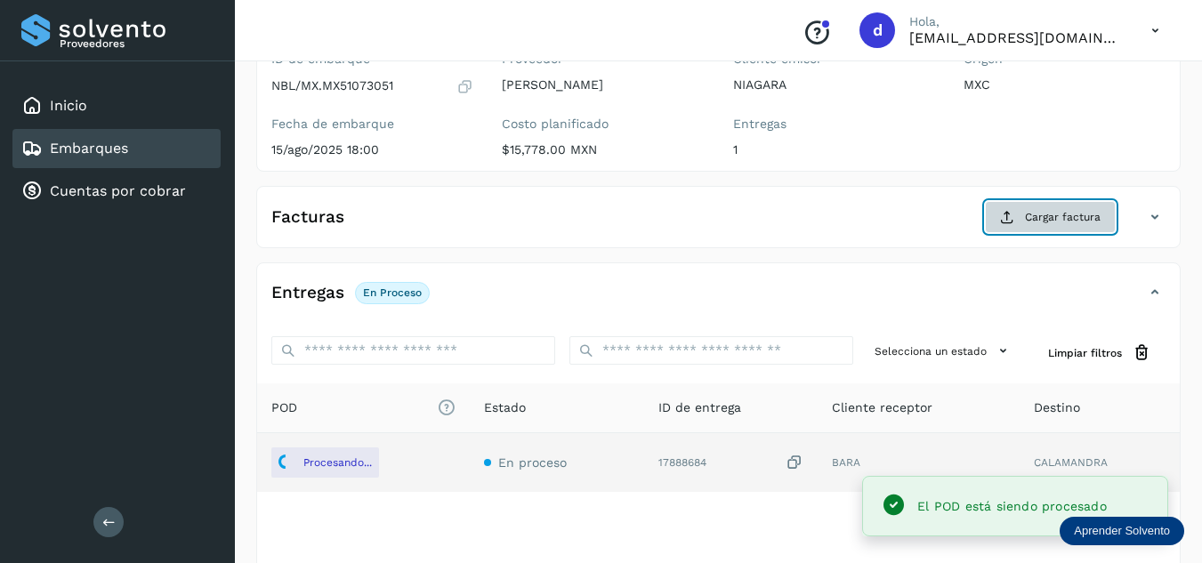
click at [999, 231] on button "Cargar factura" at bounding box center [1050, 217] width 131 height 32
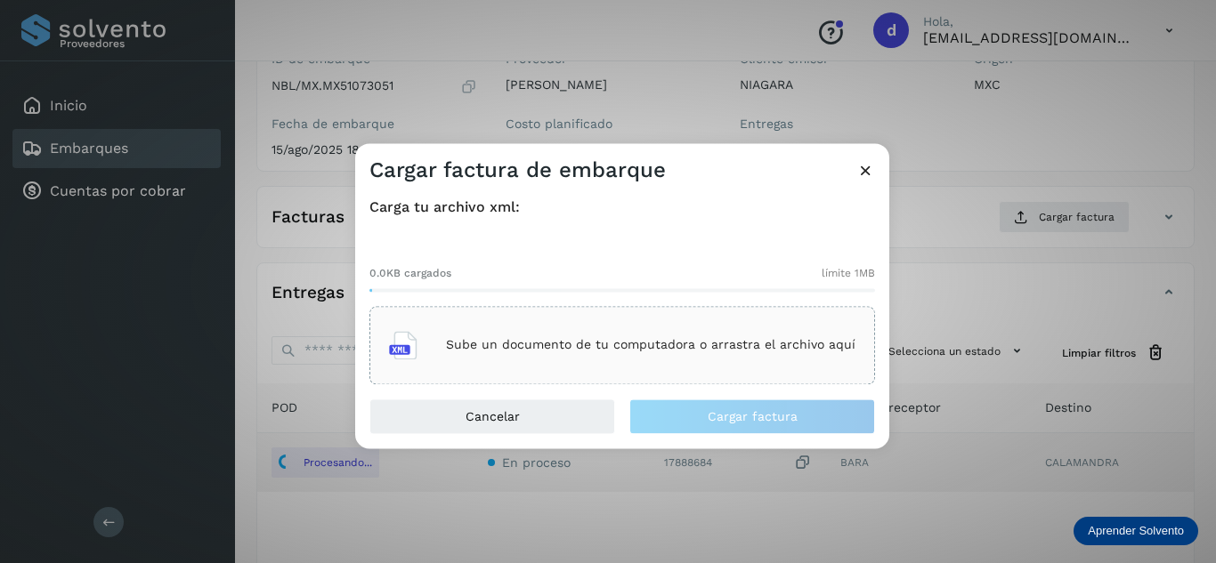
click at [642, 325] on div "Sube un documento de tu computadora o arrastra el archivo aquí" at bounding box center [622, 345] width 466 height 48
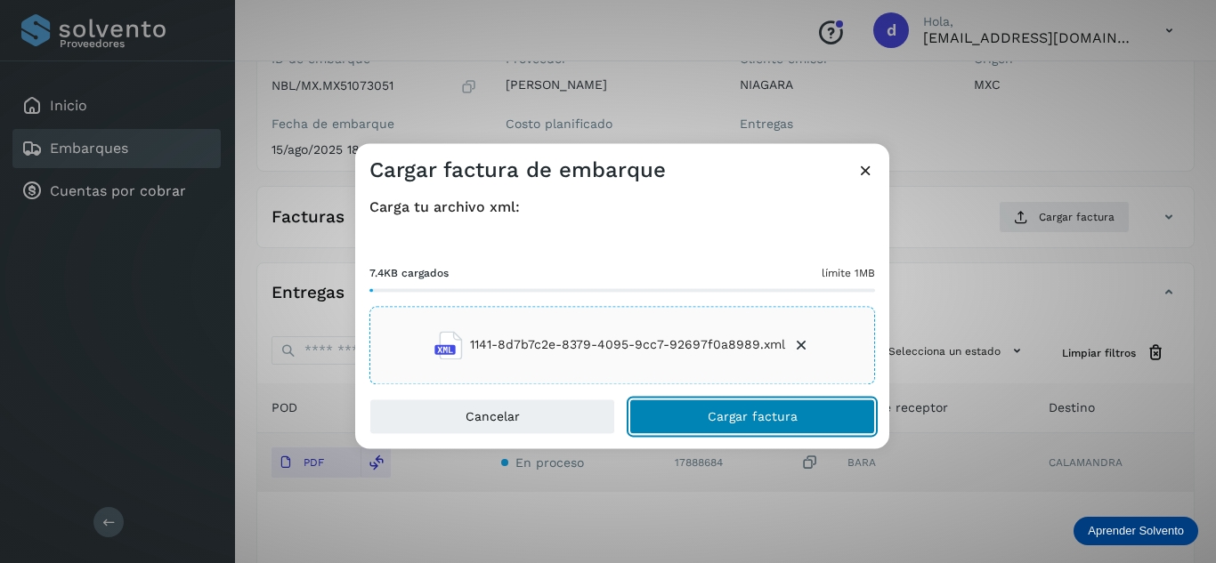
click at [836, 423] on button "Cargar factura" at bounding box center [752, 417] width 246 height 36
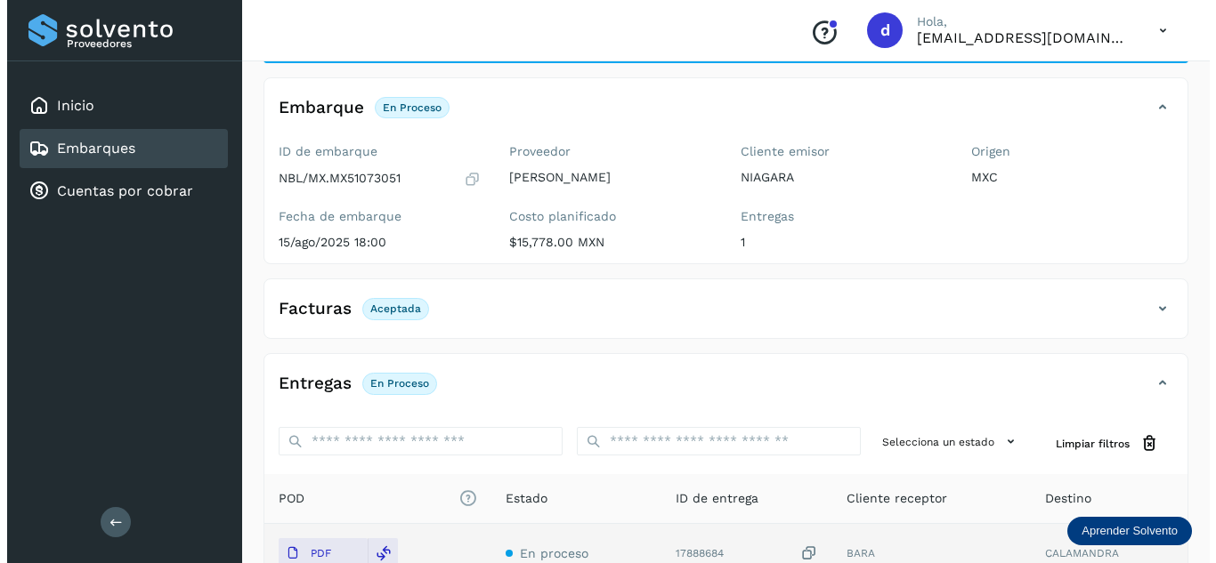
scroll to position [0, 0]
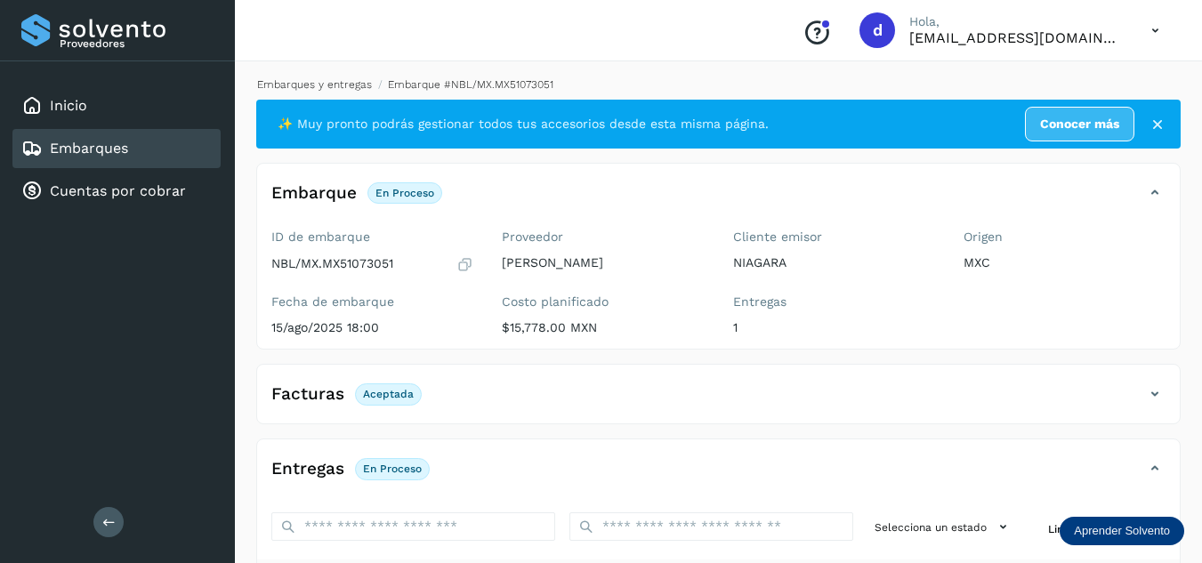
click at [346, 88] on link "Embarques y entregas" at bounding box center [314, 84] width 115 height 12
